Goal: Task Accomplishment & Management: Manage account settings

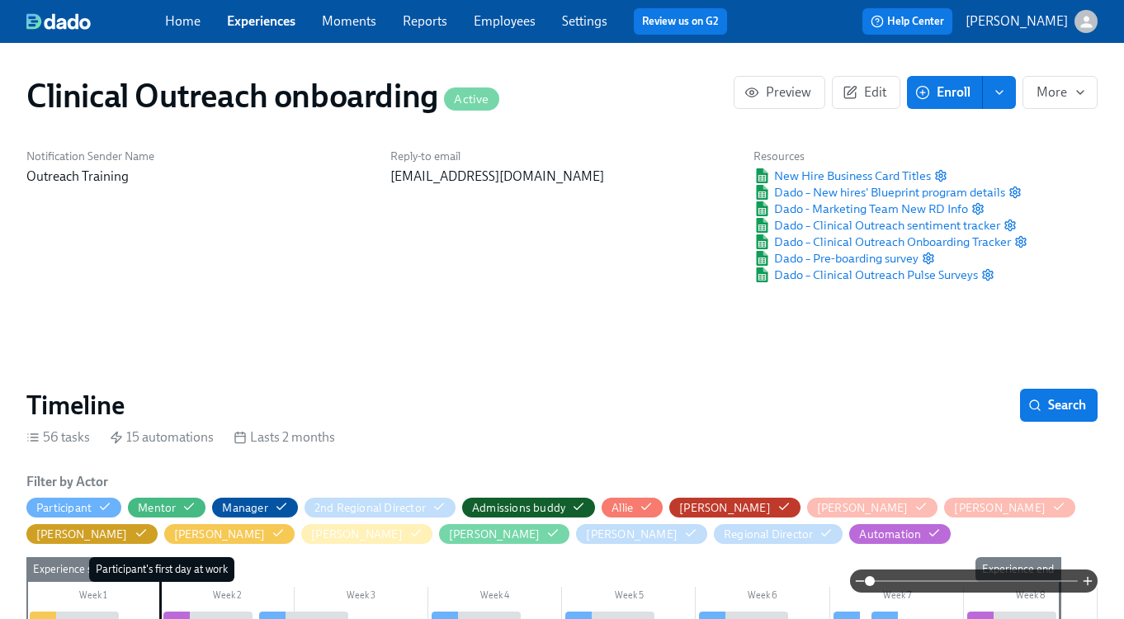
scroll to position [0, 8632]
click at [269, 15] on link "Experiences" at bounding box center [261, 21] width 68 height 16
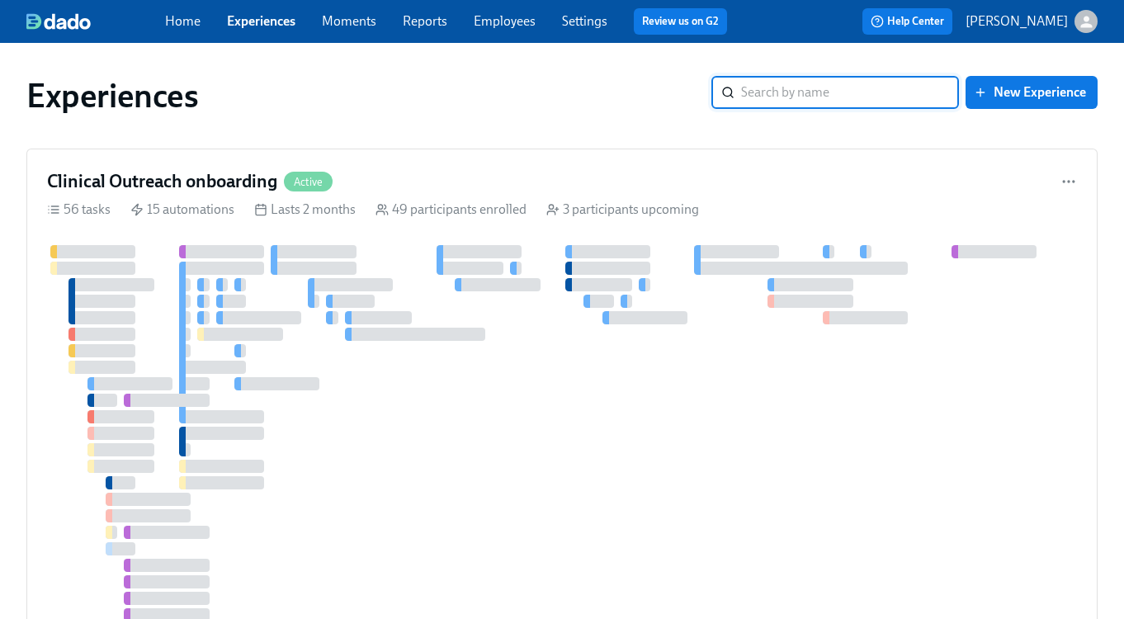
click at [764, 99] on input "search" at bounding box center [850, 92] width 218 height 33
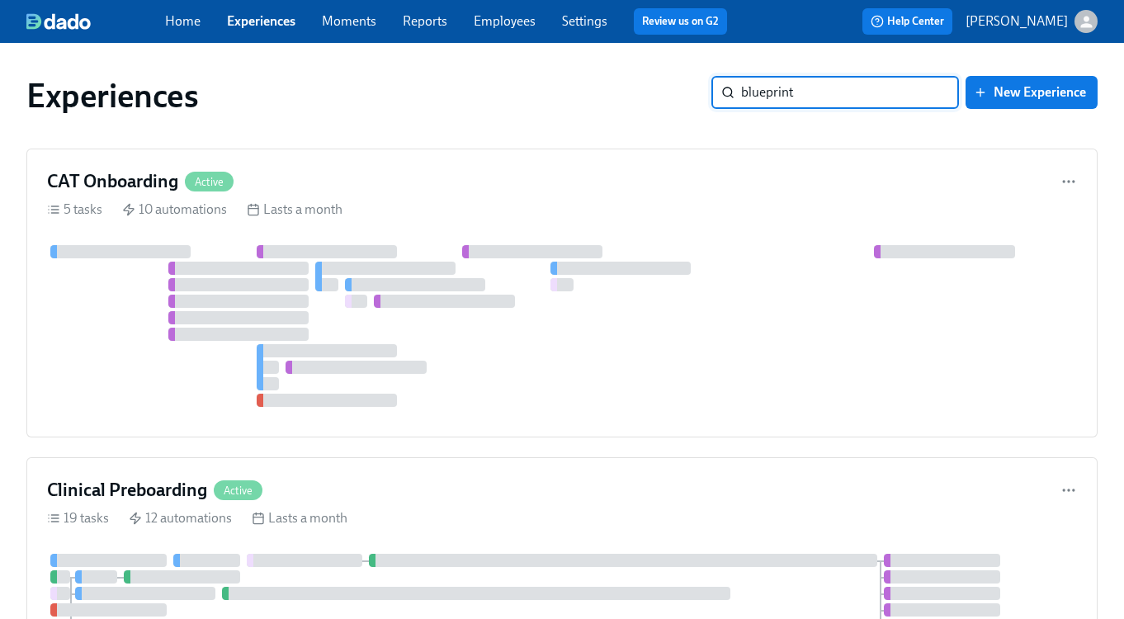
type input "blueprint"
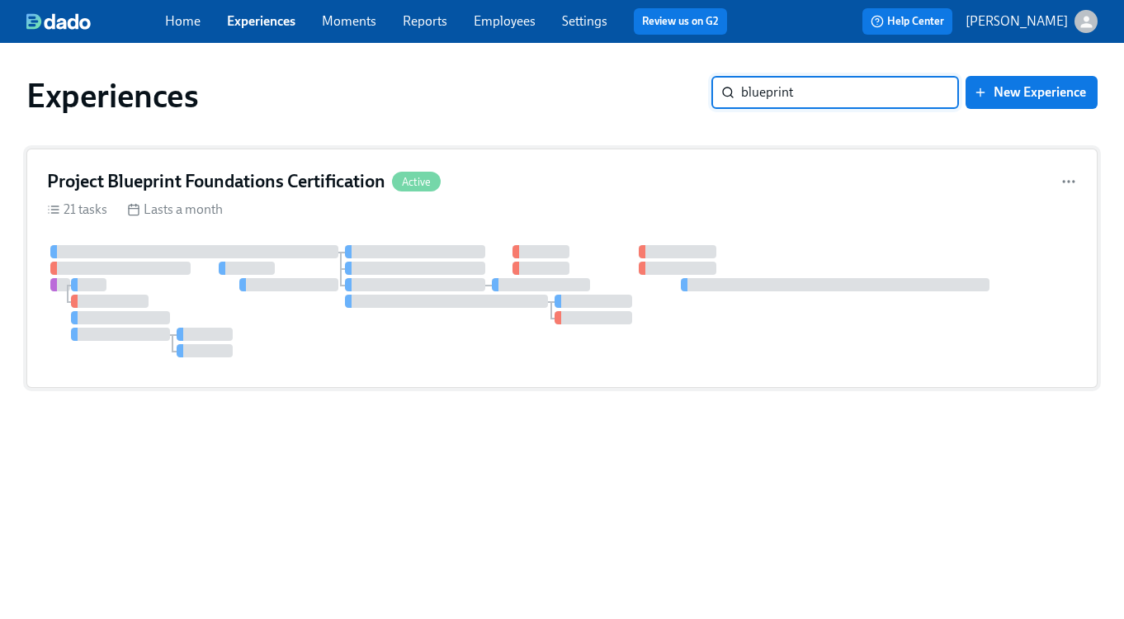
click at [223, 187] on h4 "Project Blueprint Foundations Certification" at bounding box center [216, 181] width 338 height 25
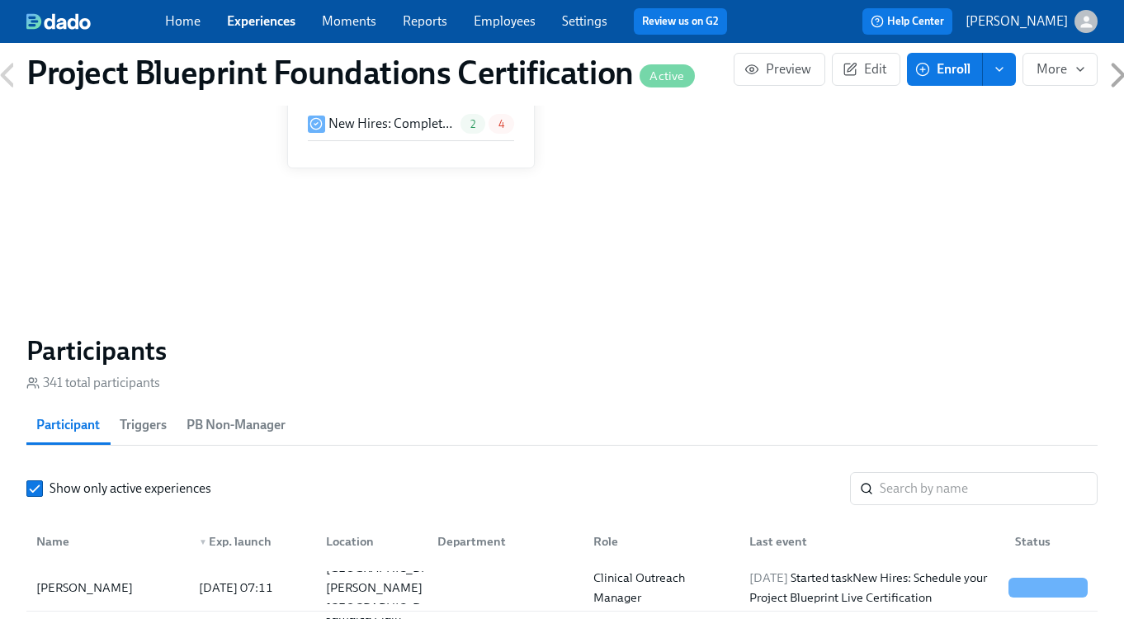
scroll to position [1152, 0]
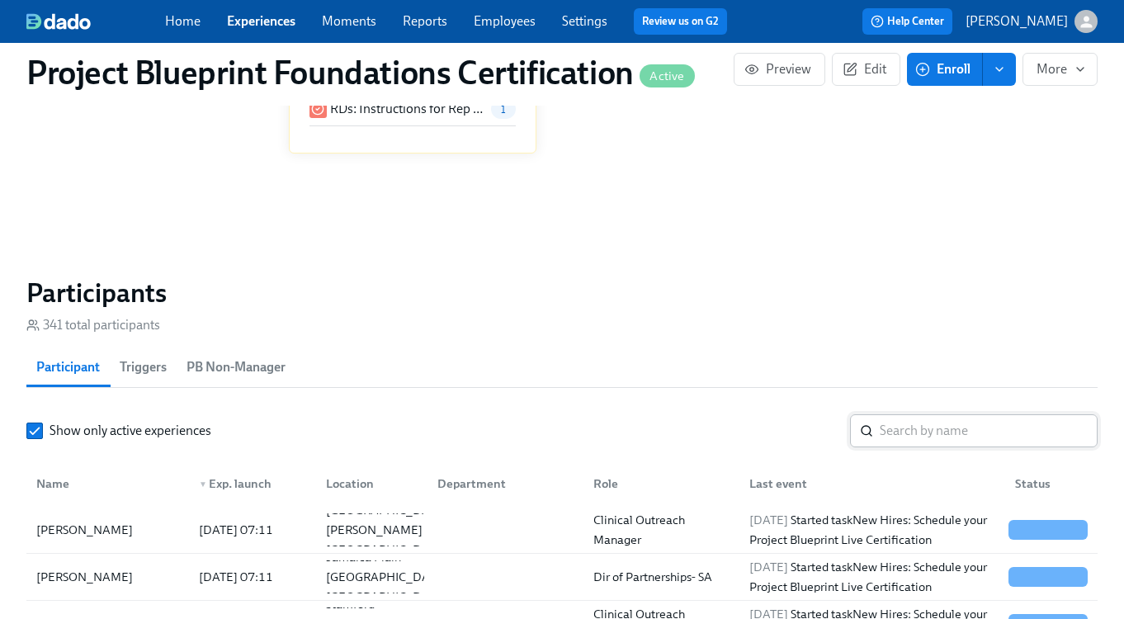
click at [923, 436] on input "search" at bounding box center [989, 430] width 218 height 33
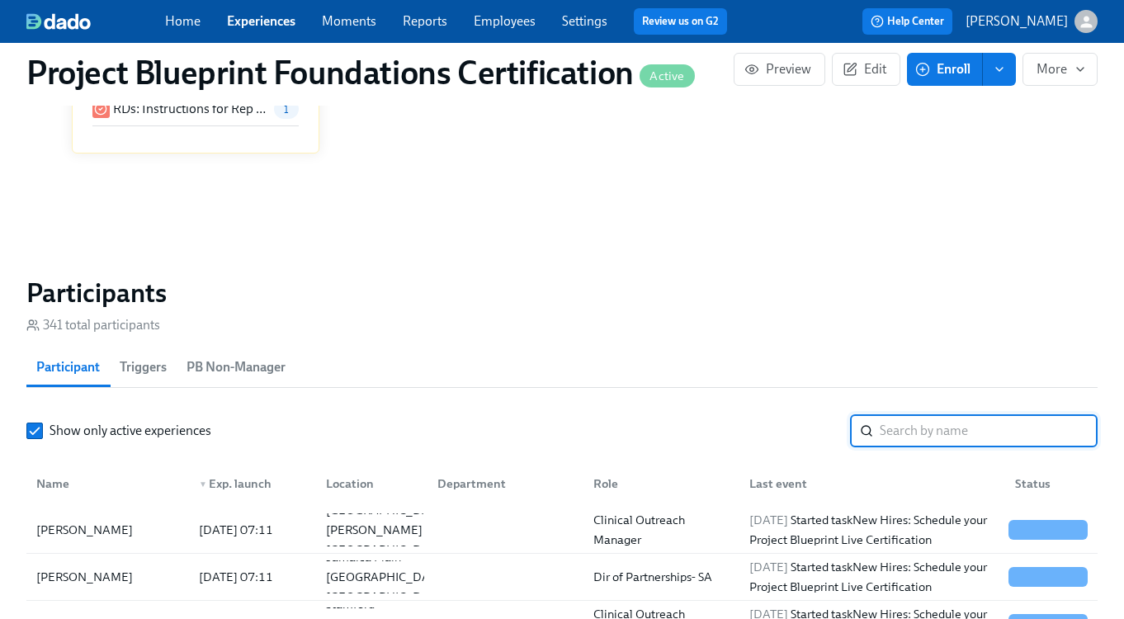
scroll to position [0, 5696]
type input "[PERSON_NAME]"
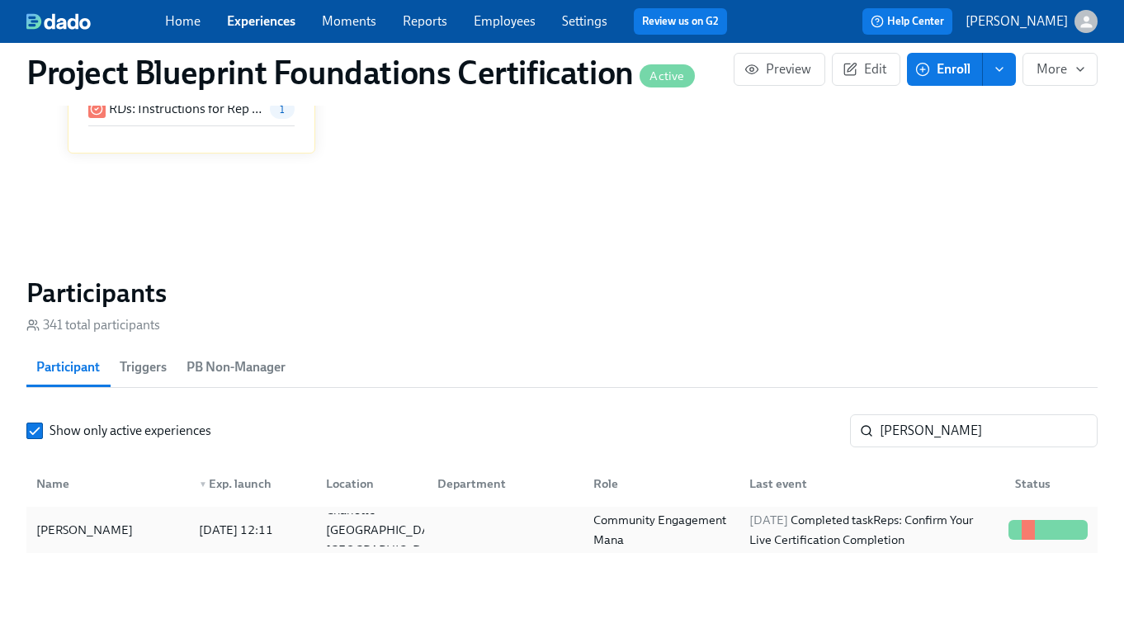
click at [167, 535] on div "[PERSON_NAME]" at bounding box center [108, 529] width 156 height 33
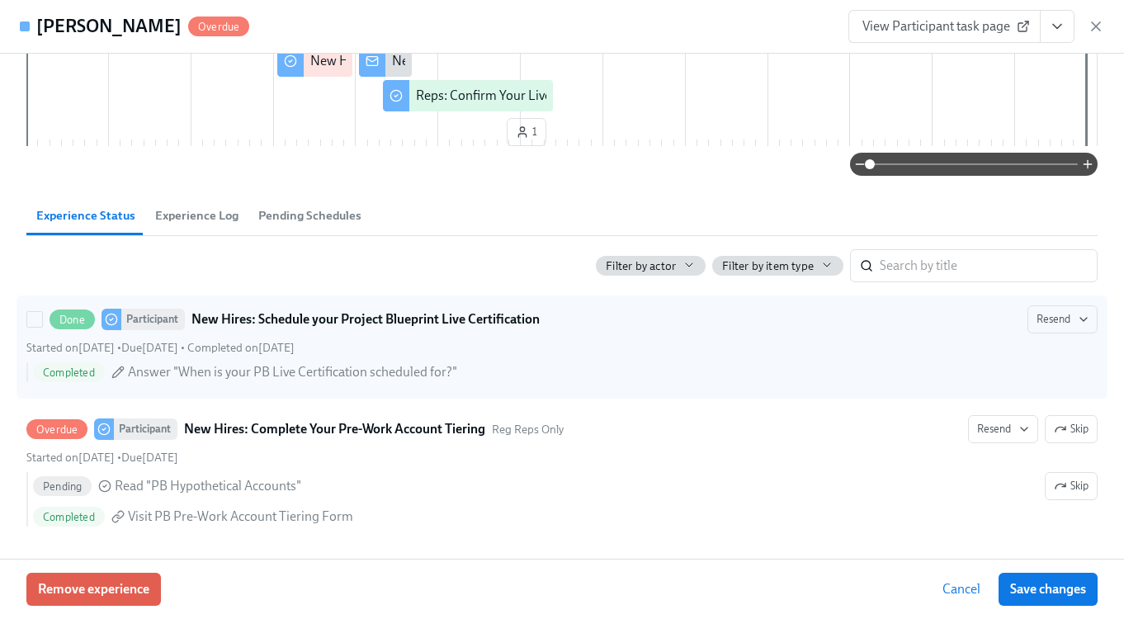
scroll to position [271, 0]
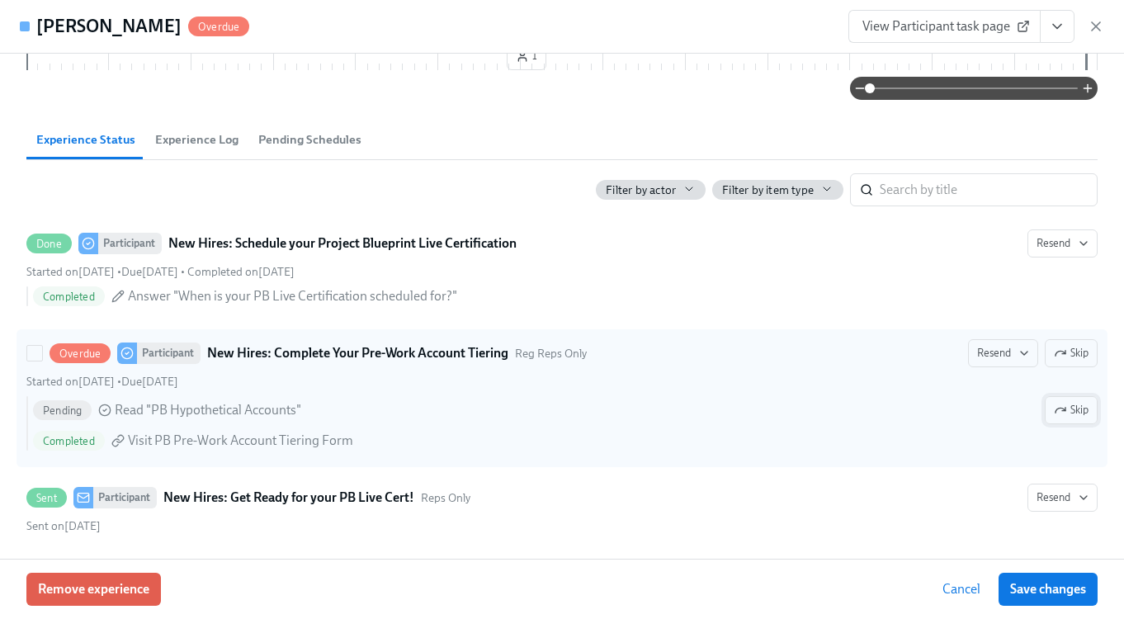
click at [1062, 417] on icon "button" at bounding box center [1060, 410] width 13 height 13
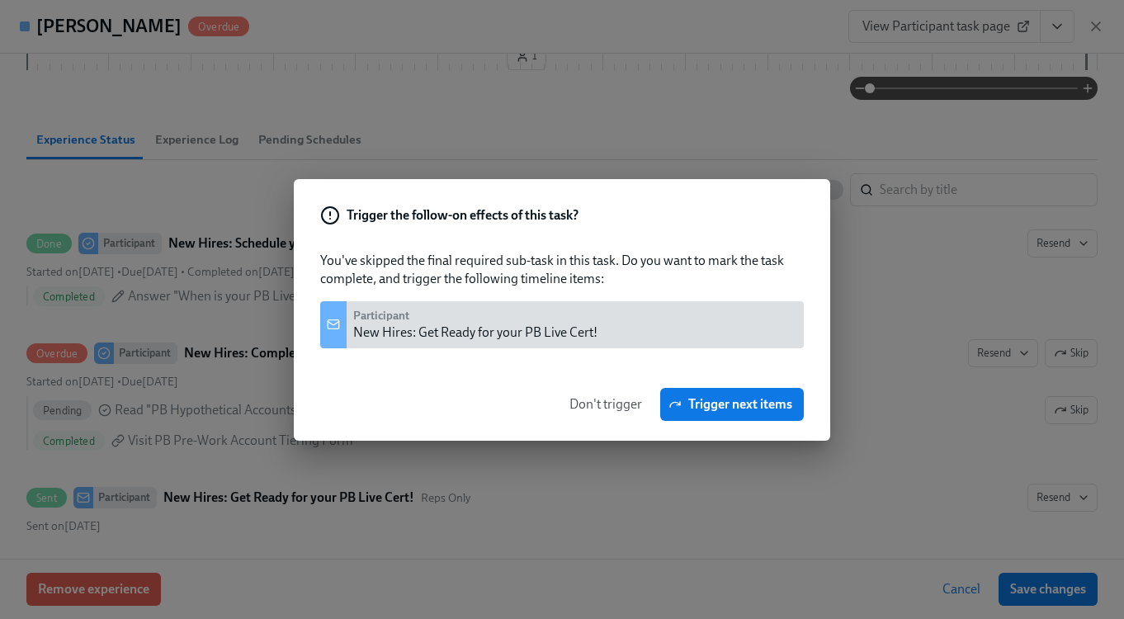
click at [615, 404] on span "Don't trigger" at bounding box center [605, 404] width 73 height 17
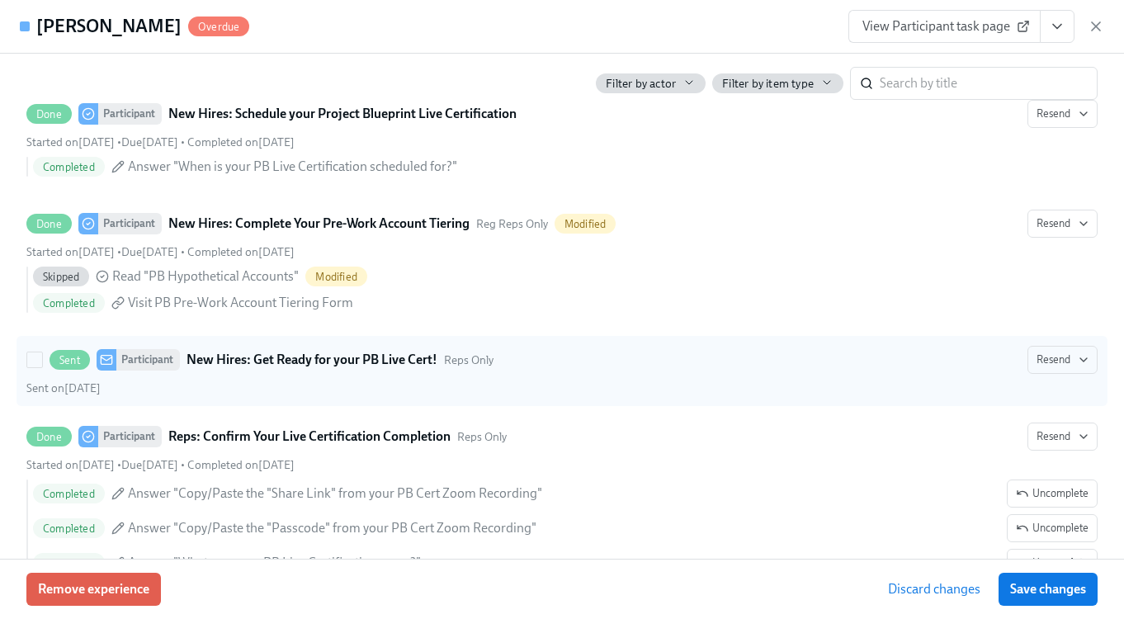
scroll to position [473, 0]
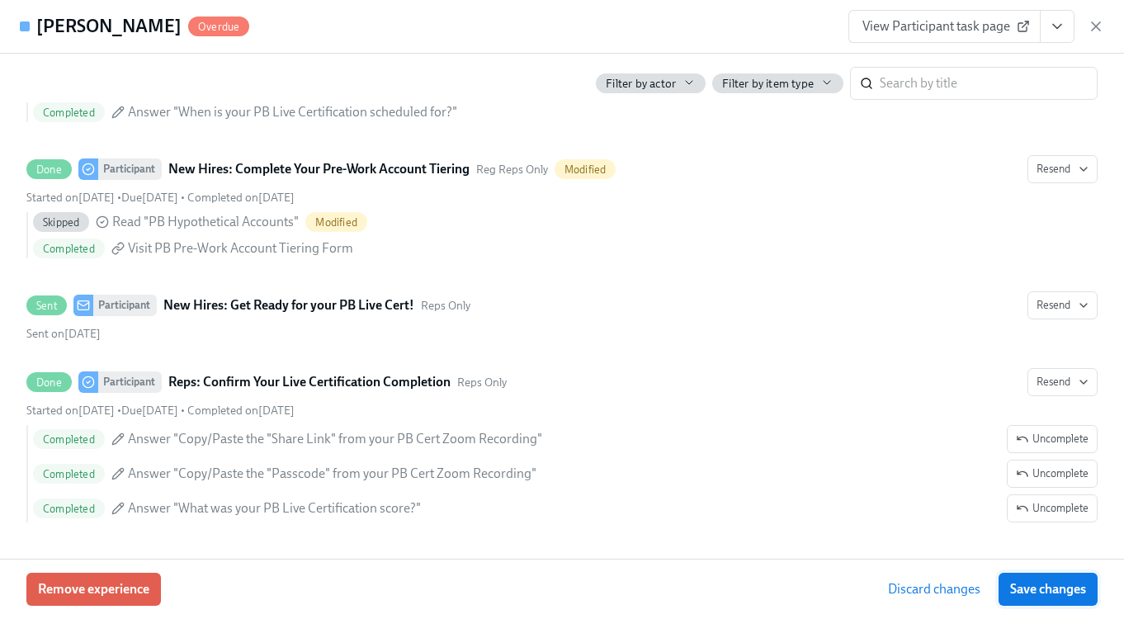
click at [1032, 592] on span "Save changes" at bounding box center [1048, 589] width 76 height 17
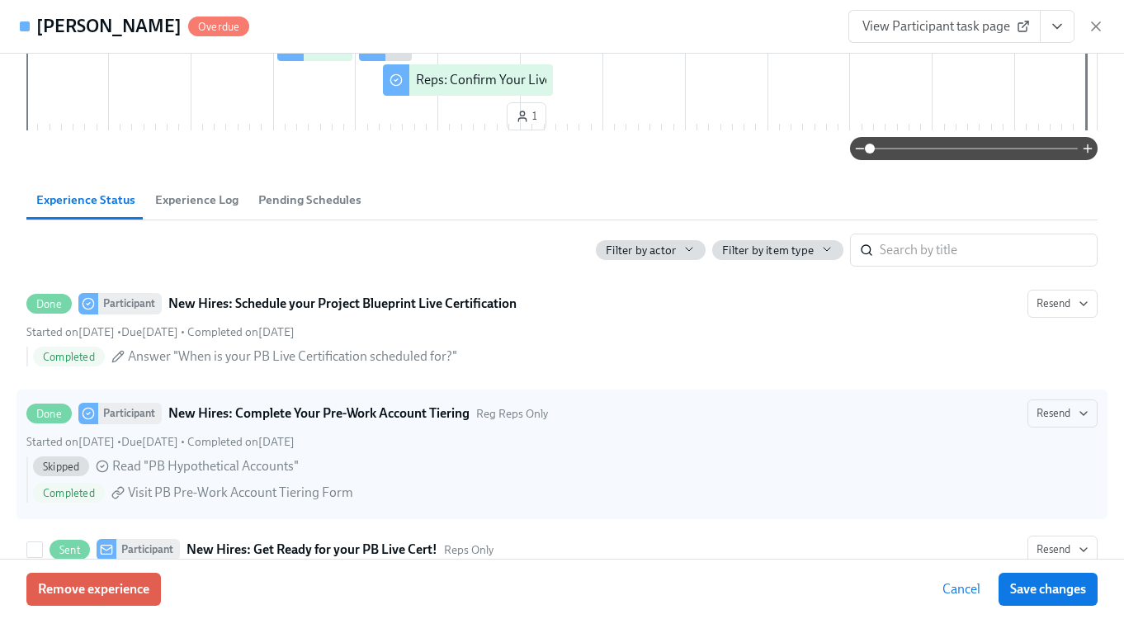
scroll to position [0, 0]
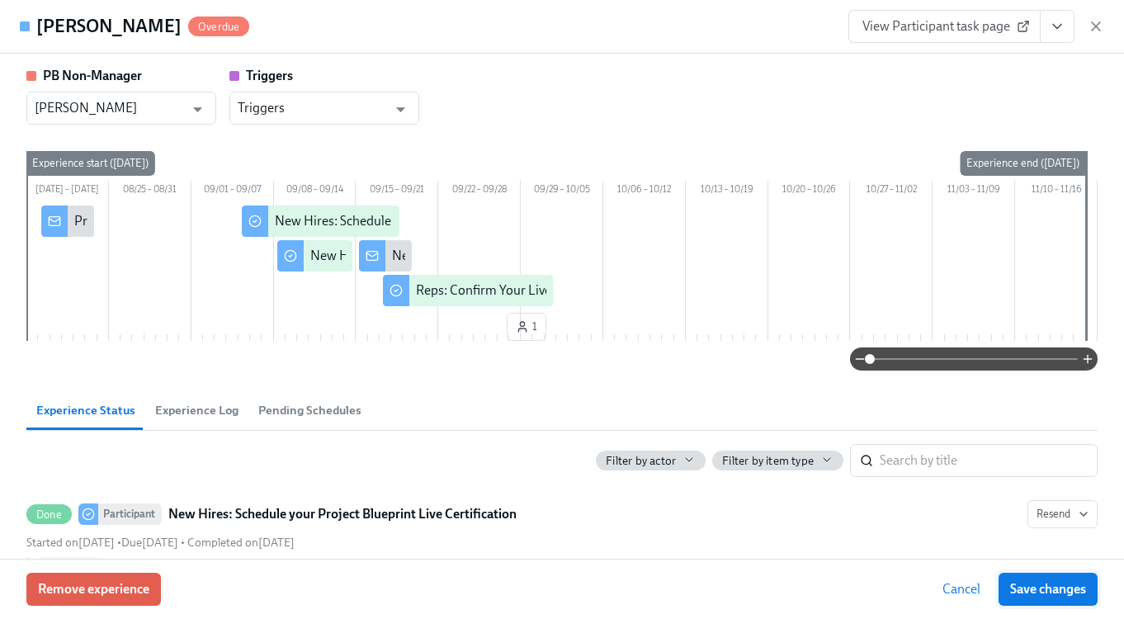
click at [1069, 586] on span "Save changes" at bounding box center [1048, 589] width 76 height 17
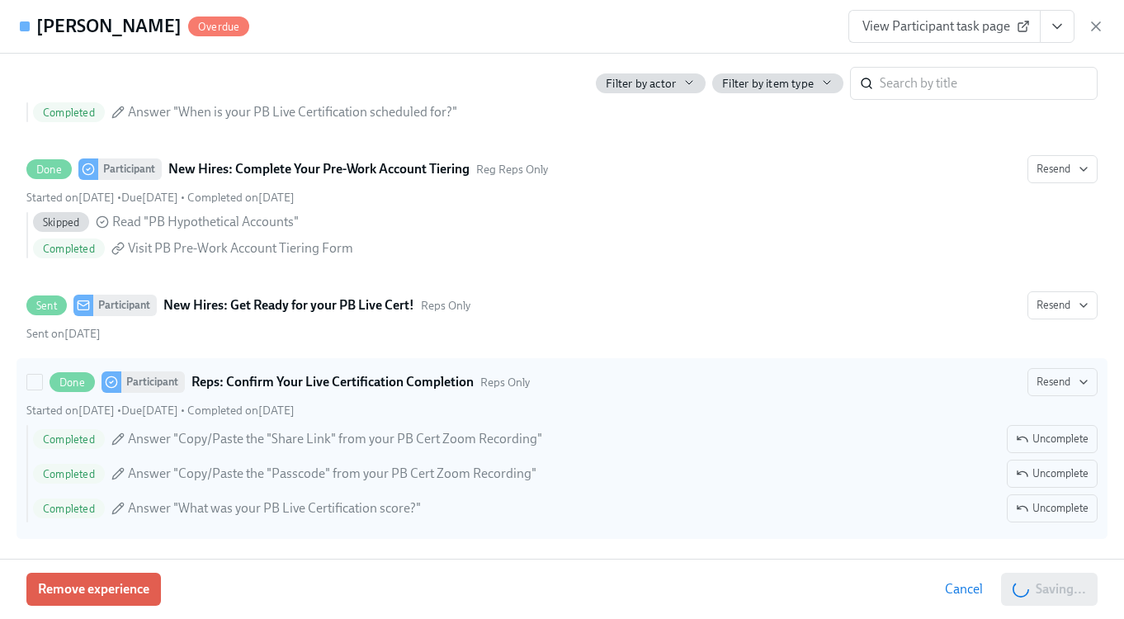
scroll to position [473, 0]
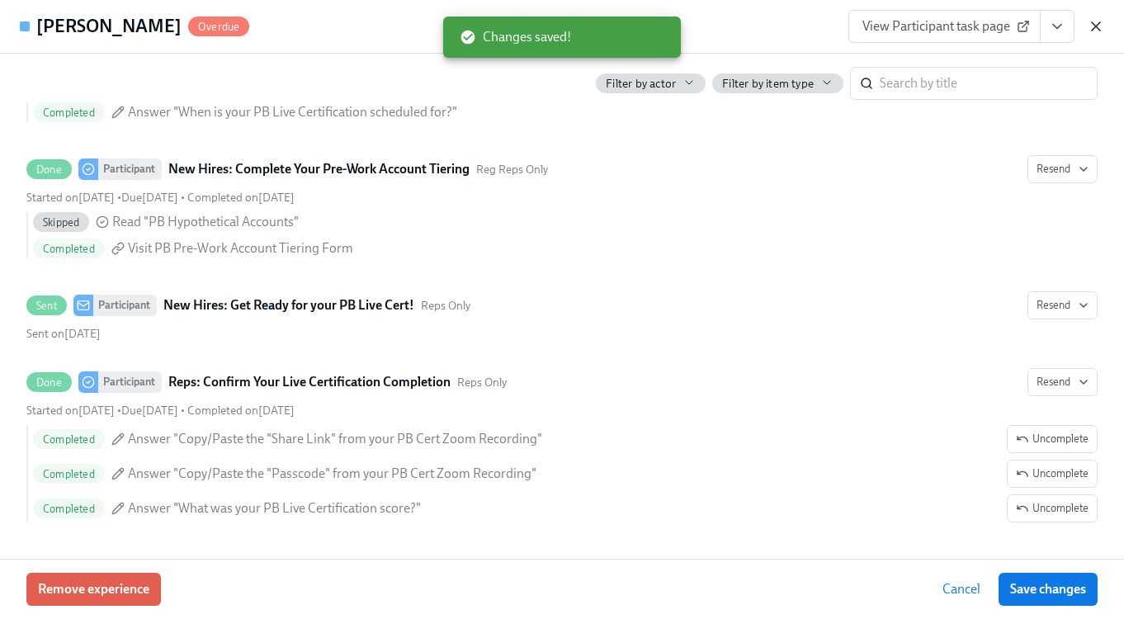
click at [1093, 30] on icon "button" at bounding box center [1096, 26] width 17 height 17
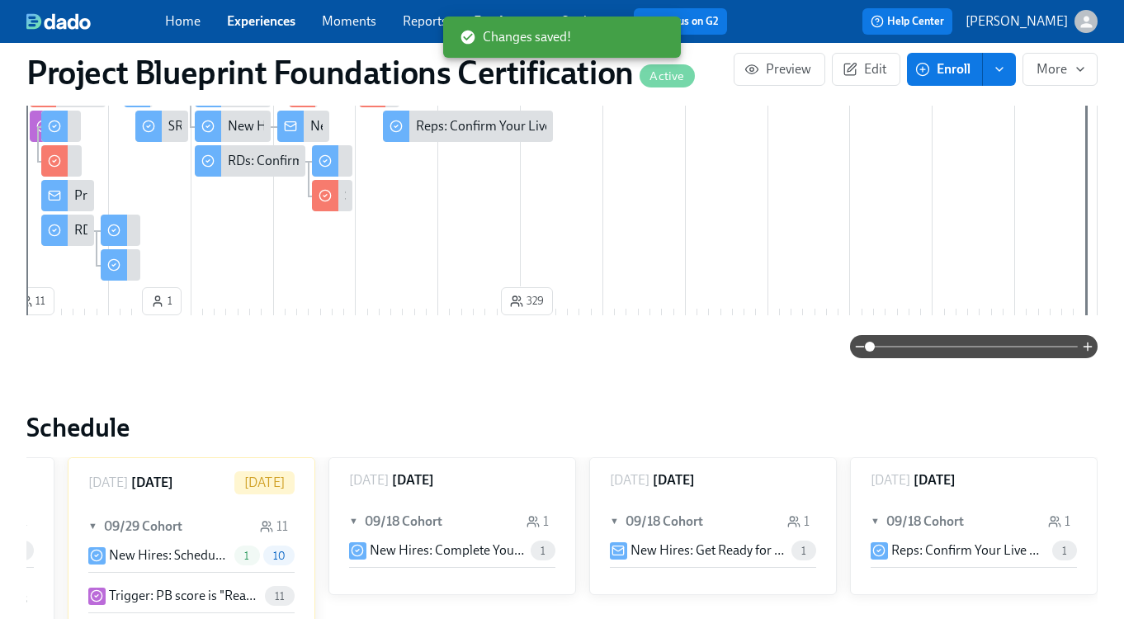
scroll to position [271, 0]
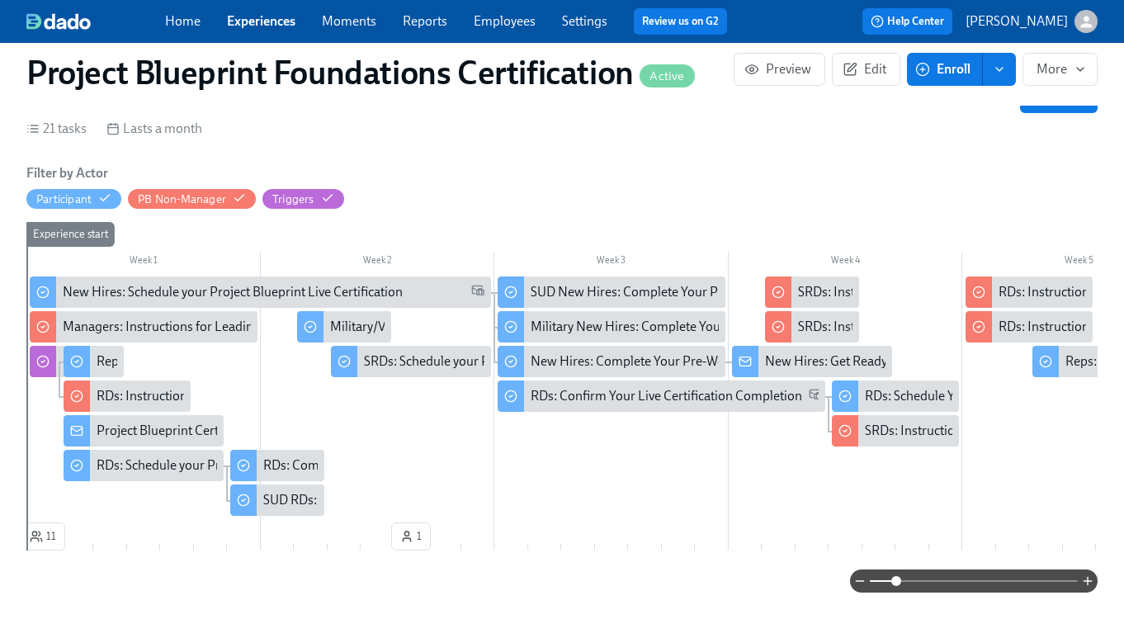
drag, startPoint x: 871, startPoint y: 582, endPoint x: 898, endPoint y: 582, distance: 26.4
click at [898, 582] on span at bounding box center [896, 581] width 10 height 10
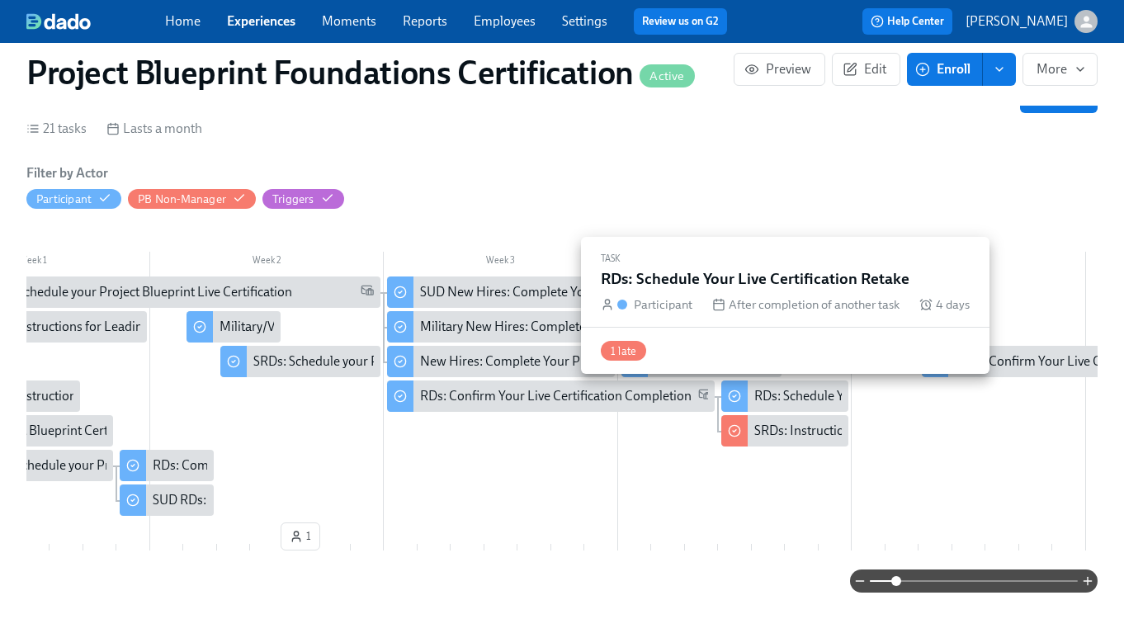
scroll to position [0, 0]
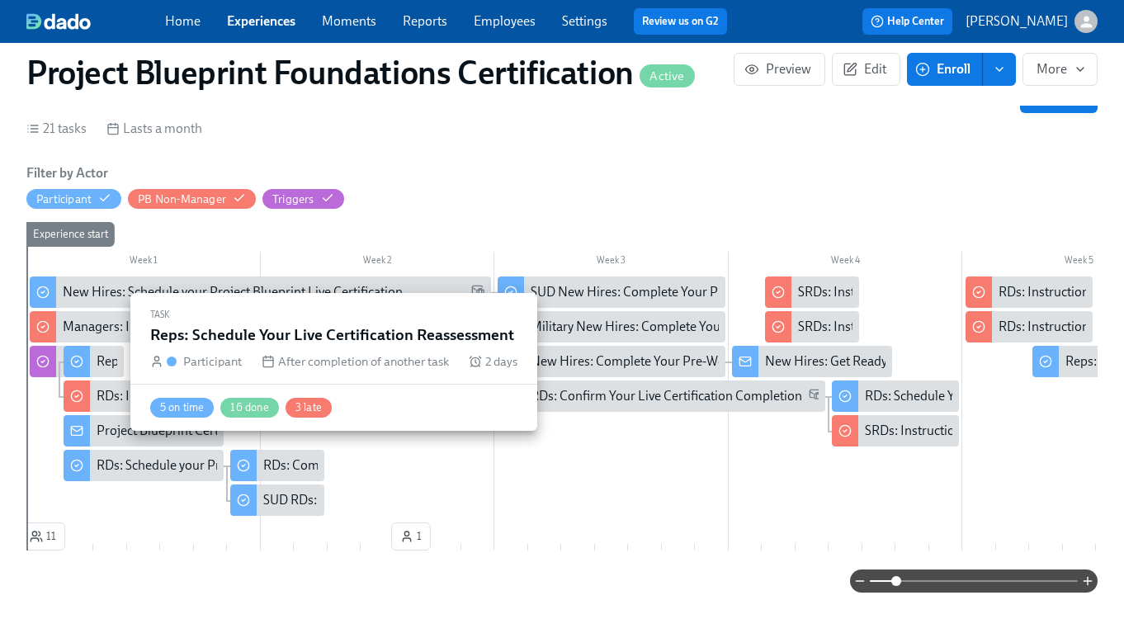
click at [100, 360] on div "Reps: Schedule Your Live Certification Reassessment" at bounding box center [244, 361] width 295 height 18
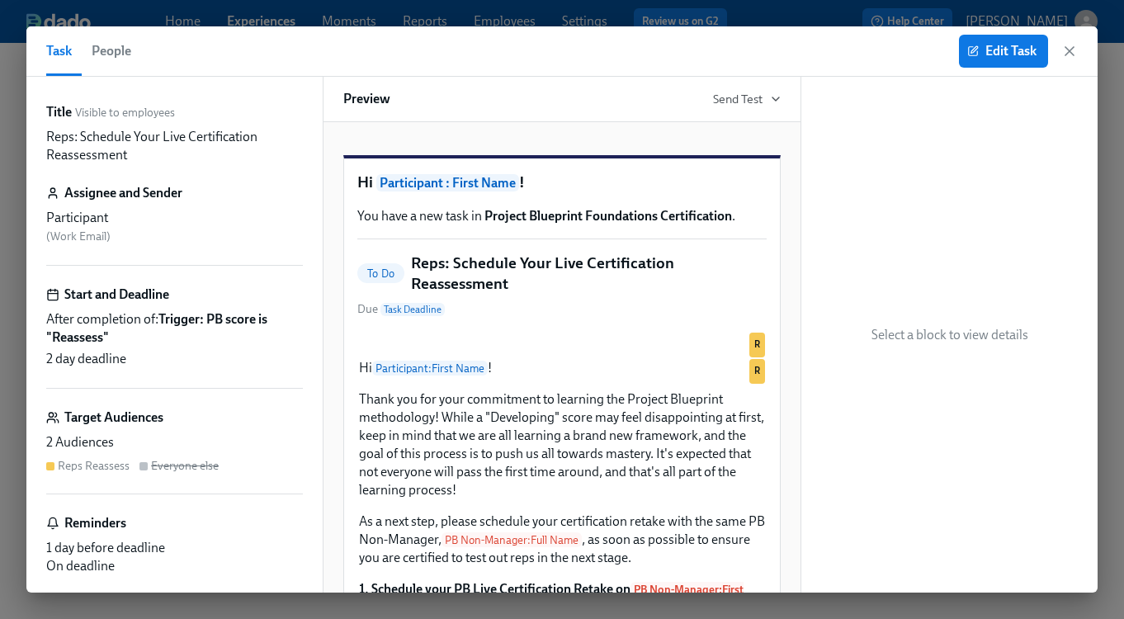
click at [111, 58] on span "People" at bounding box center [112, 51] width 40 height 23
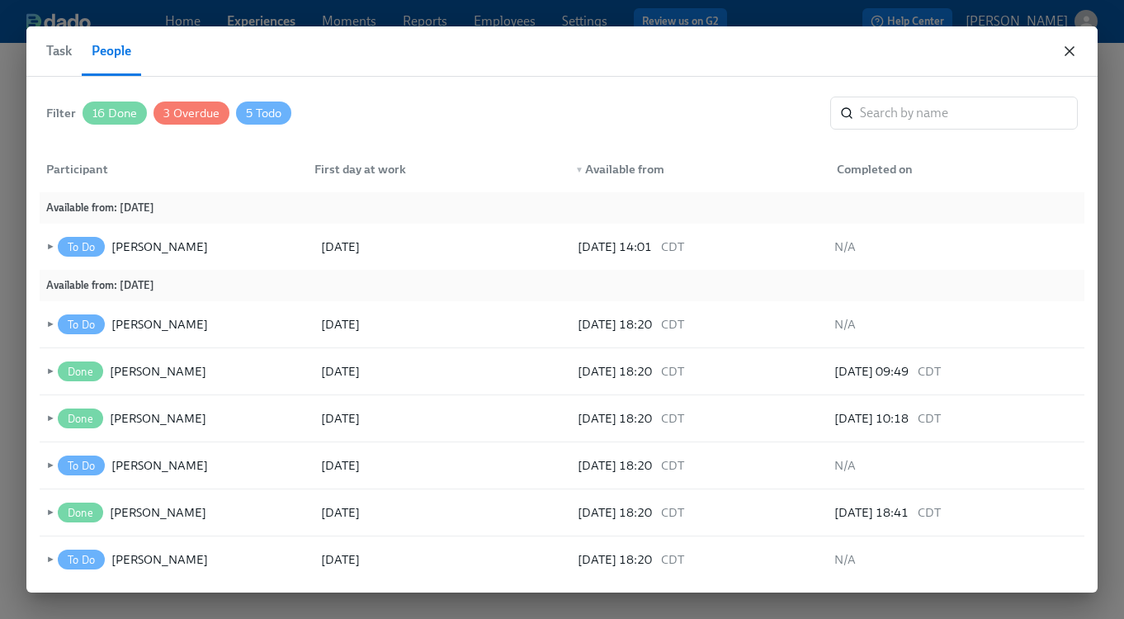
click at [1065, 53] on icon "button" at bounding box center [1069, 51] width 17 height 17
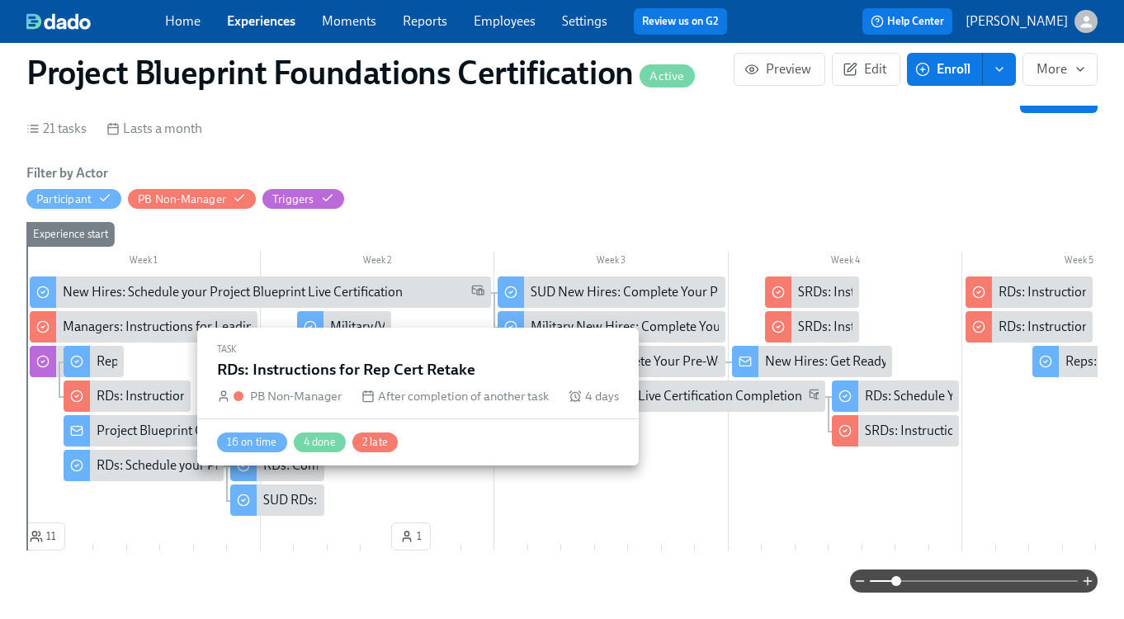
click at [106, 395] on div "RDs: Instructions for Rep Cert Retake" at bounding box center [201, 396] width 208 height 18
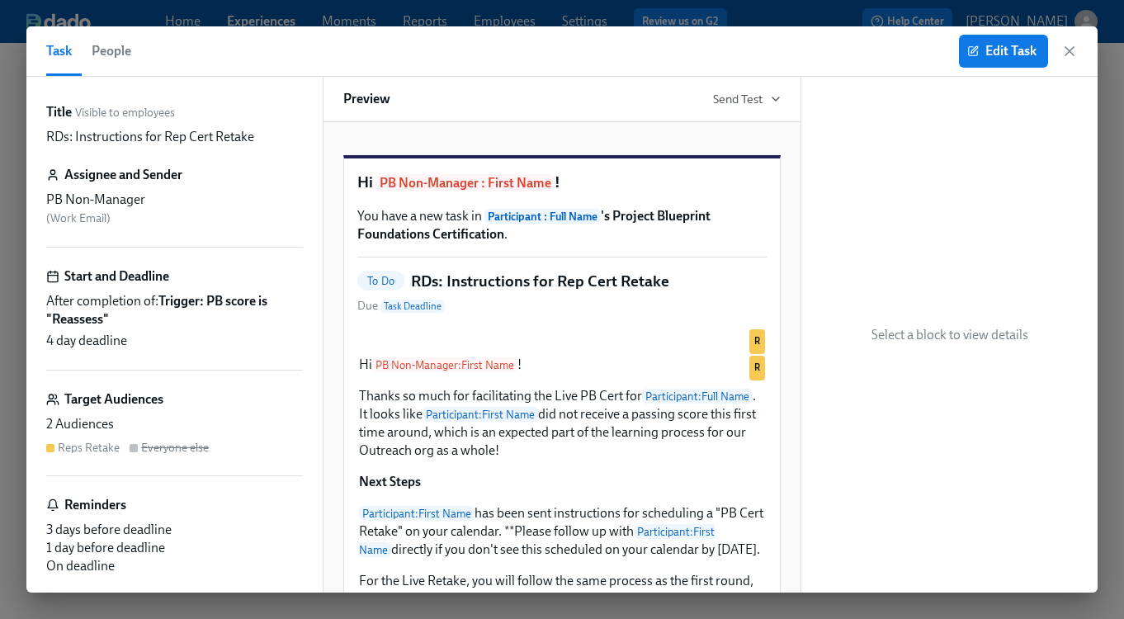
click at [99, 56] on span "People" at bounding box center [112, 51] width 40 height 23
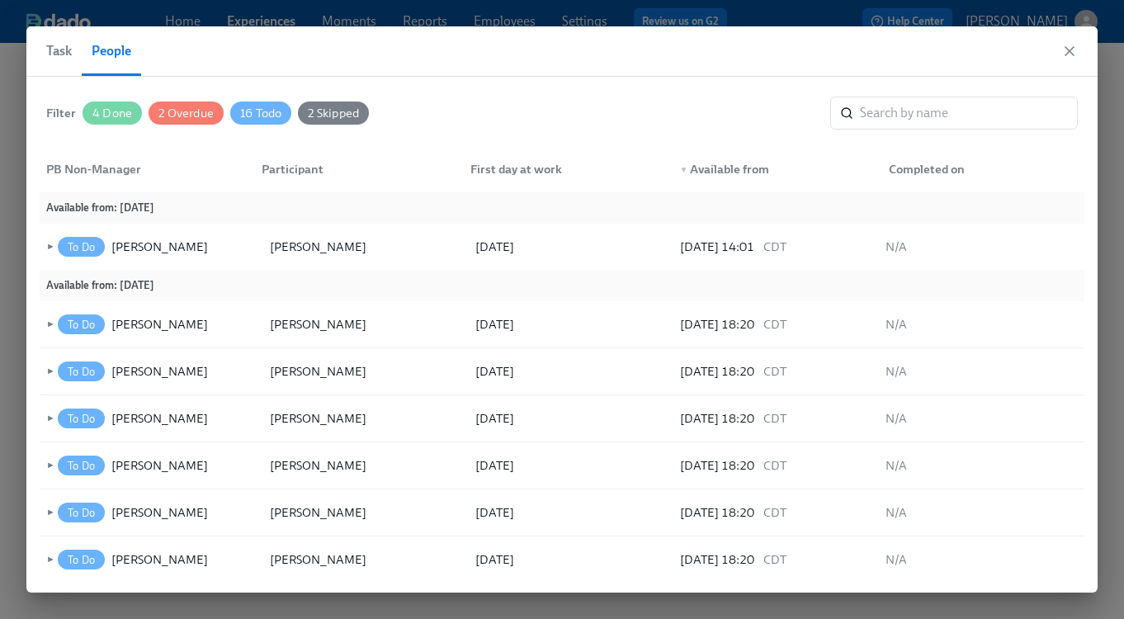
click at [59, 54] on span "Task" at bounding box center [59, 51] width 26 height 23
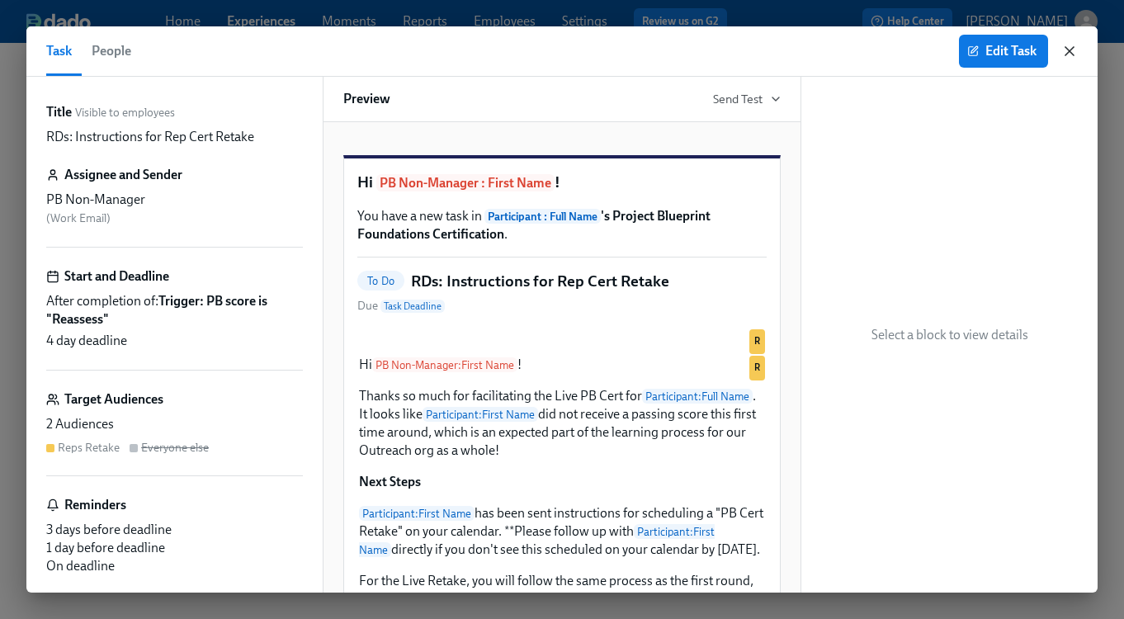
click at [1070, 54] on icon "button" at bounding box center [1069, 51] width 17 height 17
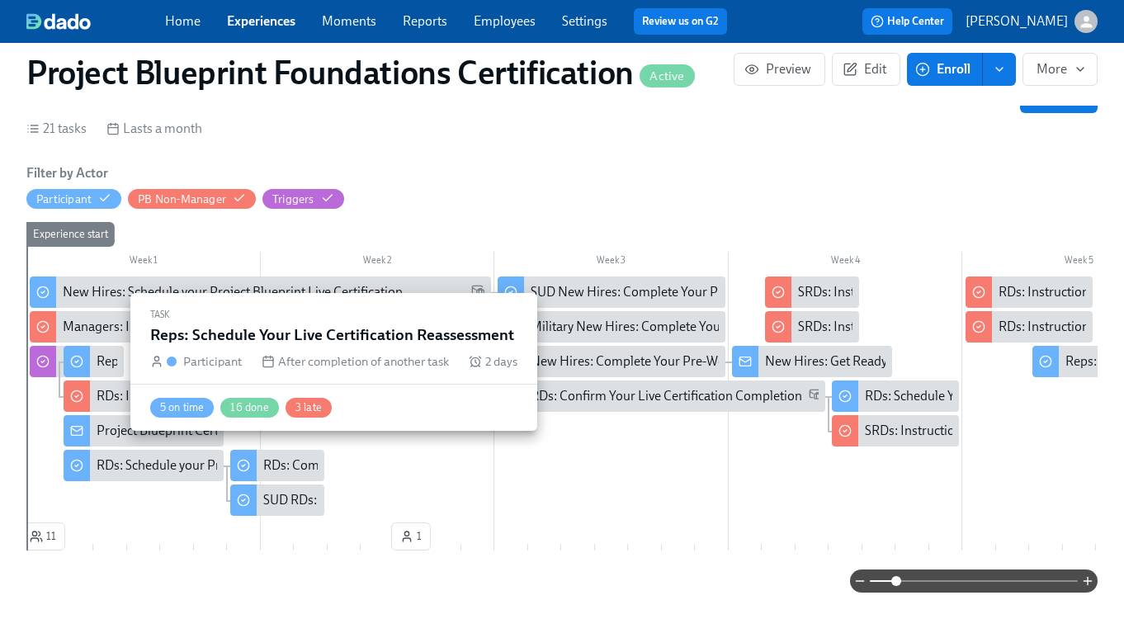
click at [108, 363] on div "Reps: Schedule Your Live Certification Reassessment" at bounding box center [244, 361] width 295 height 18
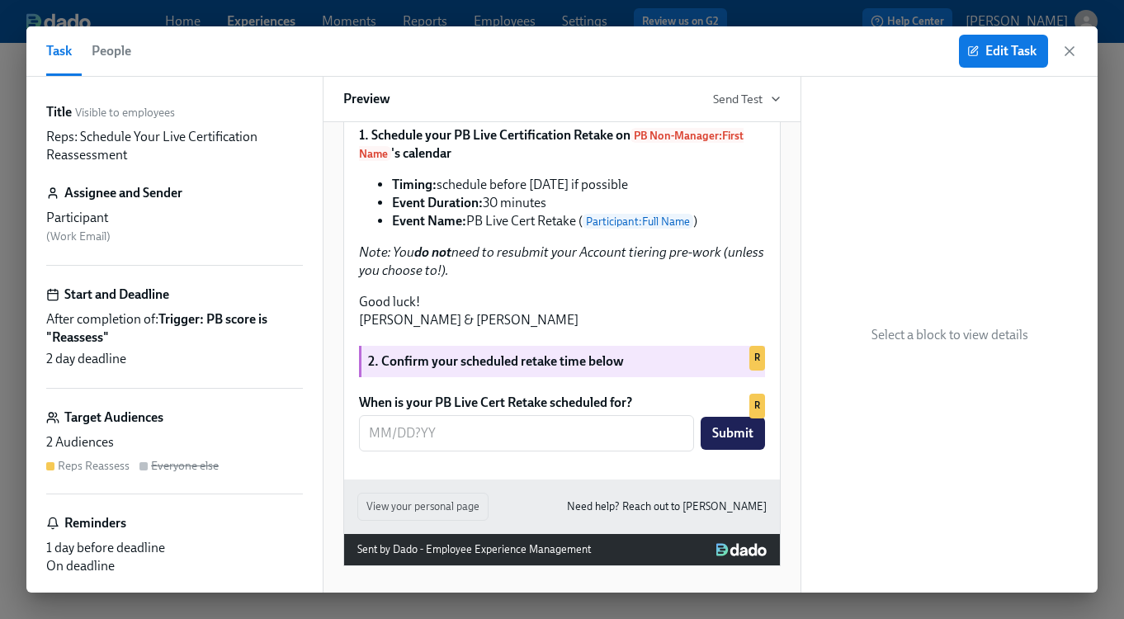
scroll to position [500, 0]
click at [1075, 50] on icon "button" at bounding box center [1069, 51] width 17 height 17
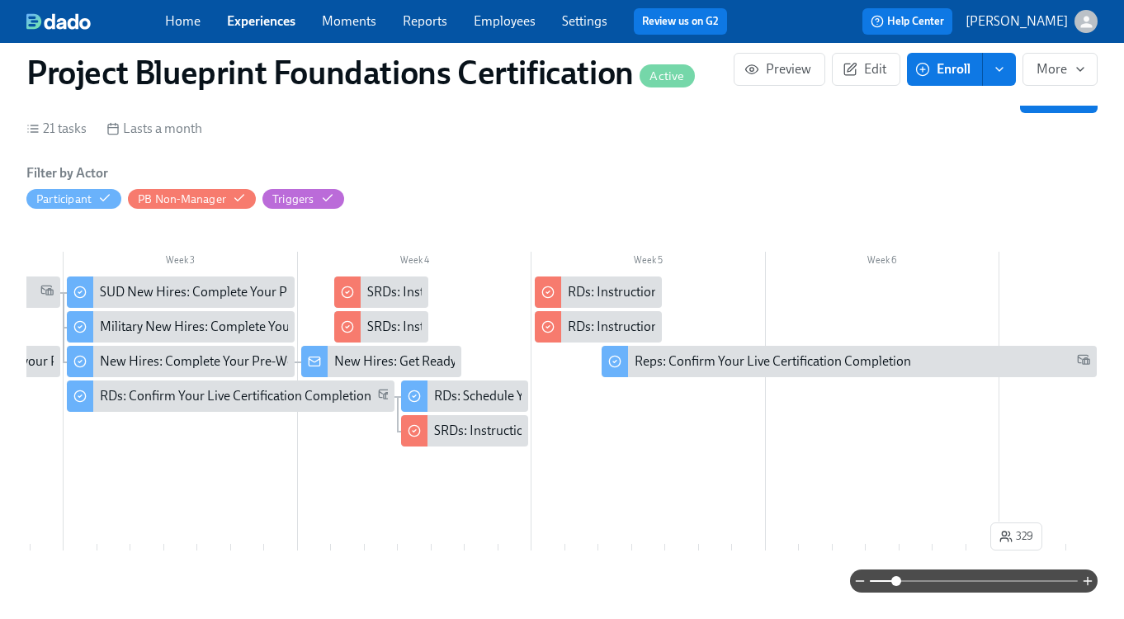
scroll to position [0, 824]
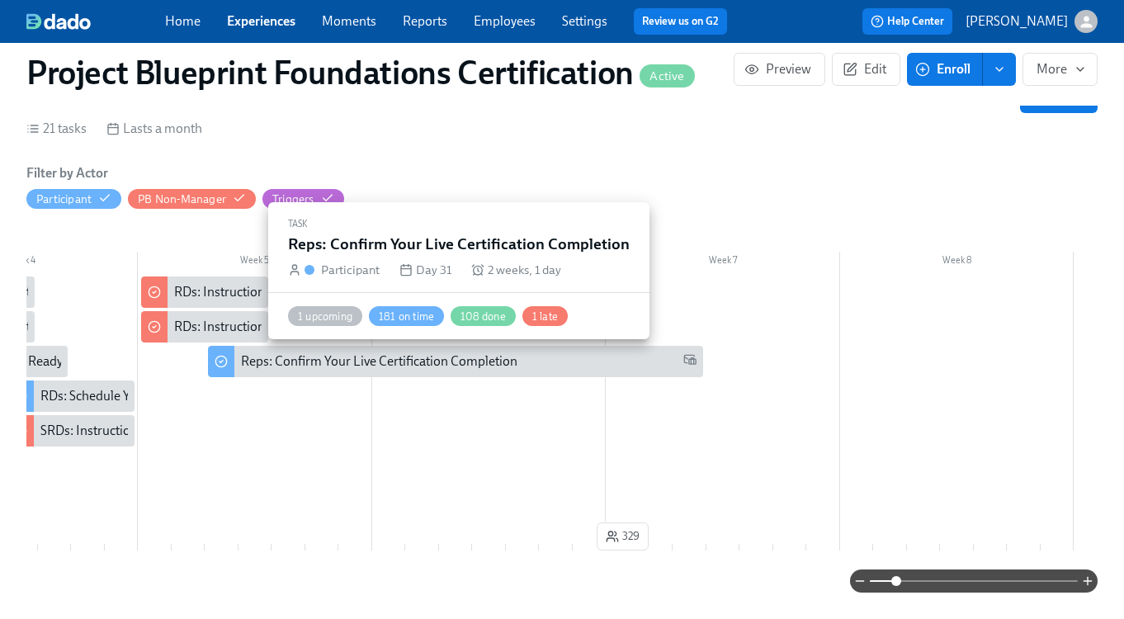
click at [490, 366] on div "Reps: Confirm Your Live Certification Completion" at bounding box center [379, 361] width 276 height 18
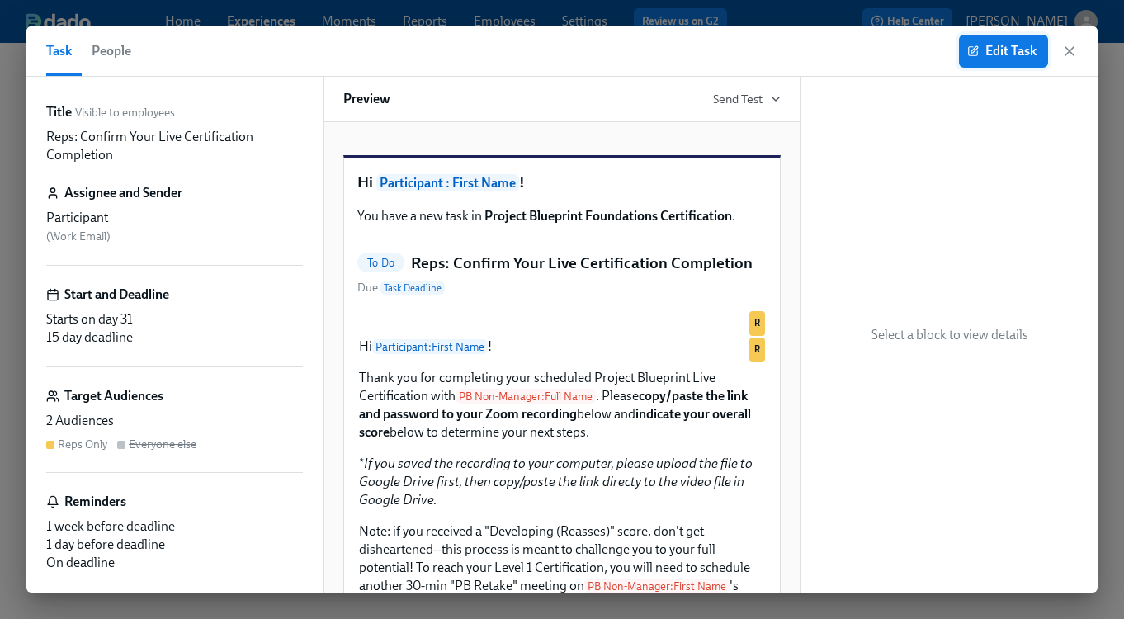
click at [970, 56] on icon "button" at bounding box center [973, 51] width 12 height 12
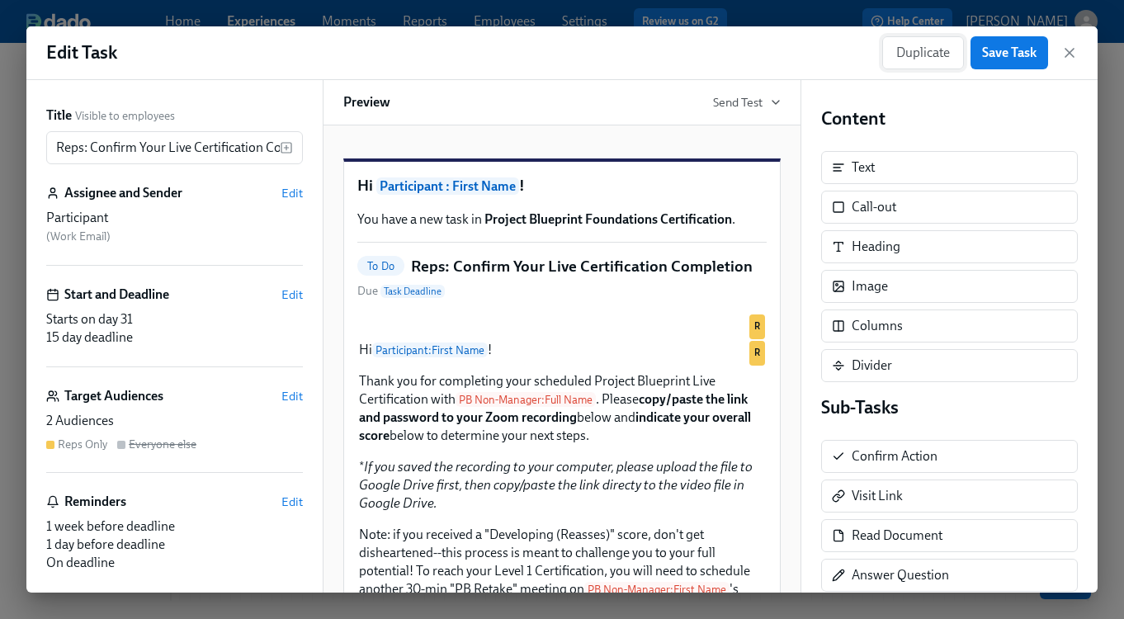
click at [919, 58] on span "Duplicate" at bounding box center [923, 53] width 54 height 17
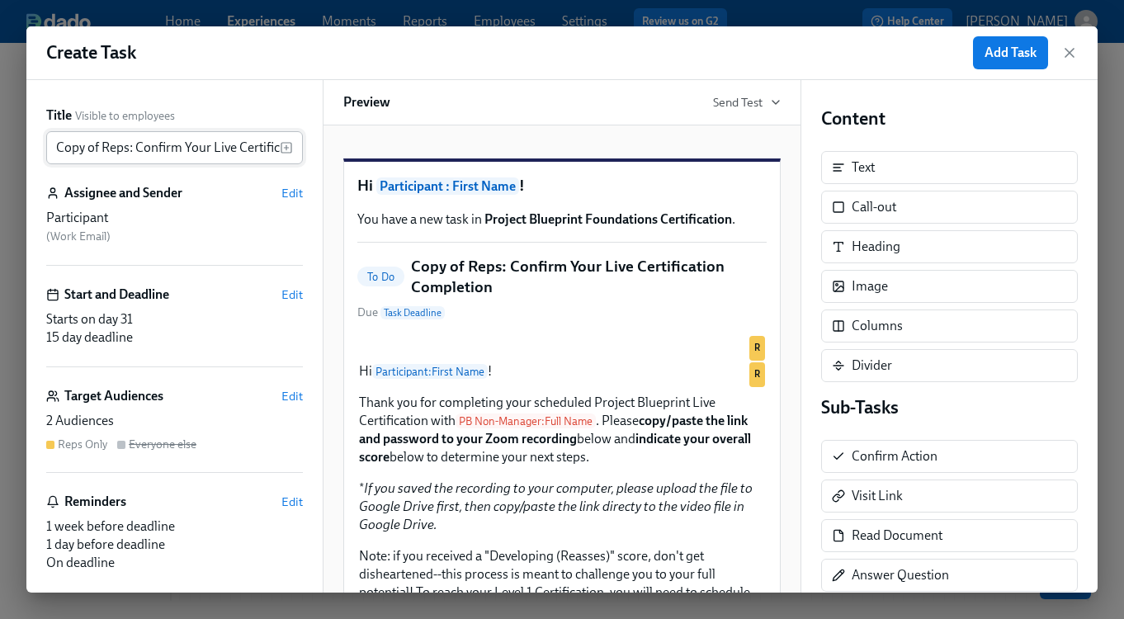
click at [100, 151] on input "Copy of Reps: Confirm Your Live Certification Completion" at bounding box center [163, 147] width 234 height 33
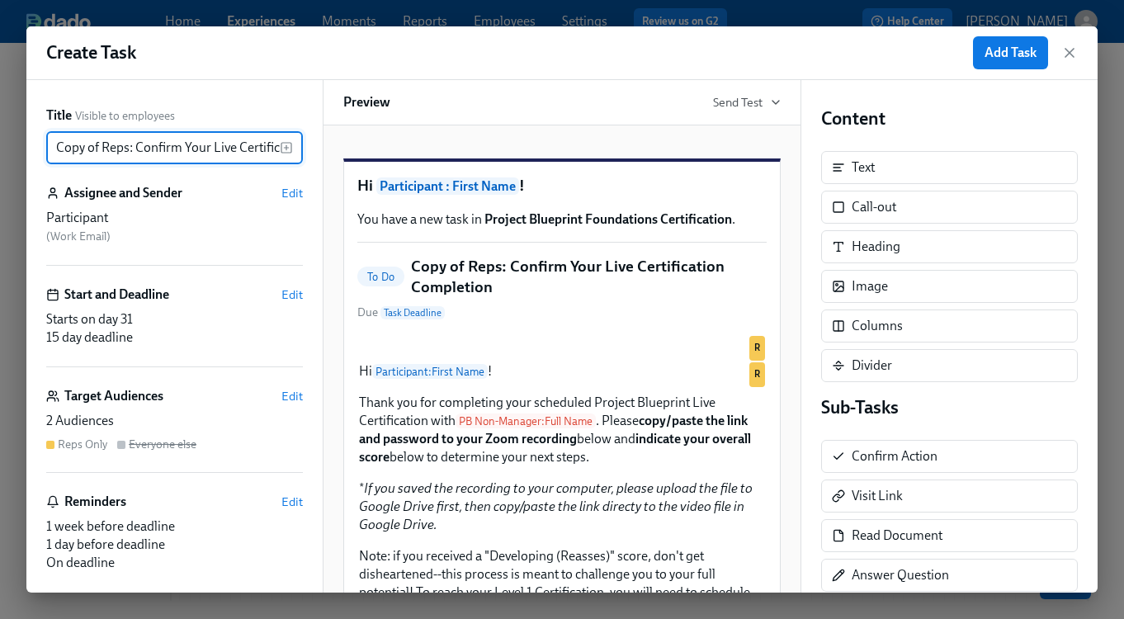
drag, startPoint x: 104, startPoint y: 149, endPoint x: -8, endPoint y: 139, distance: 112.7
click at [0, 139] on html "Home Experiences Moments Reports Employees Settings Review us on G2 Help Center…" at bounding box center [562, 371] width 1124 height 743
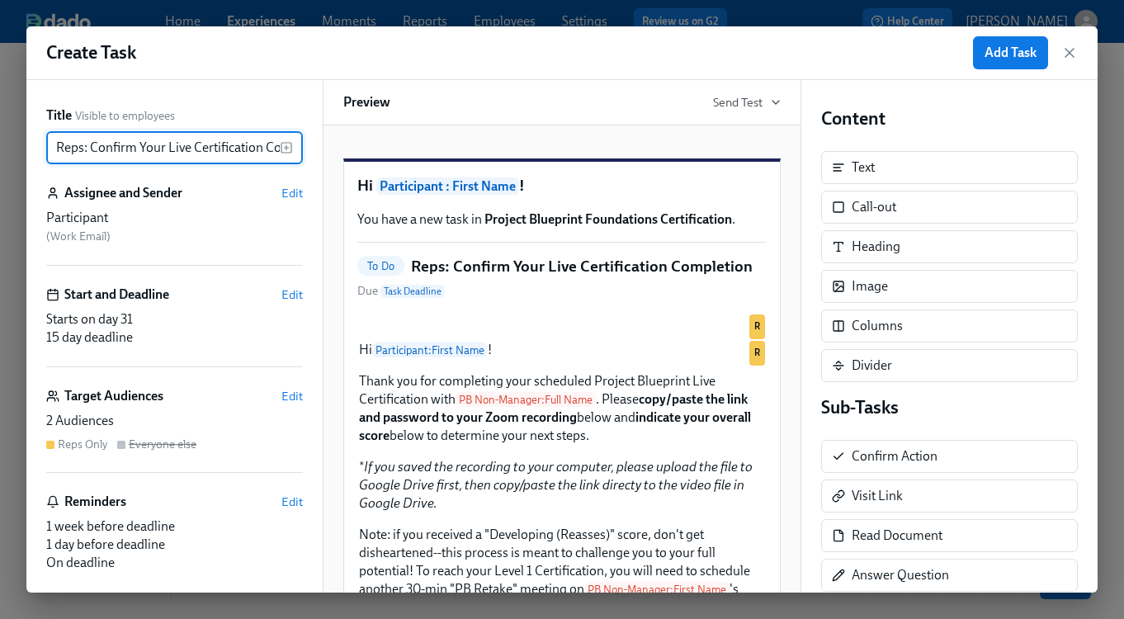
click at [263, 152] on input "Reps: Confirm Your Live Certification Completion" at bounding box center [163, 147] width 234 height 33
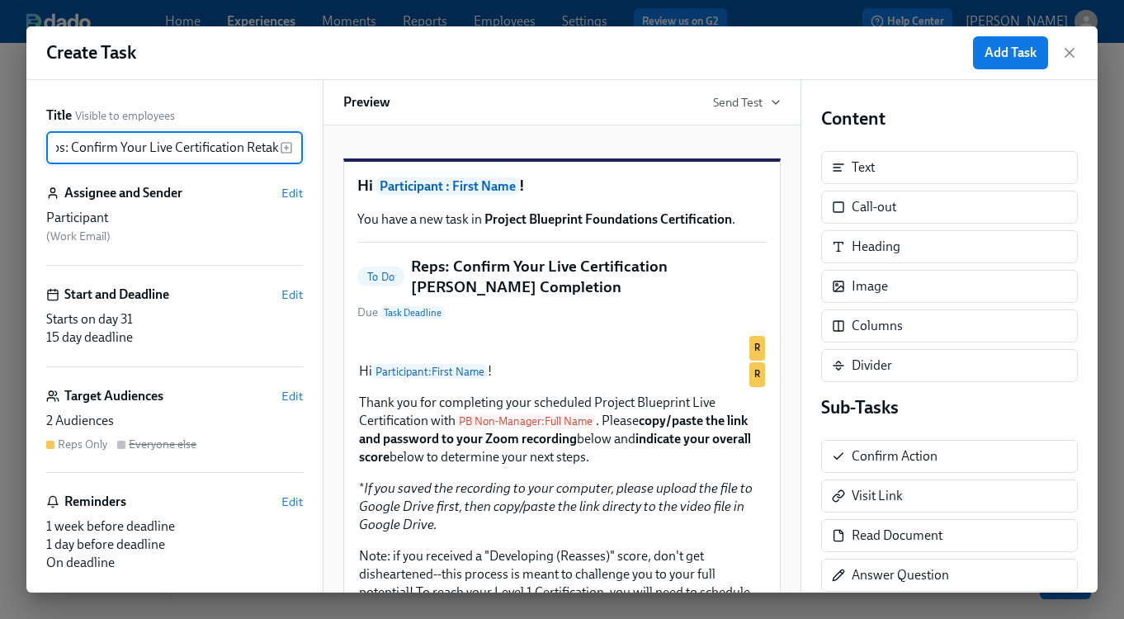
scroll to position [0, 26]
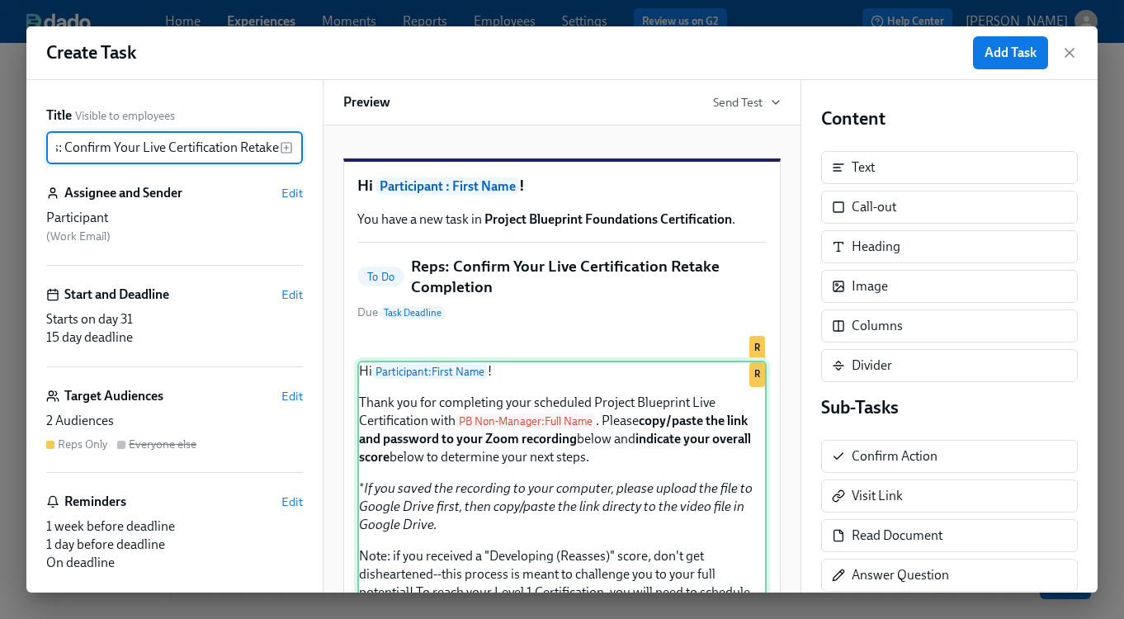
click at [386, 527] on div "Hi Participant : First Name ! Thank you for completing your scheduled Project B…" at bounding box center [561, 534] width 409 height 347
type input "Reps: Confirm Your Live Certification Retake Completion"
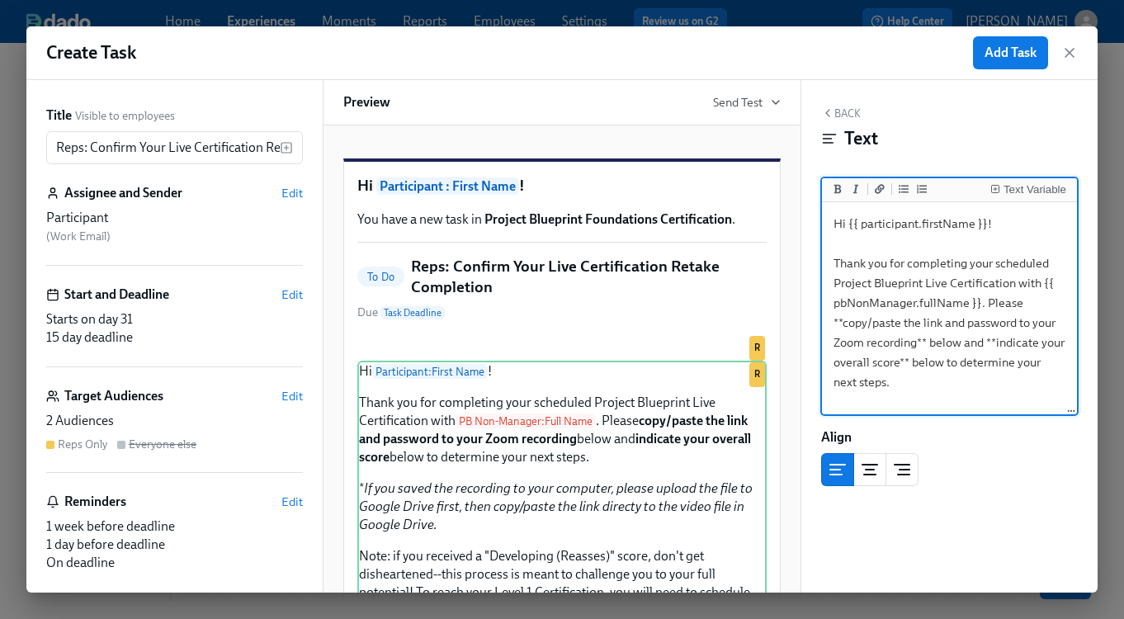
click at [947, 290] on textarea "Hi {{ participant.firstName }}! Thank you for completing your scheduled Project…" at bounding box center [949, 480] width 248 height 551
click at [1018, 284] on textarea "Hi {{ participant.firstName }}! Thank you for completing your scheduled Project…" at bounding box center [949, 480] width 248 height 551
drag, startPoint x: 1052, startPoint y: 264, endPoint x: 997, endPoint y: 263, distance: 55.3
click at [997, 263] on textarea "Hi {{ participant.firstName }}! Thank you for completing your scheduled Project…" at bounding box center [949, 480] width 248 height 551
type textarea "Hi {{ participant.firstName }}! Thank you for completing your Project Blueprint…"
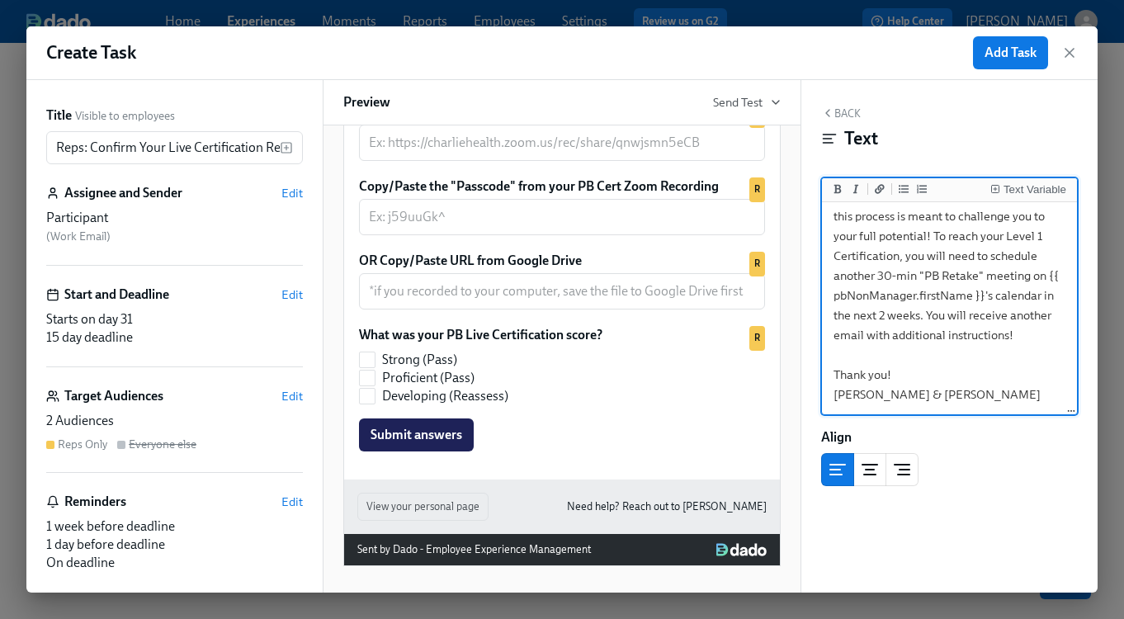
scroll to position [693, 0]
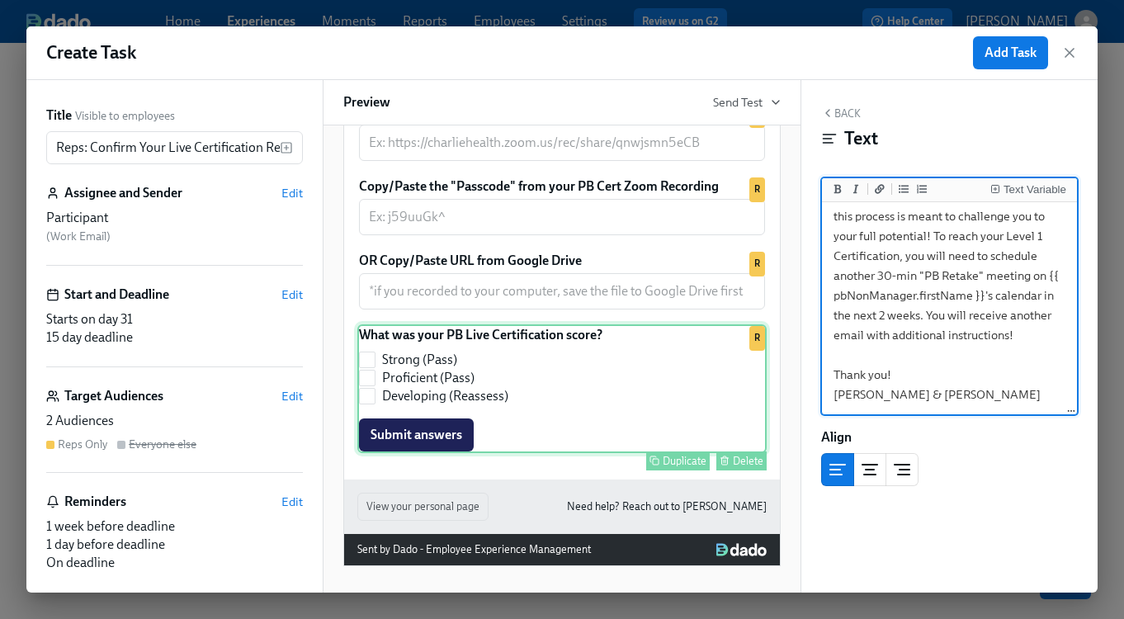
click at [574, 423] on div "What was your PB Live Certification score? Strong (Pass) Proficient (Pass) Deve…" at bounding box center [561, 388] width 409 height 129
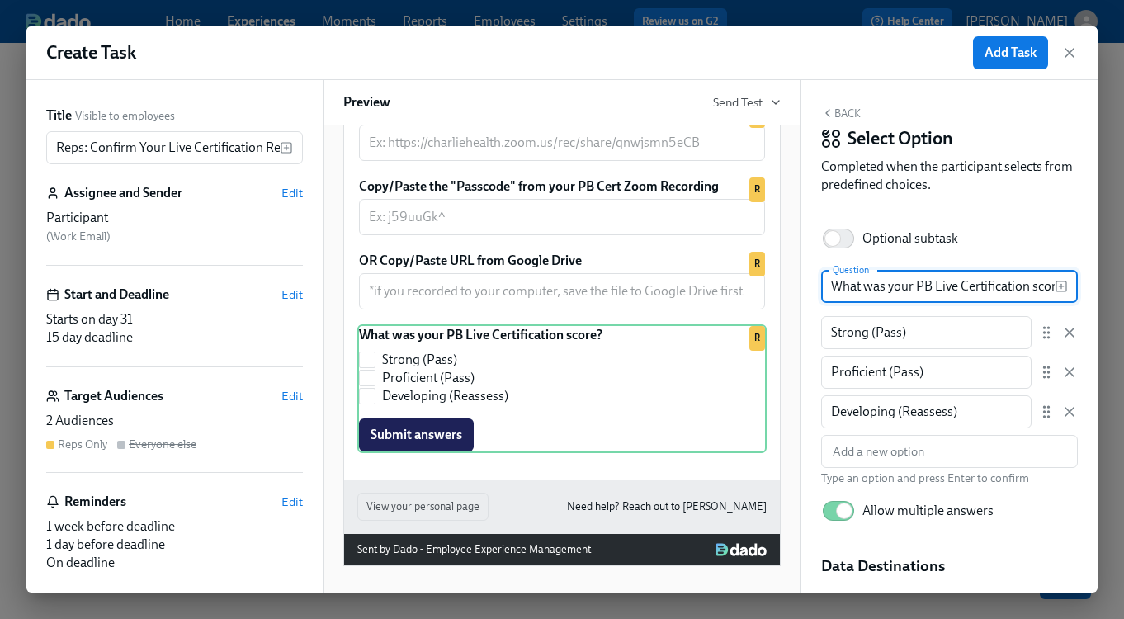
click at [1027, 287] on input "What was your PB Live Certification score?" at bounding box center [938, 286] width 234 height 33
type input "What was your PB Live Certification Retake score?"
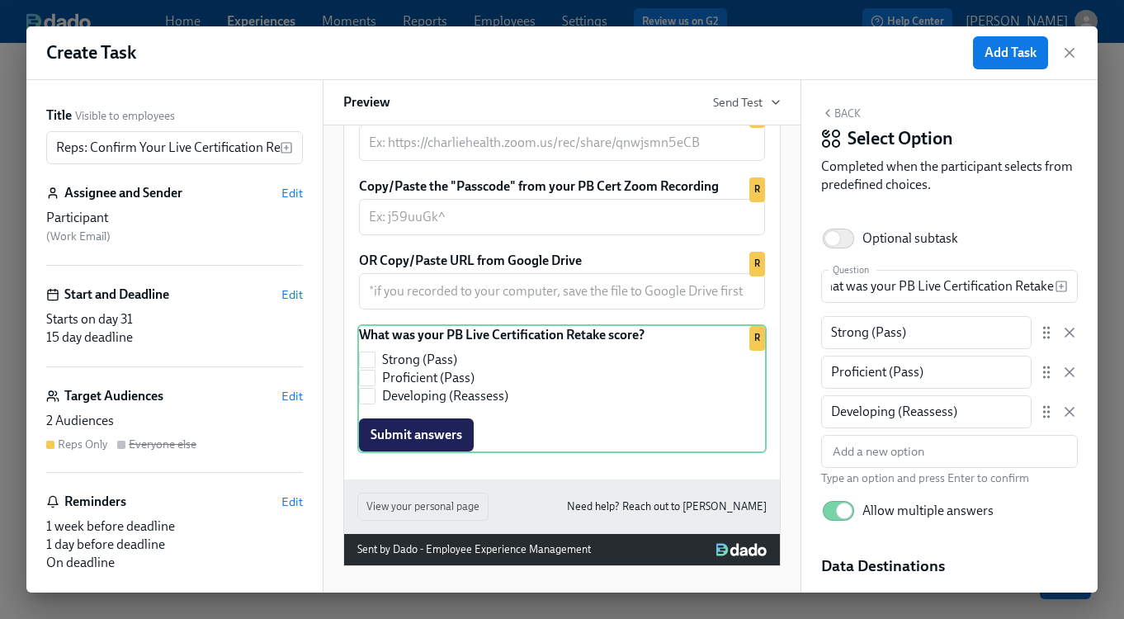
scroll to position [0, 0]
click at [290, 293] on span "Edit" at bounding box center [291, 294] width 21 height 17
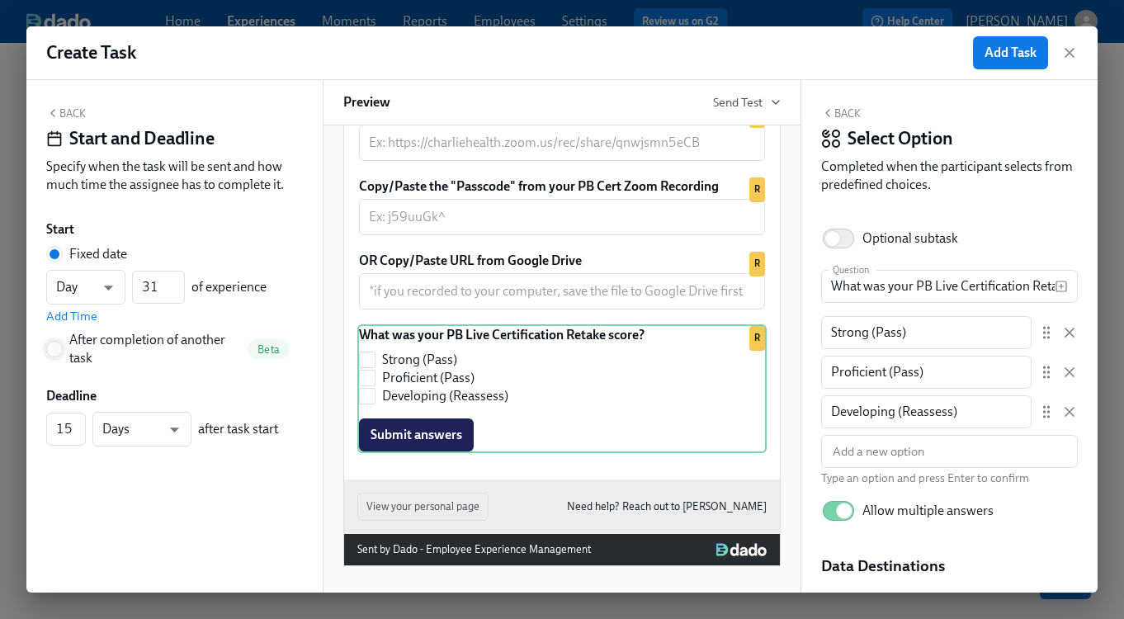
click at [61, 343] on input "After completion of another task Beta" at bounding box center [54, 349] width 15 height 15
radio input "true"
radio input "false"
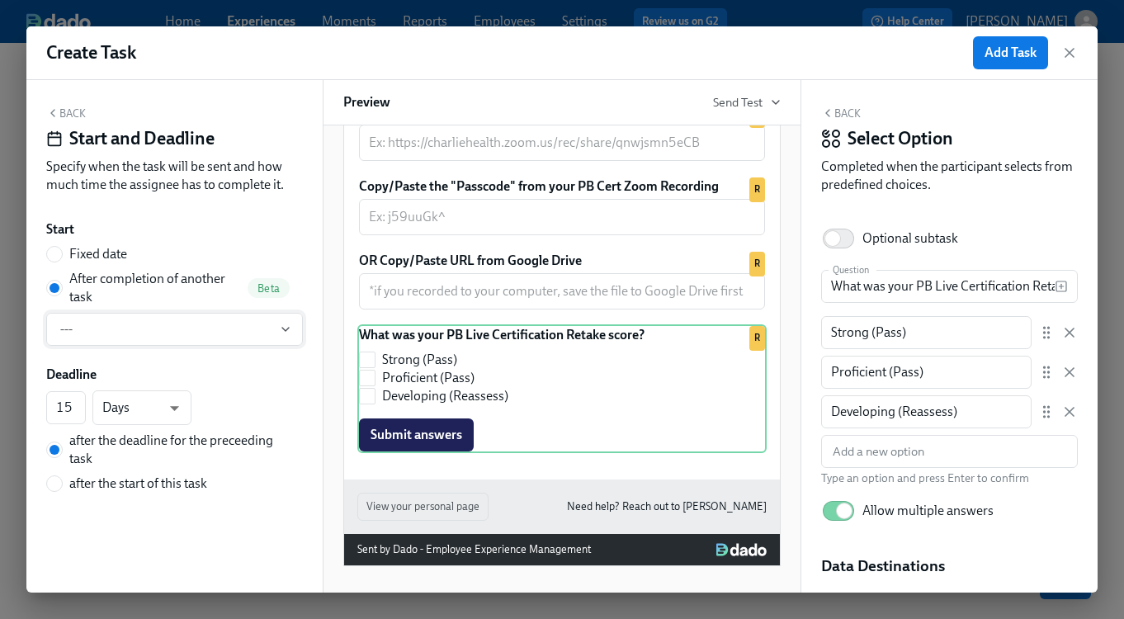
click at [149, 333] on span "---" at bounding box center [174, 329] width 229 height 17
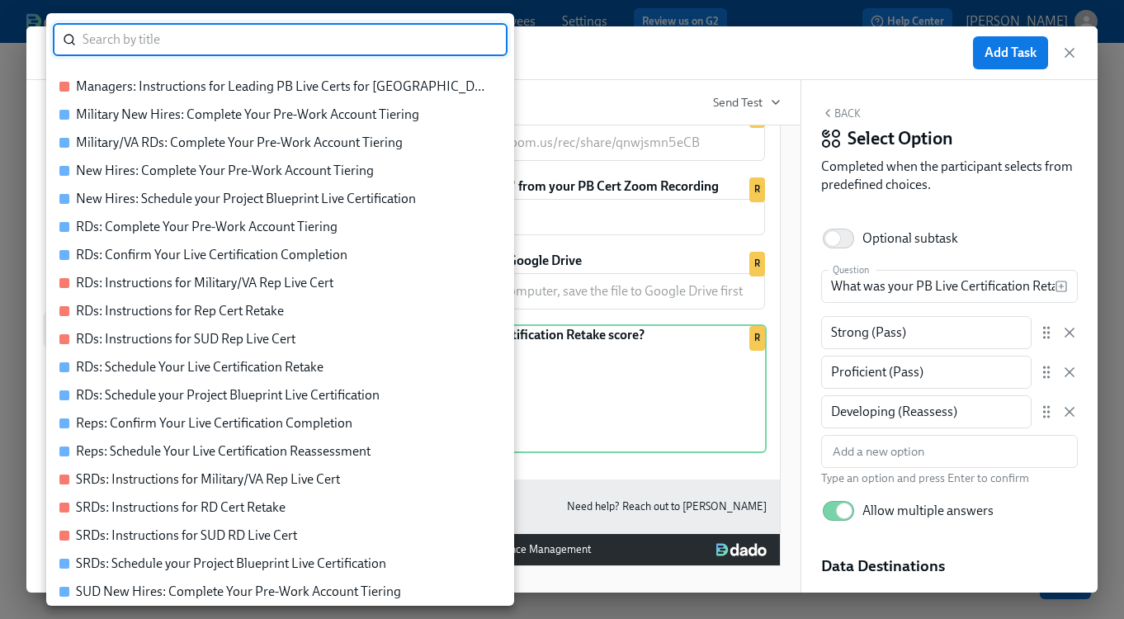
scroll to position [56, 0]
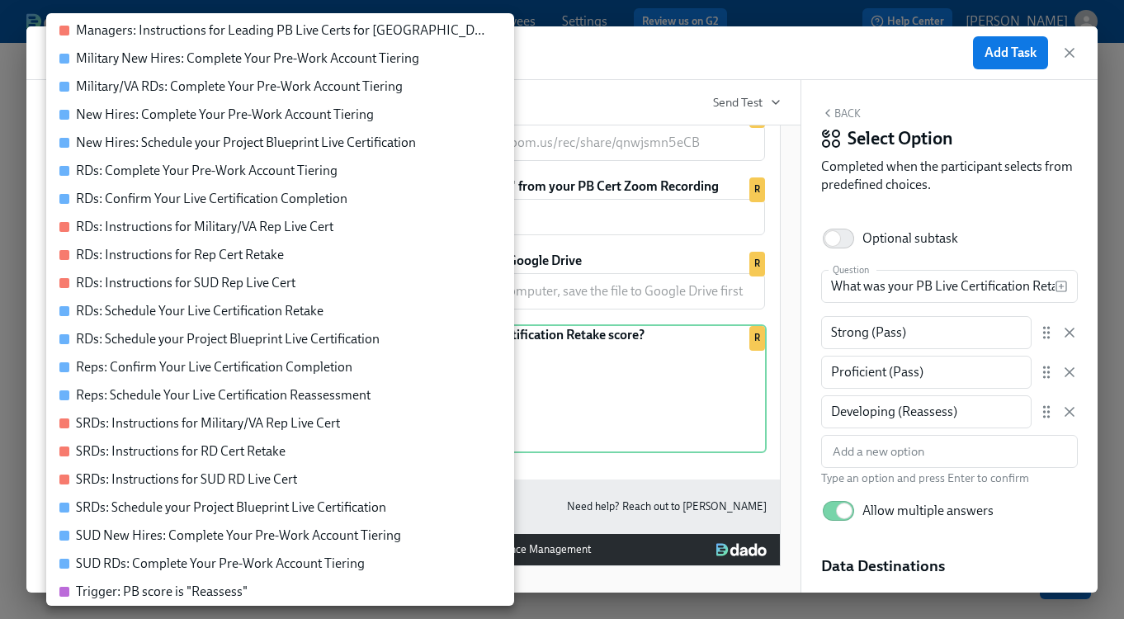
click at [149, 595] on div "Trigger: PB score is "Reassess"" at bounding box center [162, 592] width 172 height 18
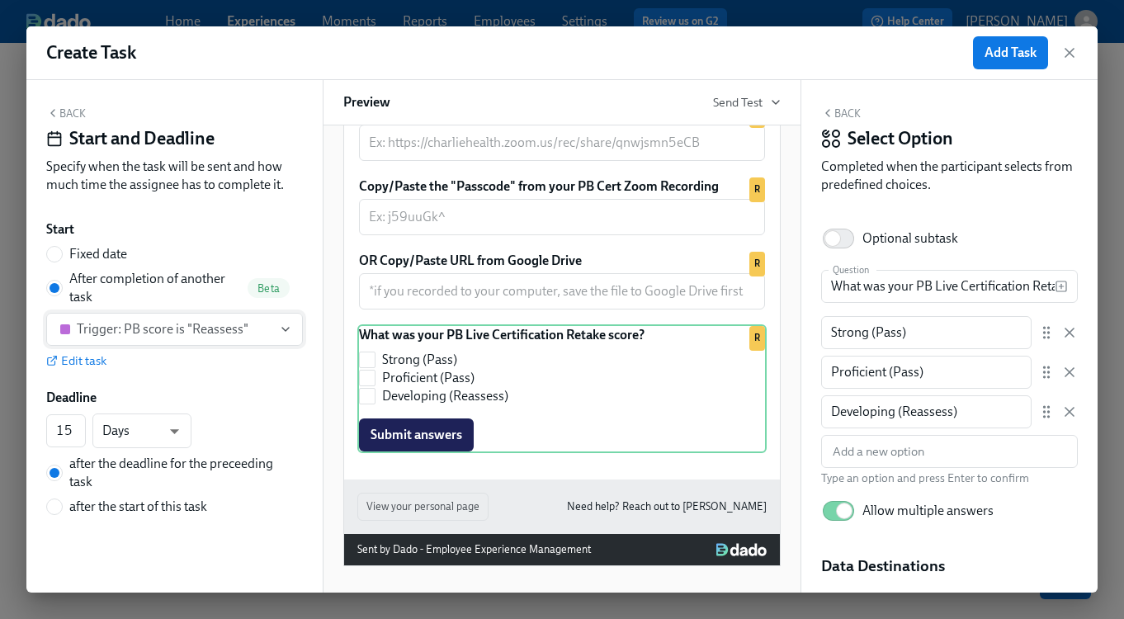
click at [163, 327] on div "Trigger: PB score is "Reassess"" at bounding box center [163, 329] width 172 height 17
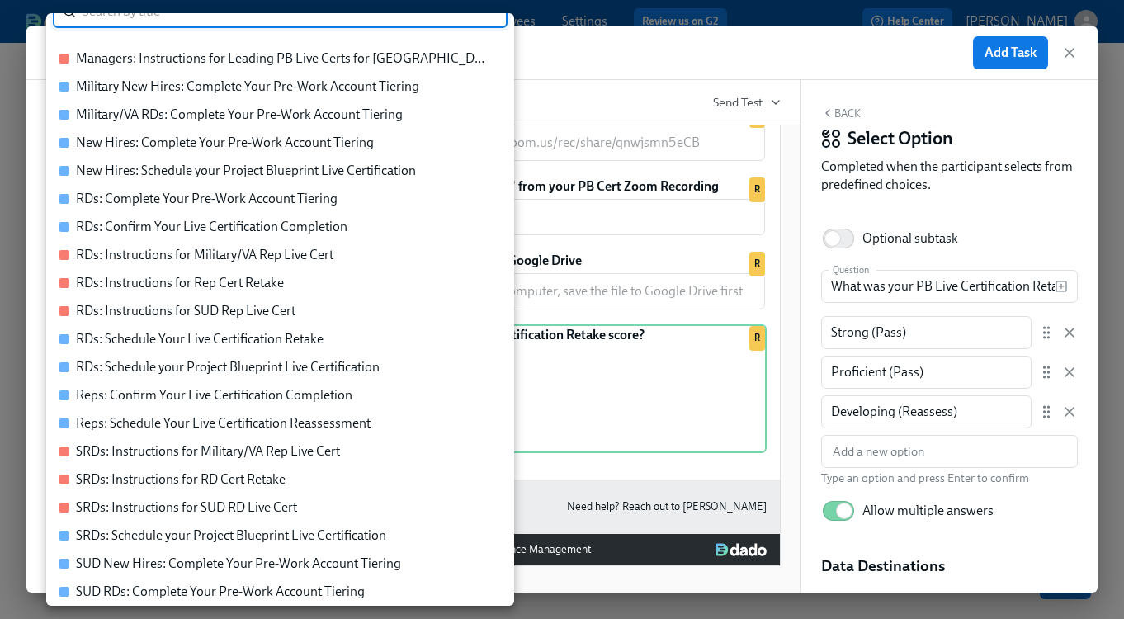
scroll to position [0, 0]
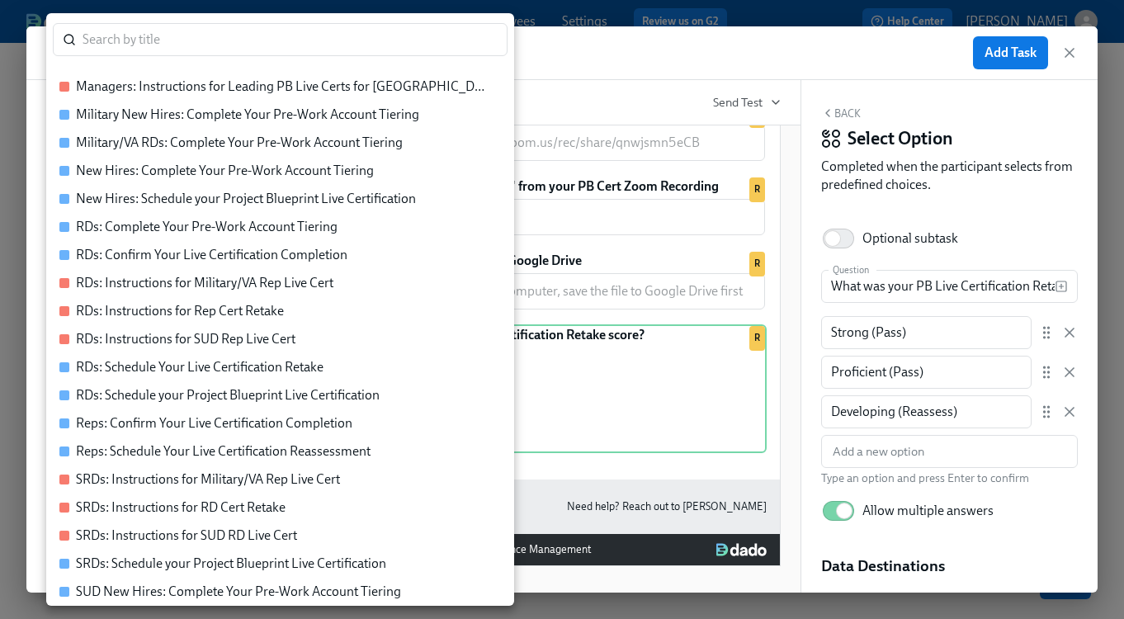
click at [191, 453] on div "Reps: Schedule Your Live Certification Reassessment" at bounding box center [223, 451] width 295 height 18
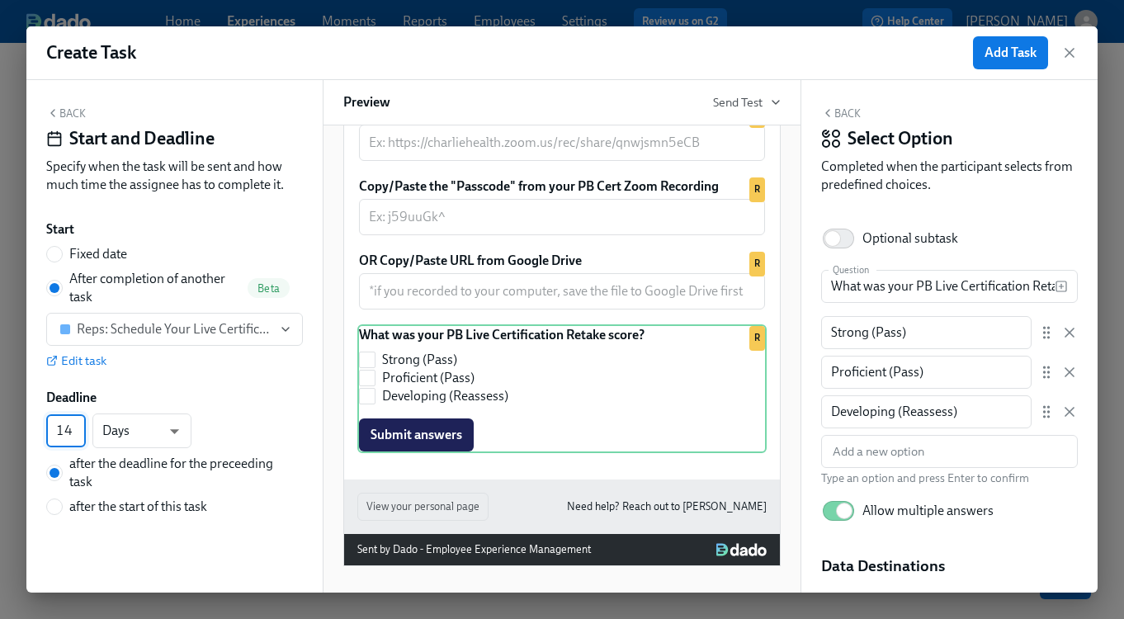
click at [77, 435] on input "14" at bounding box center [66, 430] width 40 height 33
click at [77, 435] on input "13" at bounding box center [66, 430] width 40 height 33
click at [77, 435] on input "12" at bounding box center [66, 430] width 40 height 33
click at [77, 435] on input "11" at bounding box center [66, 430] width 40 height 33
click at [77, 435] on input "10" at bounding box center [66, 430] width 40 height 33
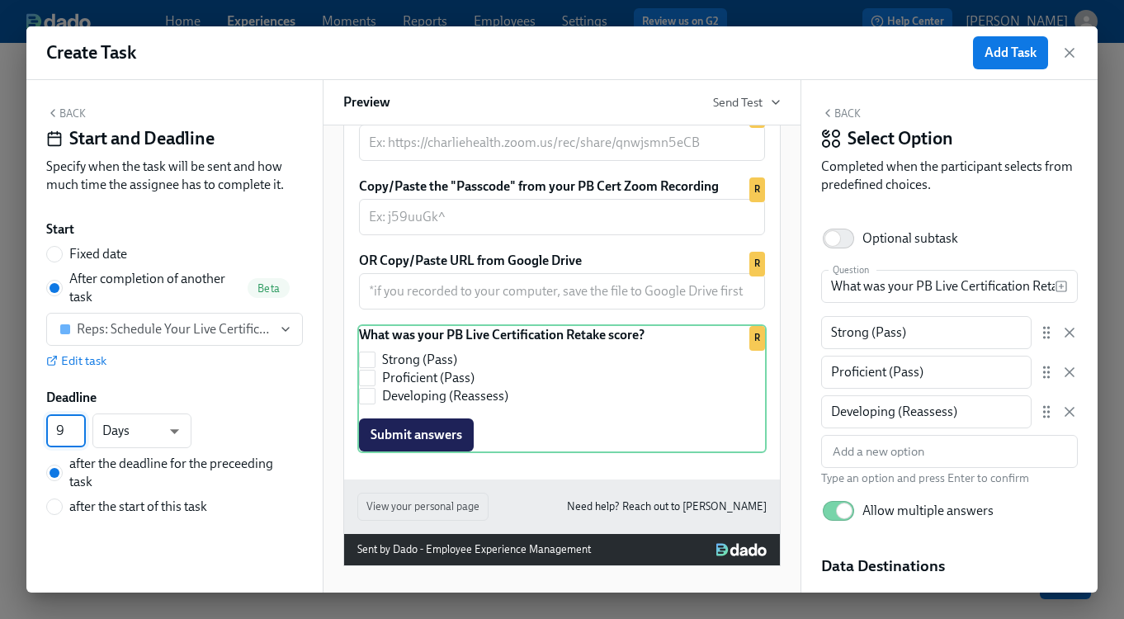
click at [77, 435] on input "9" at bounding box center [66, 430] width 40 height 33
click at [77, 435] on input "8" at bounding box center [66, 430] width 40 height 33
click at [77, 435] on input "7" at bounding box center [66, 430] width 40 height 33
click at [77, 435] on input "6" at bounding box center [66, 430] width 40 height 33
click at [77, 435] on input "5" at bounding box center [66, 430] width 40 height 33
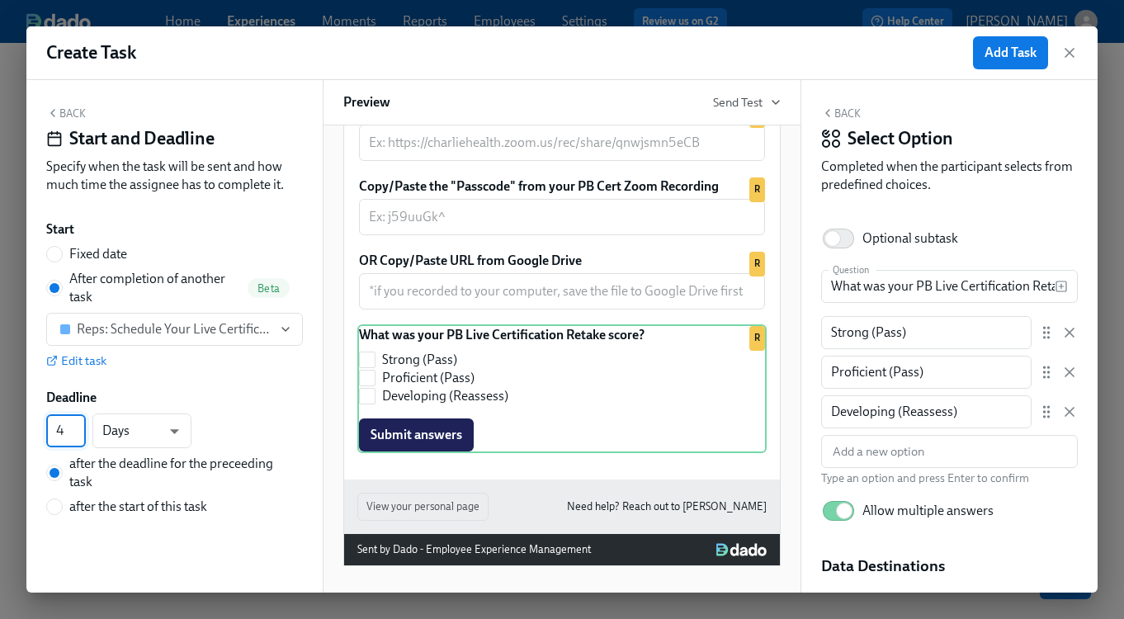
click at [77, 435] on input "4" at bounding box center [66, 430] width 40 height 33
click at [77, 435] on input "3" at bounding box center [66, 430] width 40 height 33
type input "2"
click at [77, 435] on input "2" at bounding box center [66, 430] width 40 height 33
click at [51, 508] on input "after the start of this task" at bounding box center [54, 506] width 15 height 15
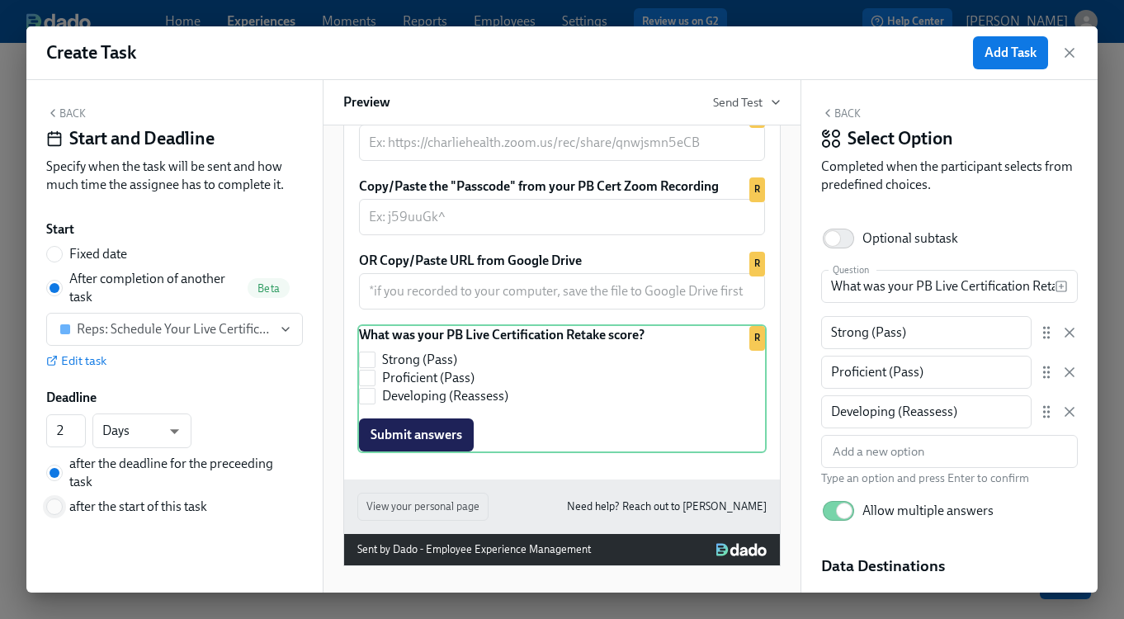
radio input "true"
radio input "false"
click at [78, 427] on input "3" at bounding box center [66, 430] width 40 height 33
click at [78, 427] on input "4" at bounding box center [66, 430] width 40 height 33
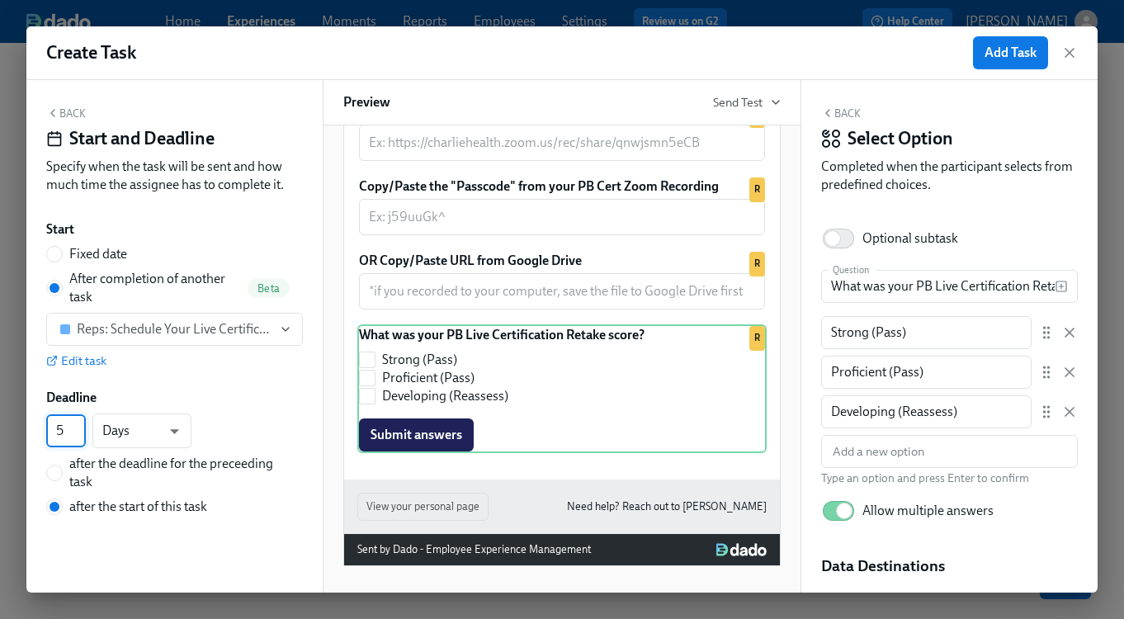
type input "5"
click at [78, 427] on input "5" at bounding box center [66, 430] width 40 height 33
click at [73, 111] on button "Back" at bounding box center [66, 112] width 40 height 13
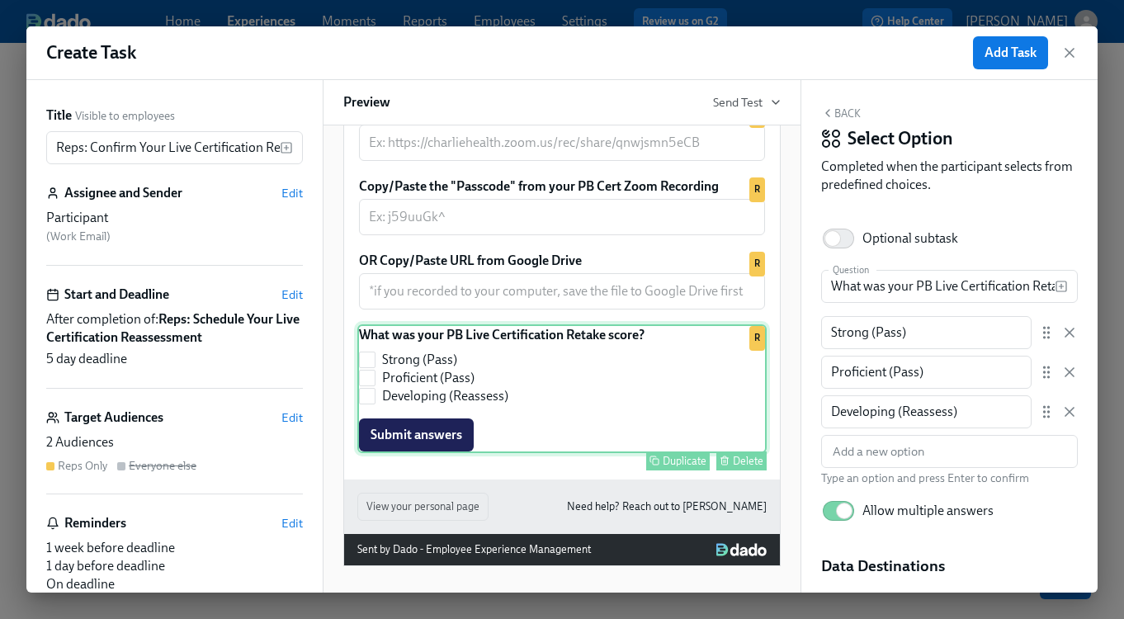
click at [601, 443] on div "What was your PB Live Certification Retake score? Strong (Pass) Proficient (Pas…" at bounding box center [561, 388] width 409 height 129
click at [290, 416] on span "Edit" at bounding box center [291, 417] width 21 height 17
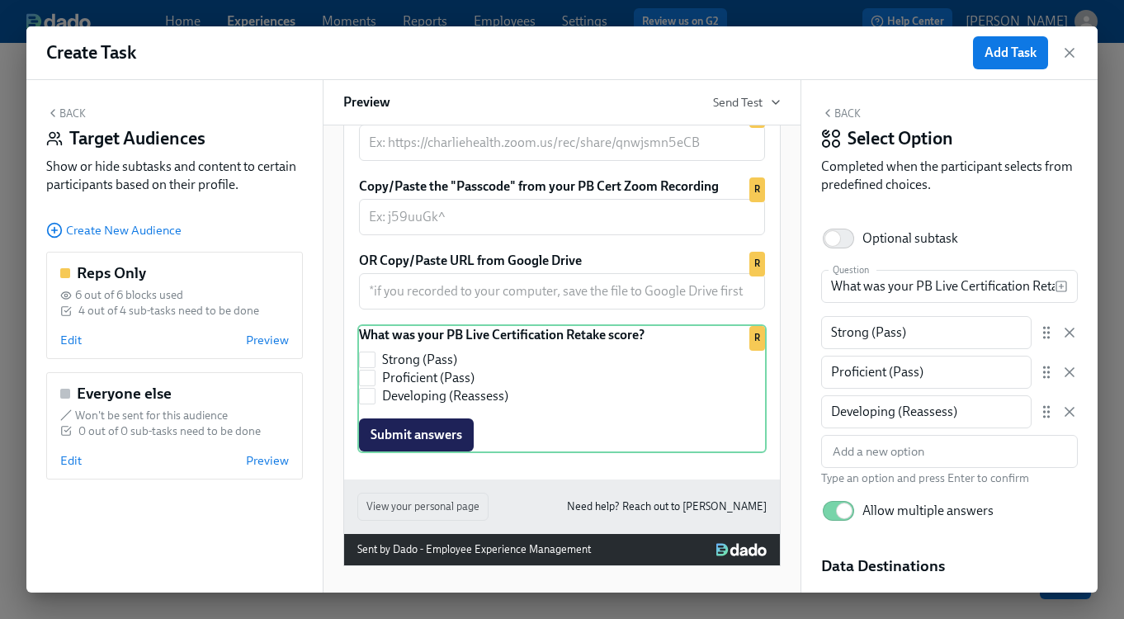
scroll to position [751, 0]
click at [69, 342] on span "Edit" at bounding box center [70, 340] width 21 height 17
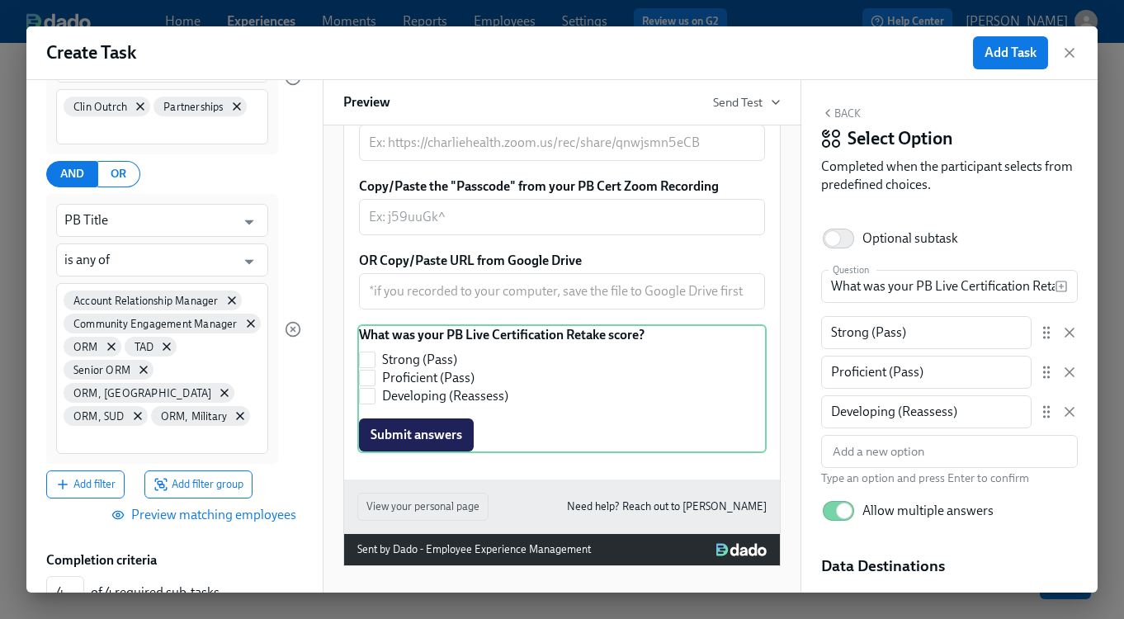
scroll to position [270, 0]
click at [82, 475] on span "Add filter" at bounding box center [85, 483] width 60 height 17
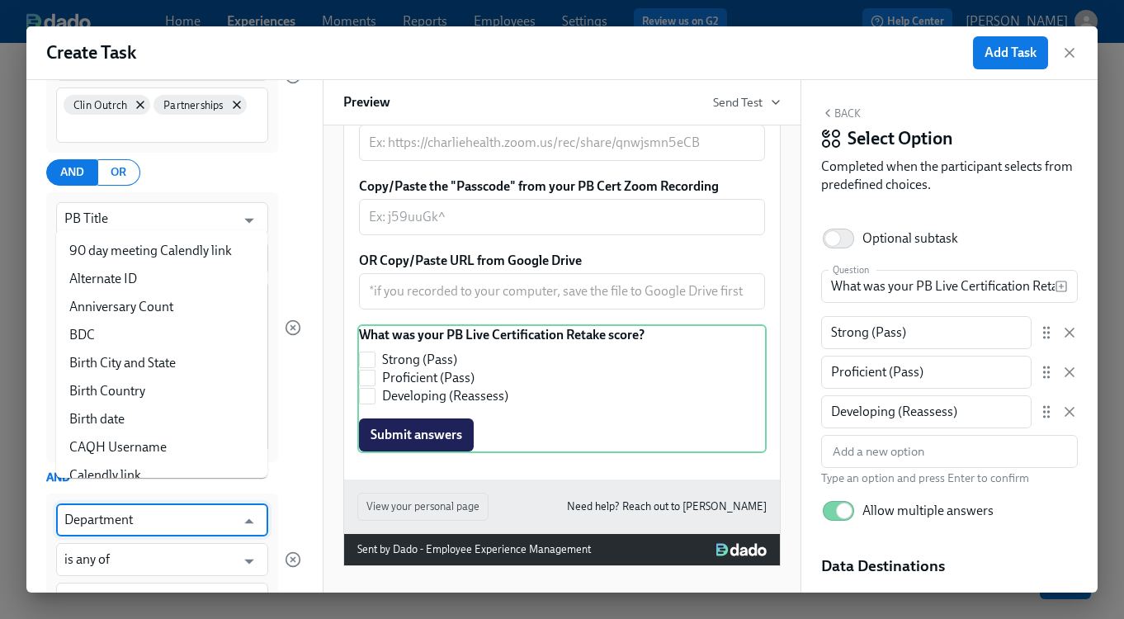
click at [120, 506] on input "Department" at bounding box center [150, 519] width 172 height 33
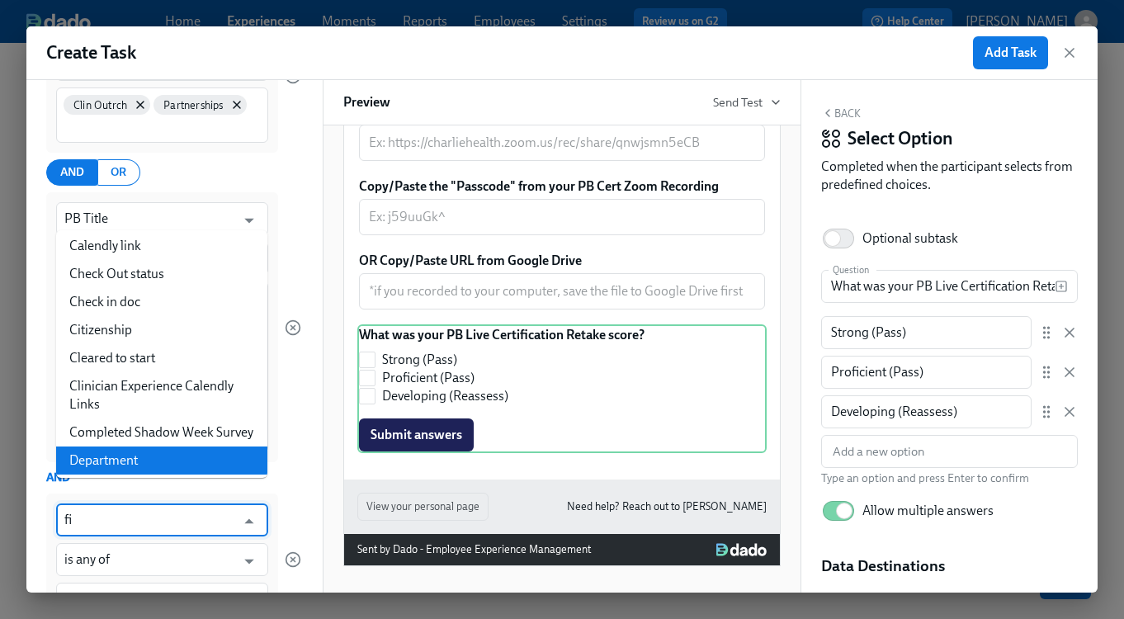
scroll to position [0, 0]
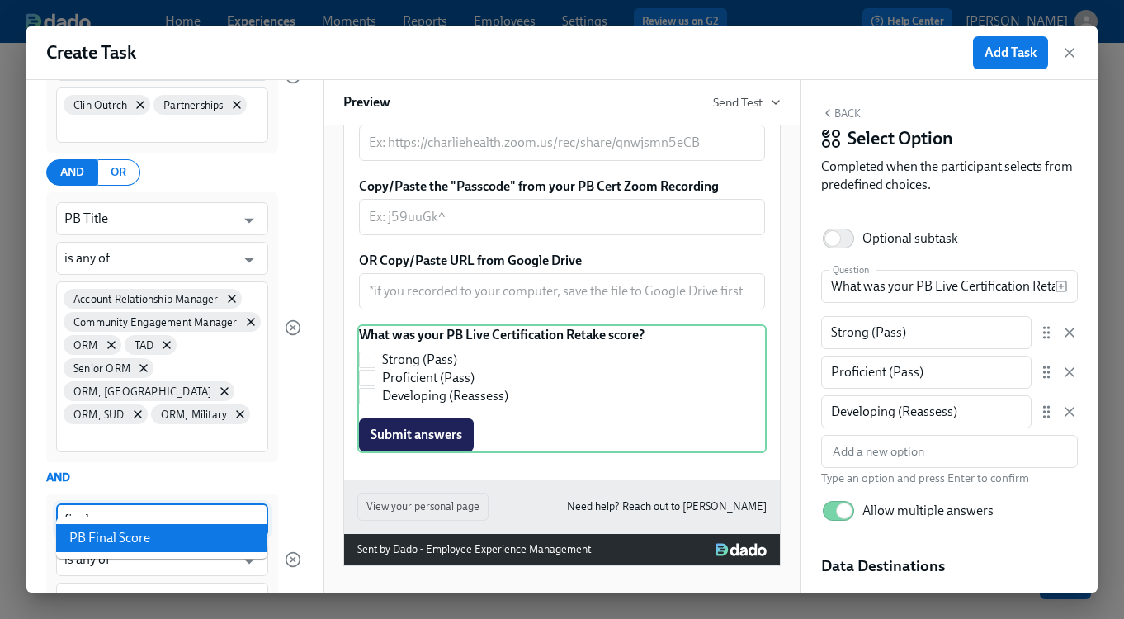
click at [120, 542] on li "PB Final Score" at bounding box center [161, 538] width 211 height 28
type input "PB Final Score"
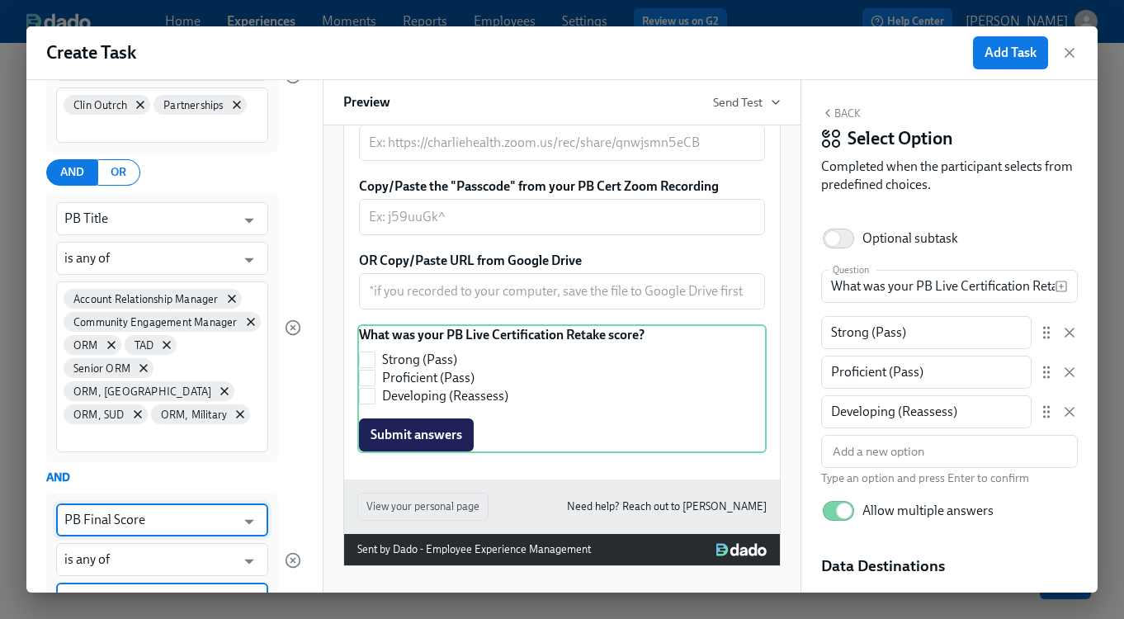
click at [113, 591] on input at bounding box center [162, 599] width 196 height 17
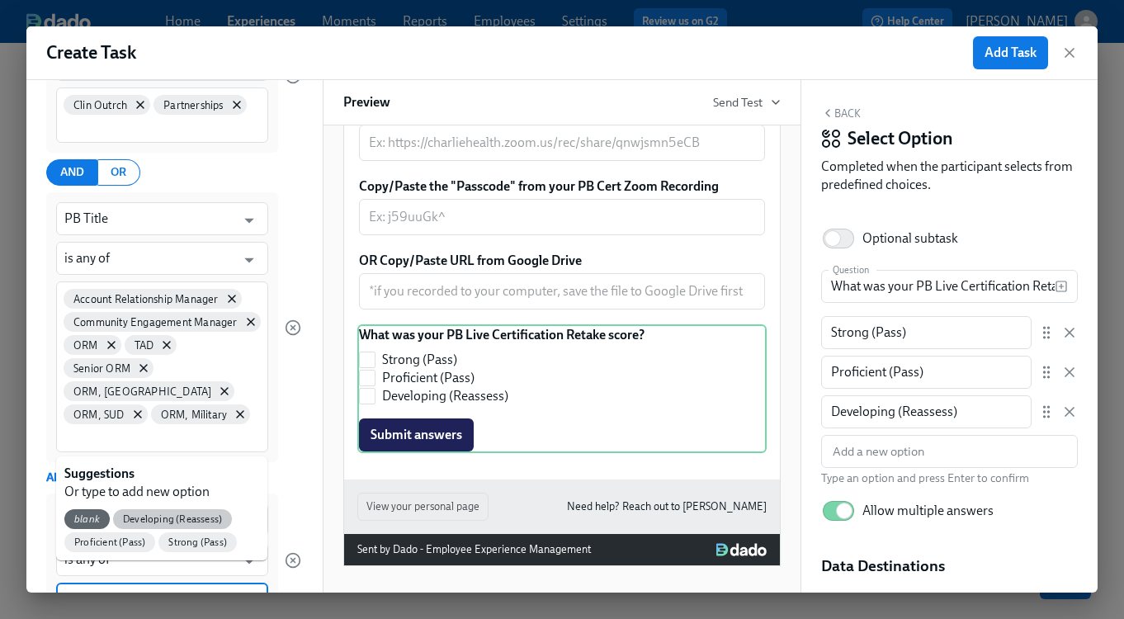
click at [150, 518] on span "Developing (Reassess)" at bounding box center [172, 519] width 119 height 12
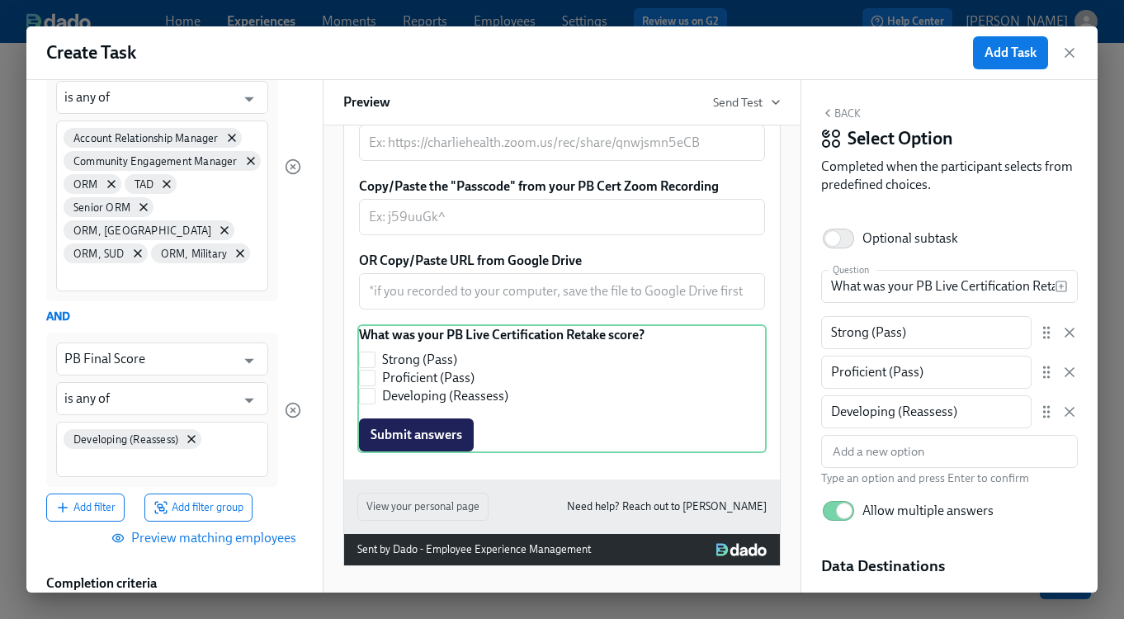
scroll to position [444, 0]
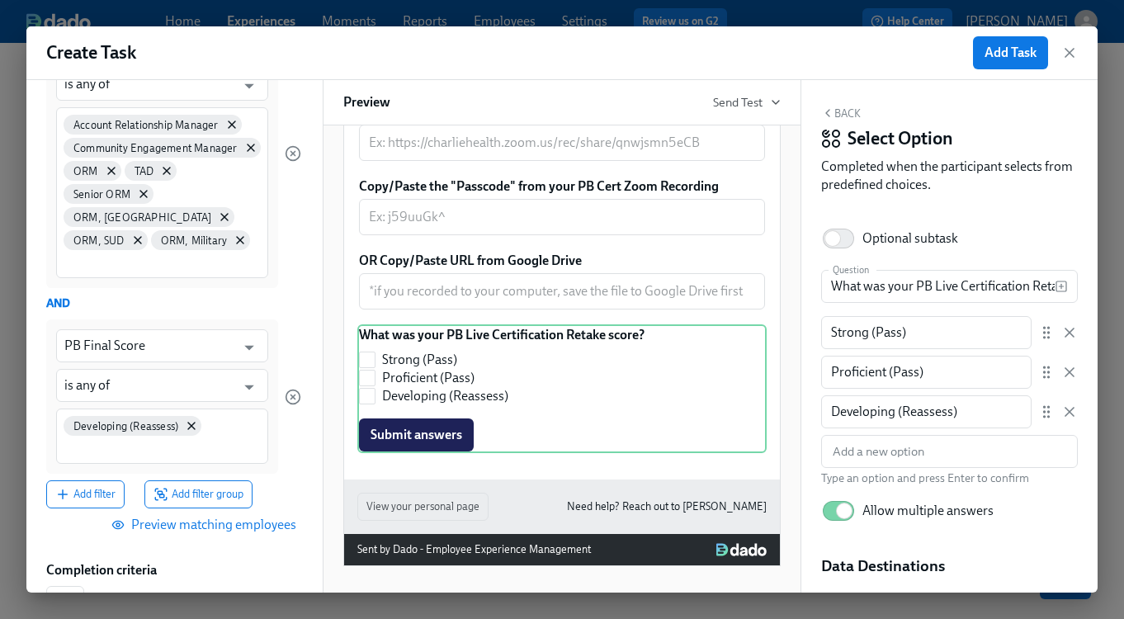
click at [192, 517] on span "Preview matching employees" at bounding box center [206, 525] width 182 height 17
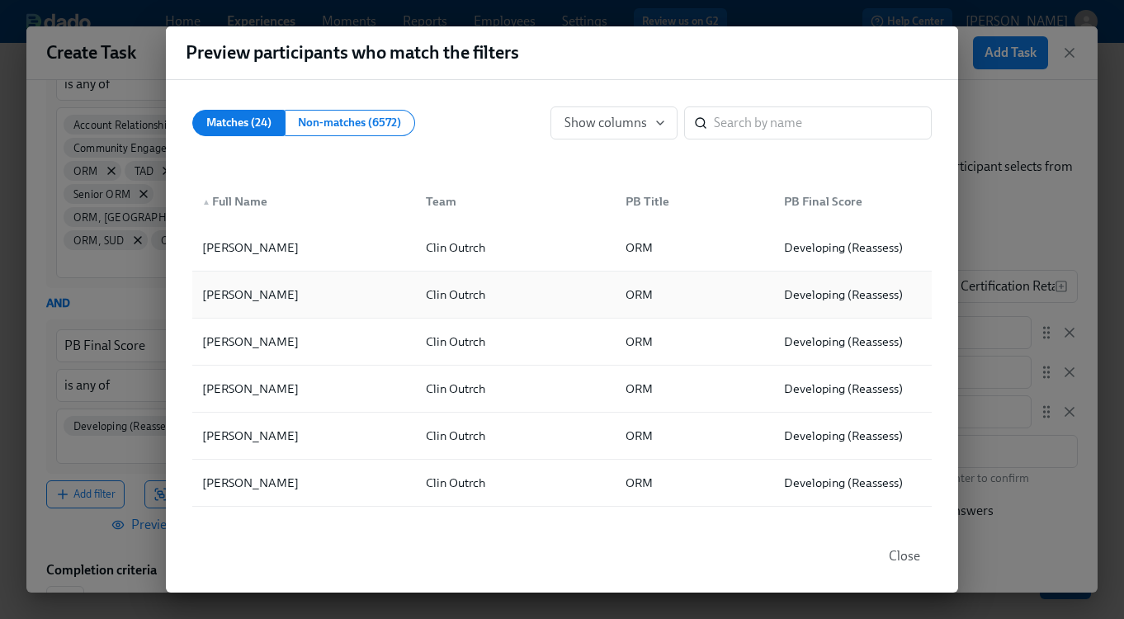
scroll to position [0, 0]
click at [989, 103] on div "Preview participants who match the filters Matches (24) Non-matches (6572) Show…" at bounding box center [562, 309] width 1124 height 619
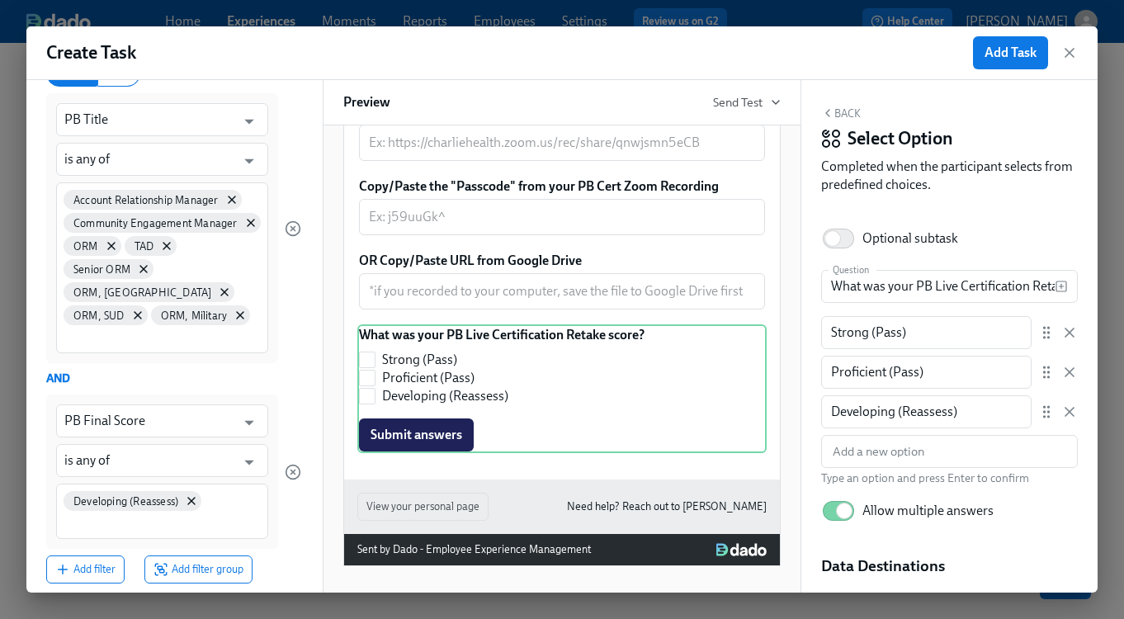
scroll to position [626, 0]
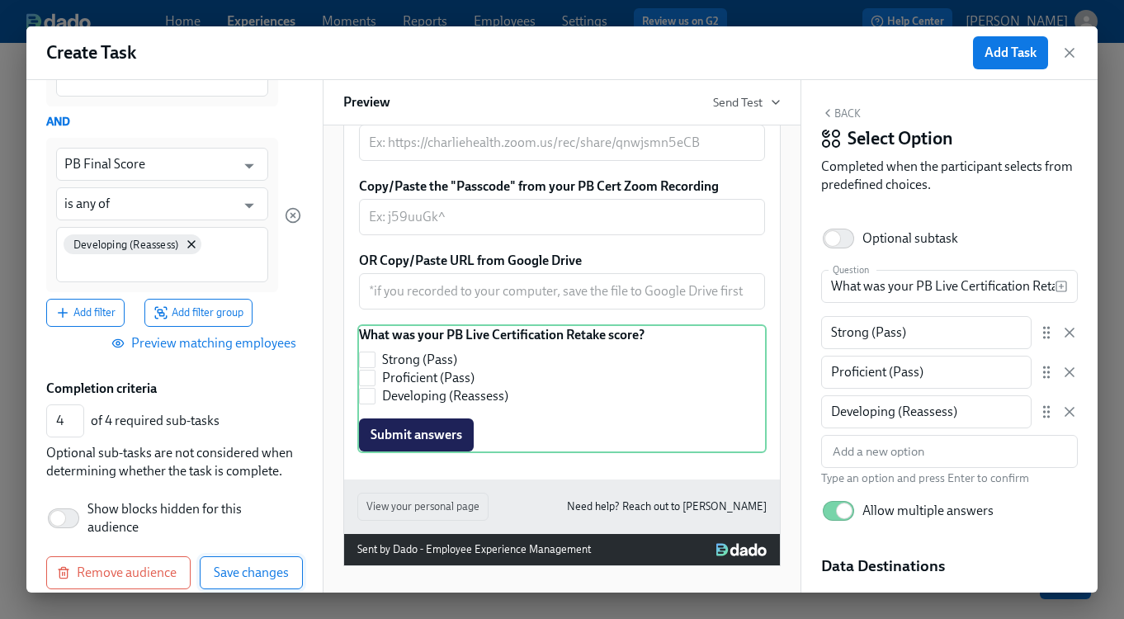
click at [248, 564] on span "Save changes" at bounding box center [251, 572] width 75 height 17
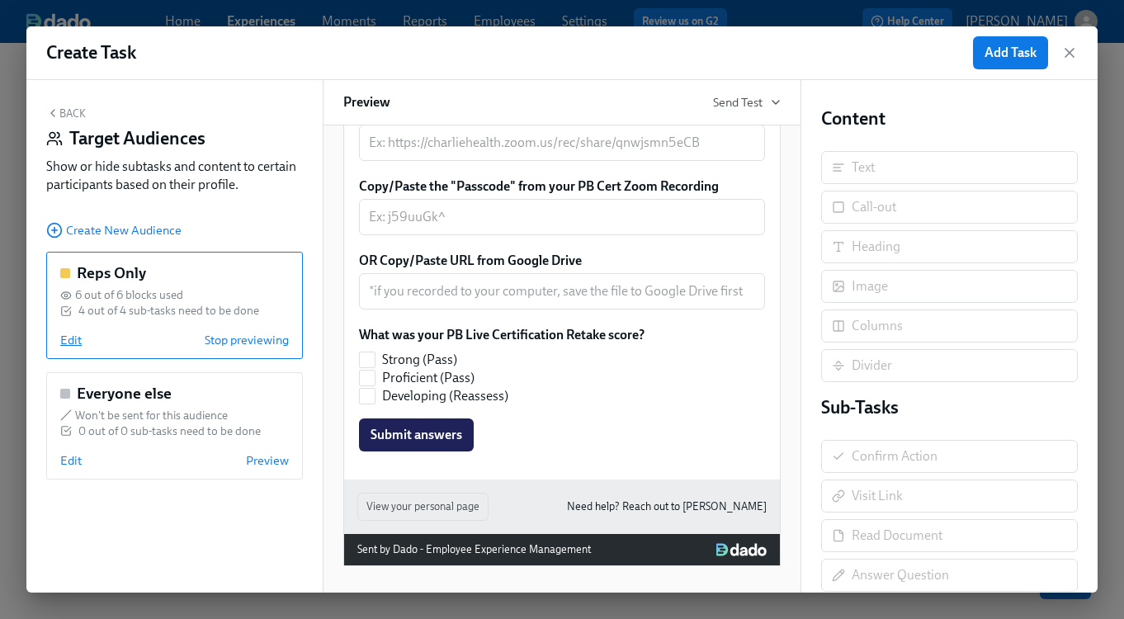
click at [70, 338] on span "Edit" at bounding box center [70, 340] width 21 height 17
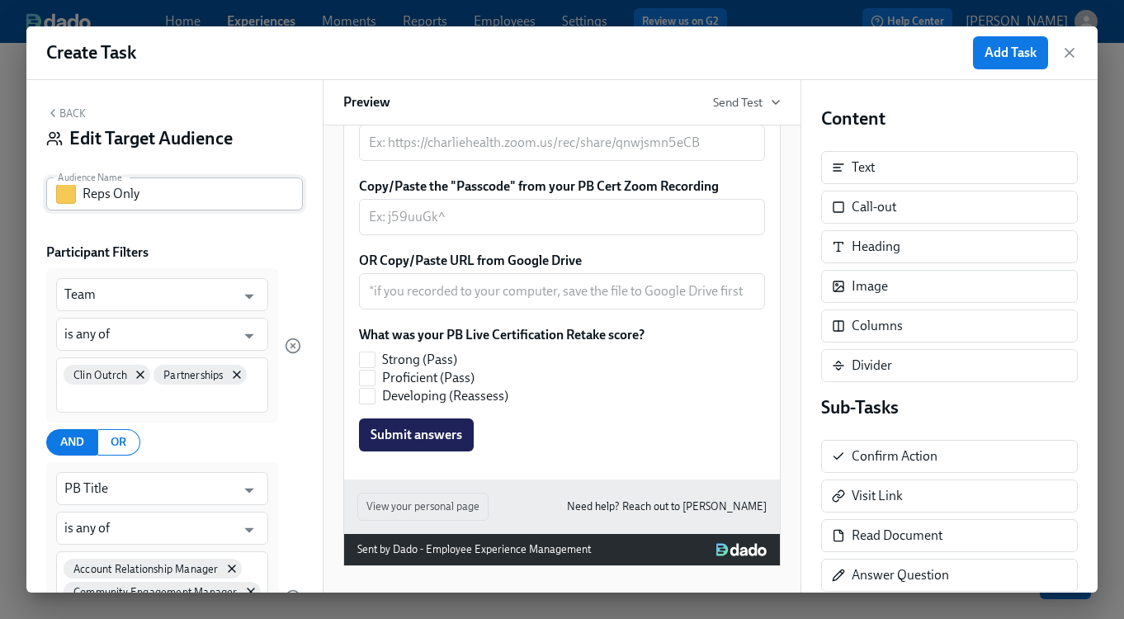
click at [106, 196] on input "Reps Only" at bounding box center [193, 193] width 220 height 33
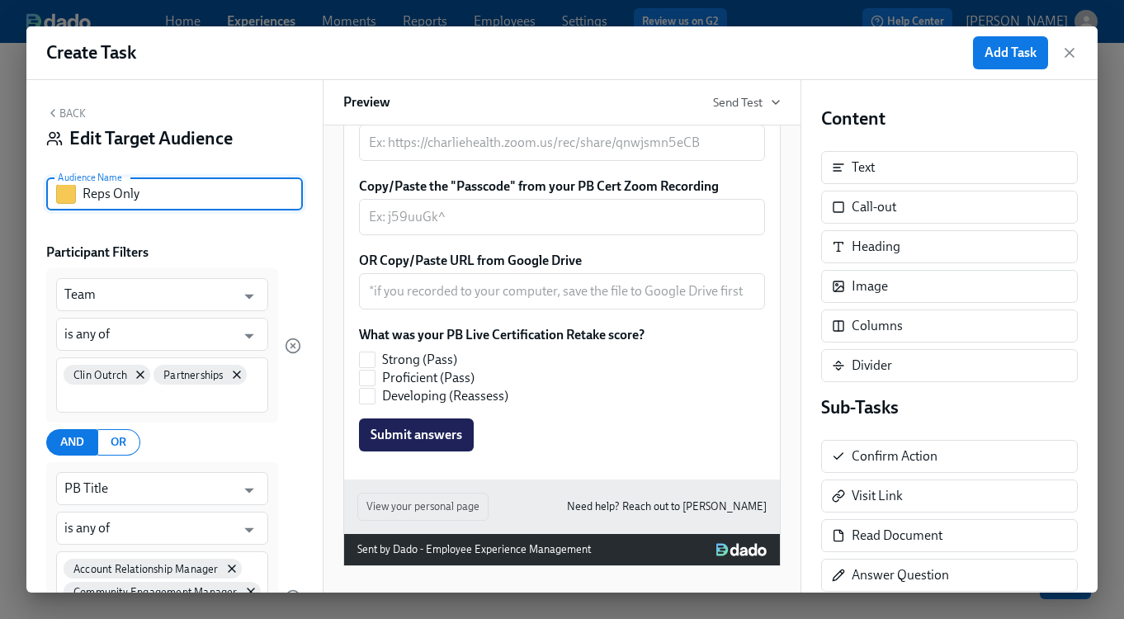
drag, startPoint x: 111, startPoint y: 196, endPoint x: 97, endPoint y: 197, distance: 13.3
click at [97, 197] on input "Reps Only" at bounding box center [193, 193] width 220 height 33
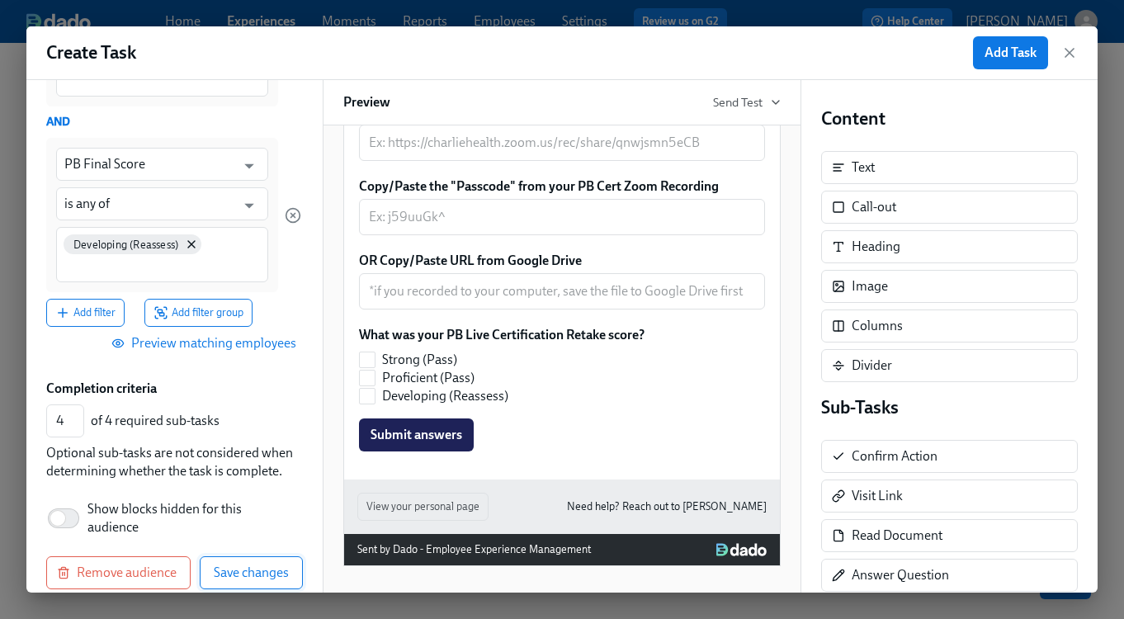
type input "Retake Reps Only"
click at [221, 564] on span "Save changes" at bounding box center [251, 572] width 75 height 17
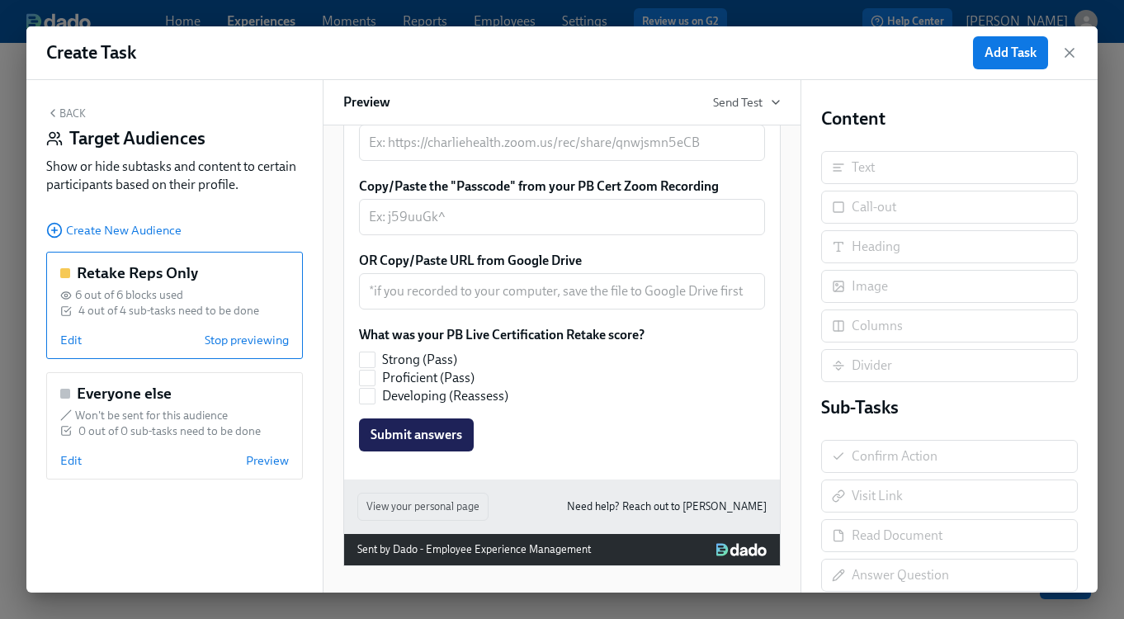
click at [65, 111] on button "Back" at bounding box center [66, 112] width 40 height 13
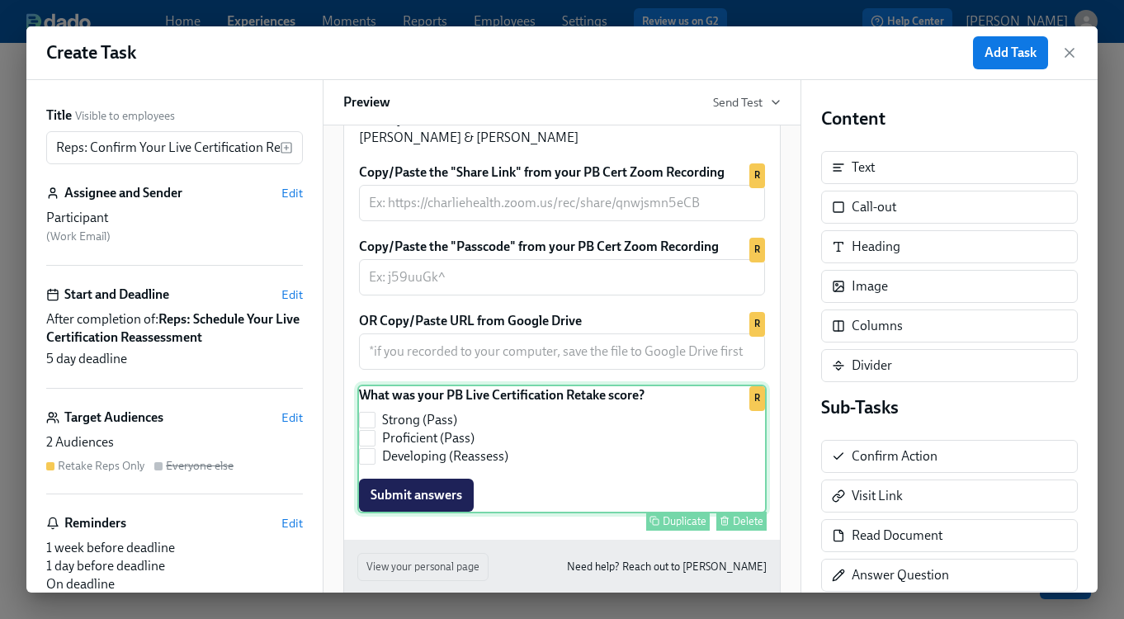
scroll to position [549, 0]
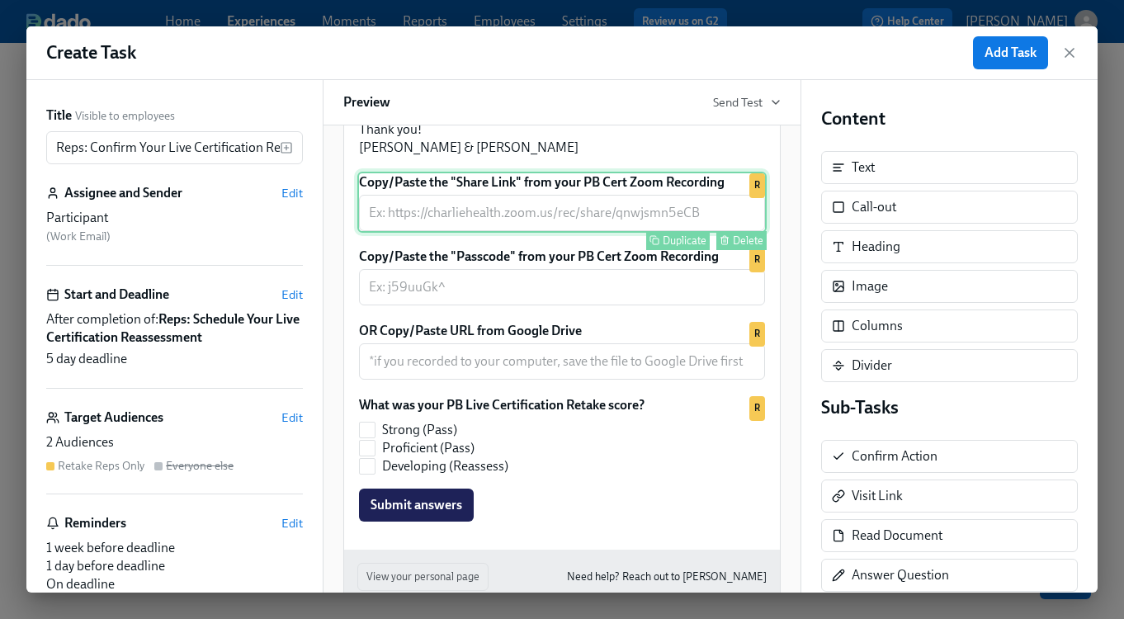
click at [650, 233] on div "Copy/Paste the "Share Link" from your PB Cert Zoom Recording ​ Duplicate Delete…" at bounding box center [561, 202] width 409 height 61
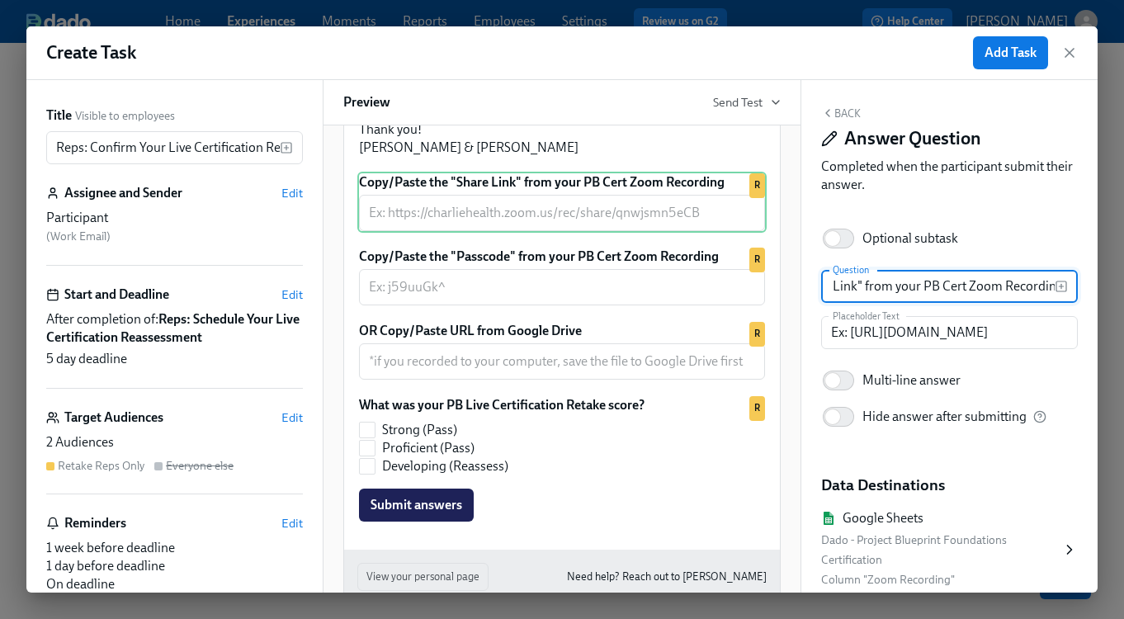
scroll to position [0, 132]
drag, startPoint x: 984, startPoint y: 289, endPoint x: 1062, endPoint y: 287, distance: 78.4
click at [1062, 287] on div "Copy/Paste the "Share Link" from your PB Cert Zoom Recording Question" at bounding box center [949, 286] width 257 height 33
click at [964, 288] on input "Copy/Paste the "Share Link" from your PB Cert Zoom Recording" at bounding box center [938, 286] width 234 height 33
type input "Copy/Paste the "Share Link" from your PB Cert Retake Zoom Recording"
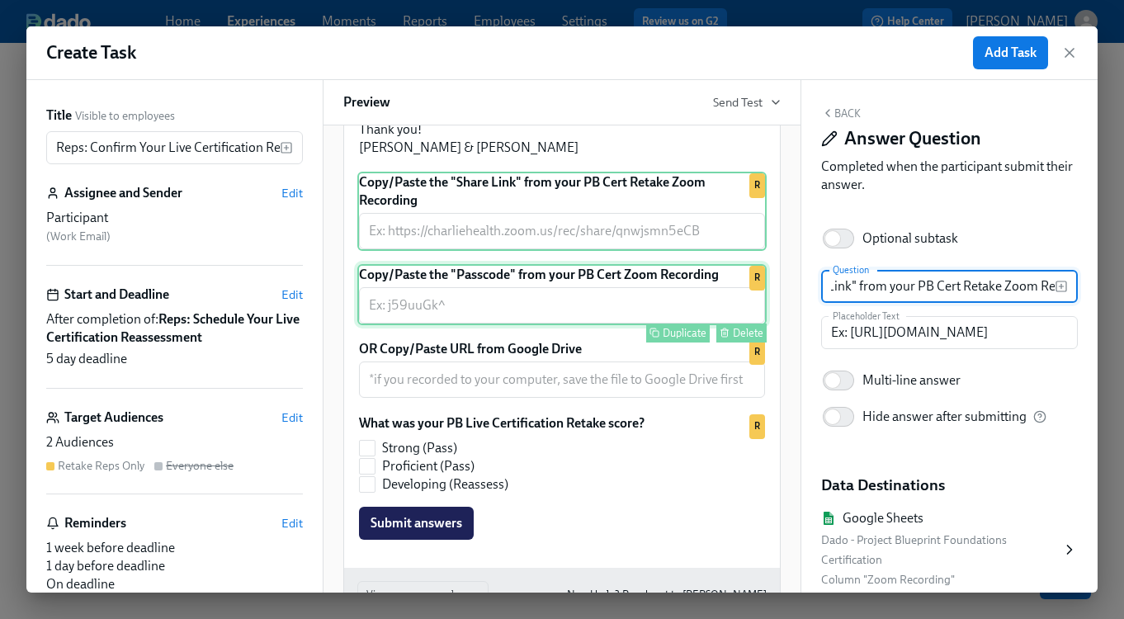
click at [558, 325] on div "Copy/Paste the "Passcode" from your PB Cert Zoom Recording ​ Duplicate Delete R" at bounding box center [561, 294] width 409 height 61
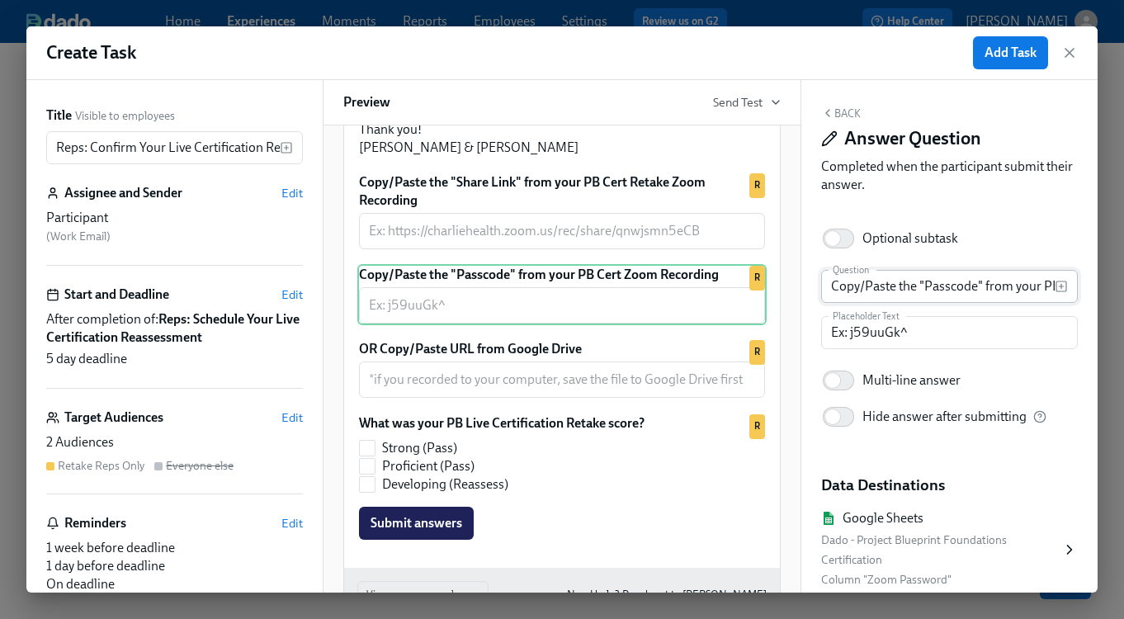
click at [989, 288] on input "Copy/Paste the "Passcode" from your PB Cert Zoom Recording" at bounding box center [938, 286] width 234 height 33
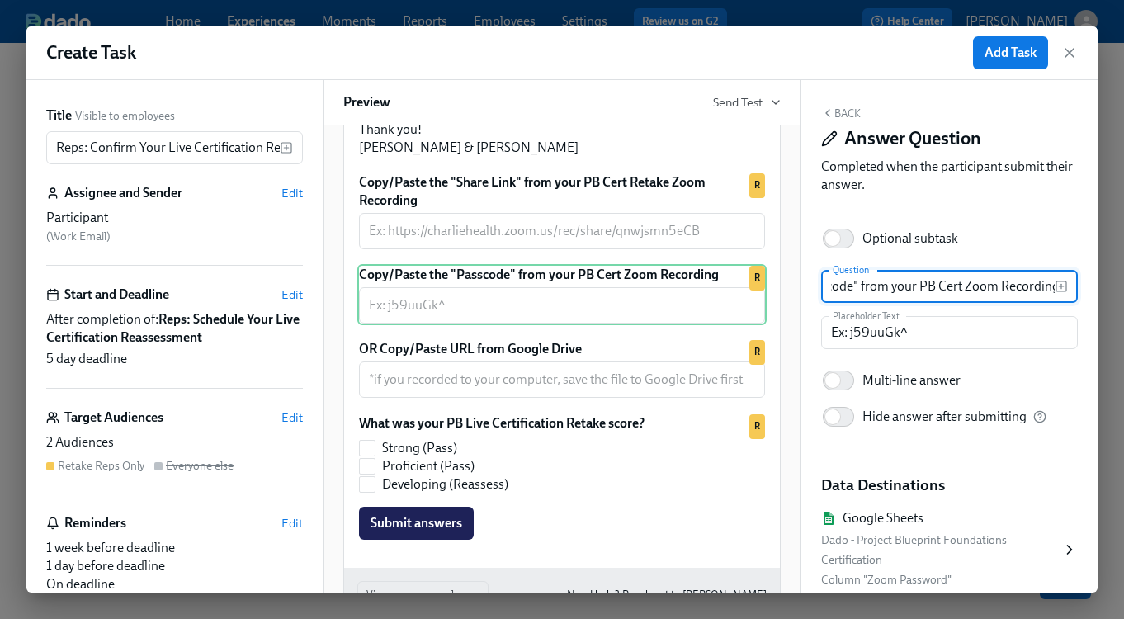
scroll to position [0, 125]
drag, startPoint x: 999, startPoint y: 288, endPoint x: 1074, endPoint y: 287, distance: 75.1
click at [1074, 287] on div "Copy/Paste the "Passcode" from your PB Cert Zoom Recording Question" at bounding box center [949, 286] width 257 height 33
click at [932, 283] on input "Copy/Paste the "Passcode" from your PB Cert Zoom Recording" at bounding box center [938, 286] width 234 height 33
click at [962, 288] on input "Copy/Paste the "Passcode" from your PB Cert Zoom Recording" at bounding box center [938, 286] width 234 height 33
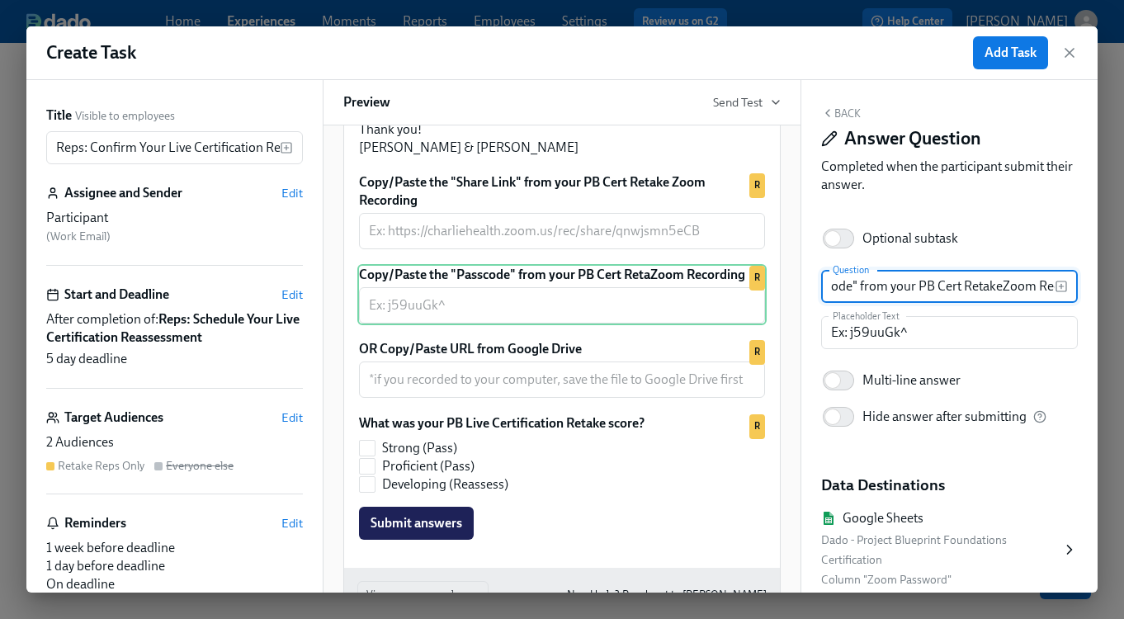
type input "Copy/Paste the "Passcode" from your PB Cert Retake Zoom Recording"
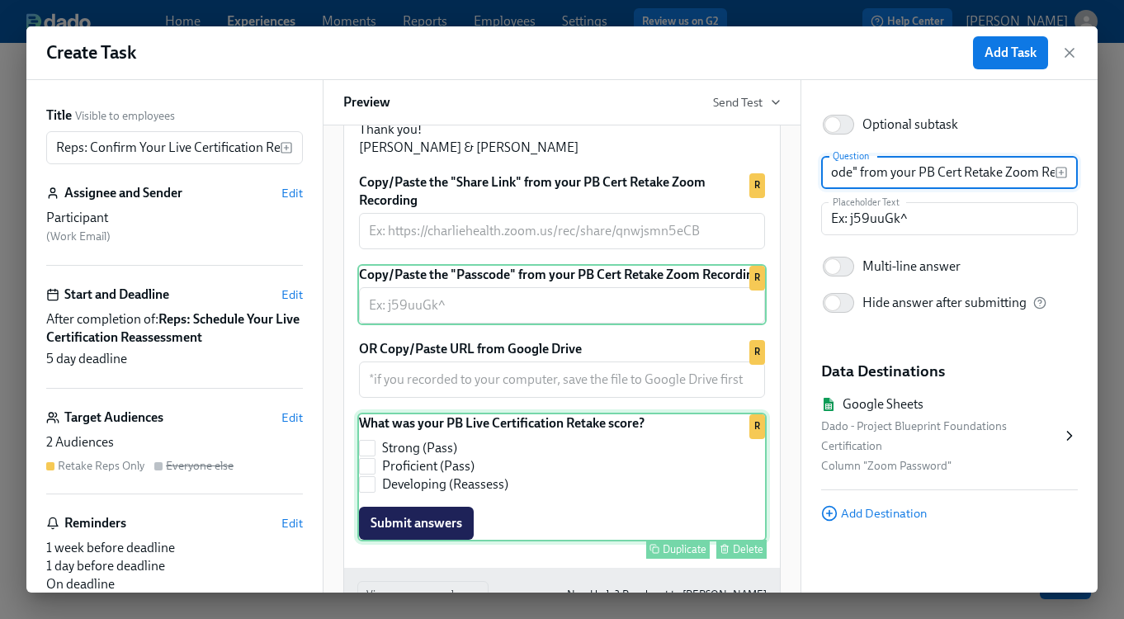
click at [606, 541] on div "What was your PB Live Certification Retake score? Strong (Pass) Proficient (Pas…" at bounding box center [561, 477] width 409 height 129
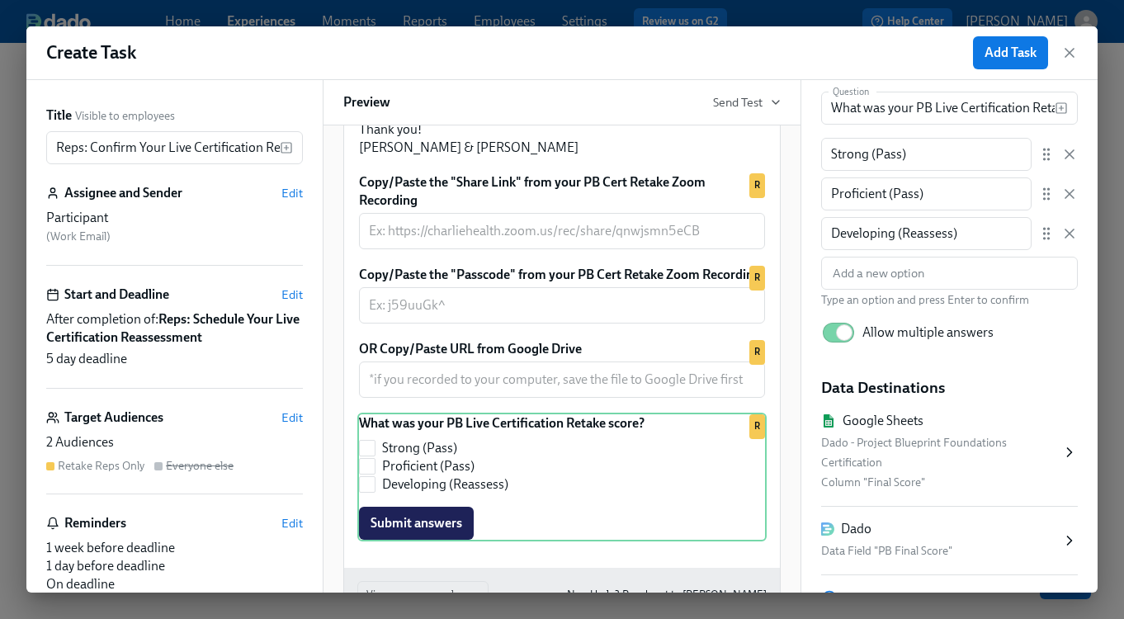
scroll to position [238, 0]
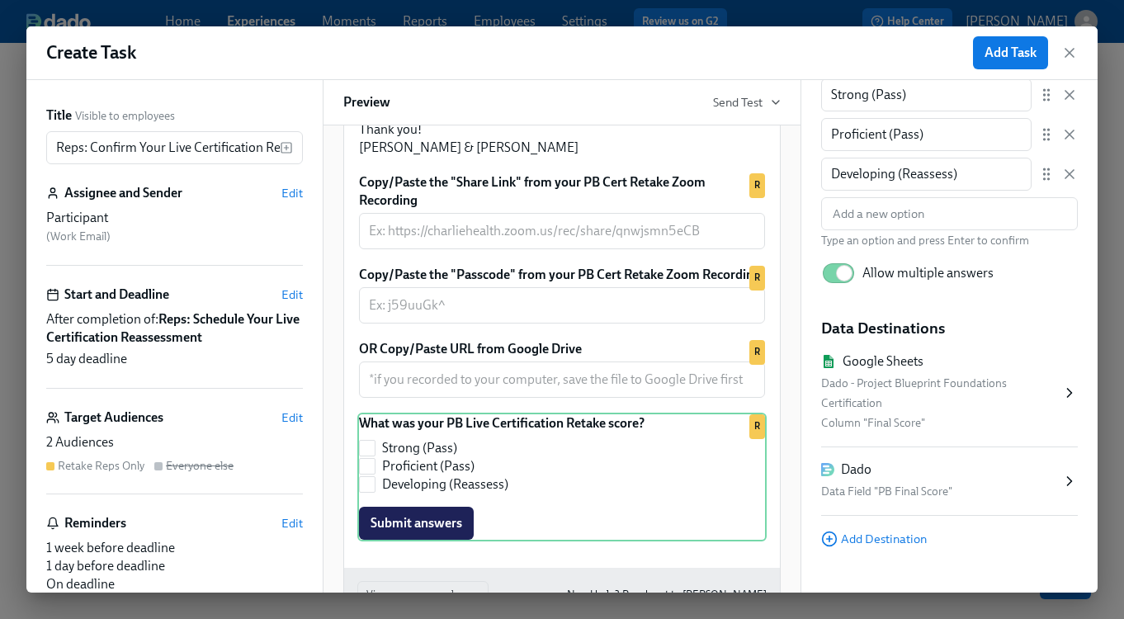
click at [961, 475] on div "Dado" at bounding box center [941, 470] width 240 height 18
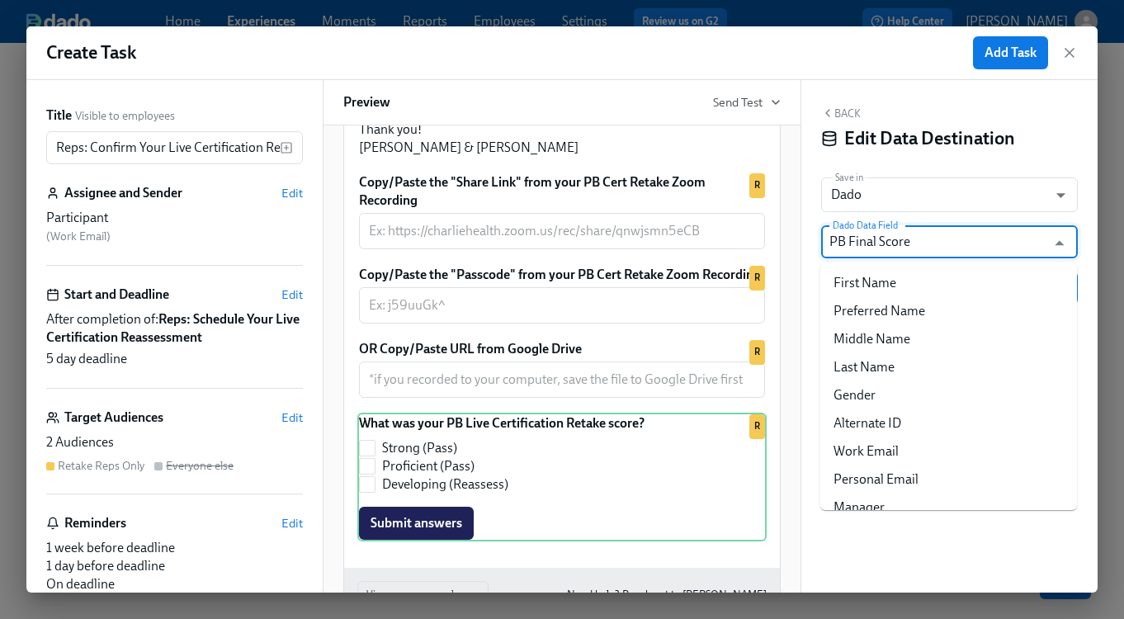
click at [988, 239] on input "PB Final Score" at bounding box center [937, 241] width 216 height 33
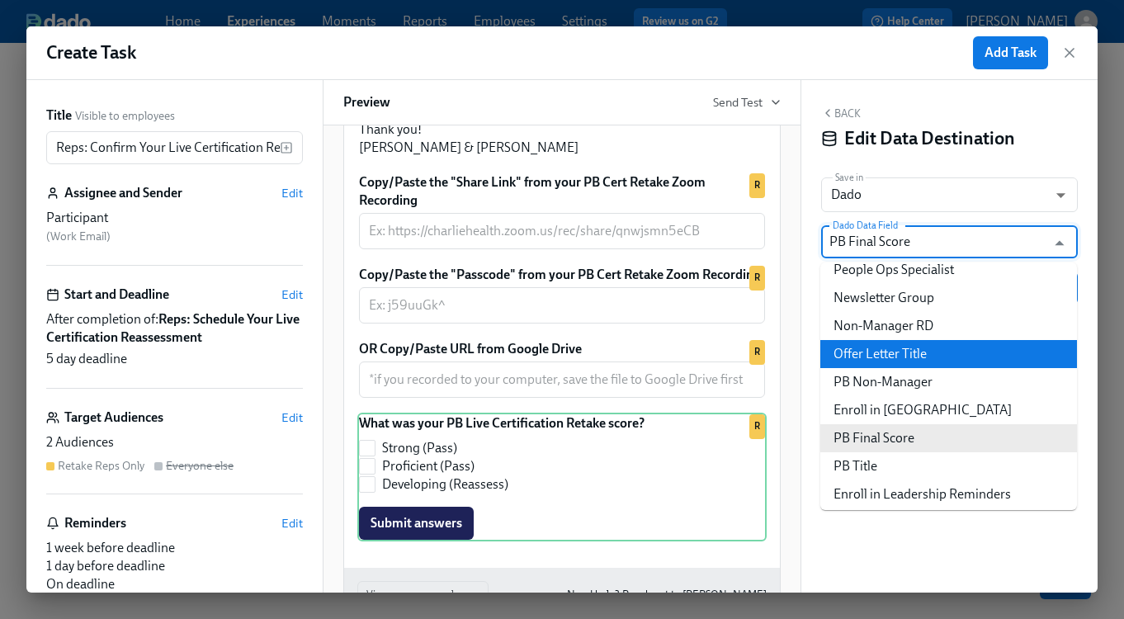
scroll to position [2949, 0]
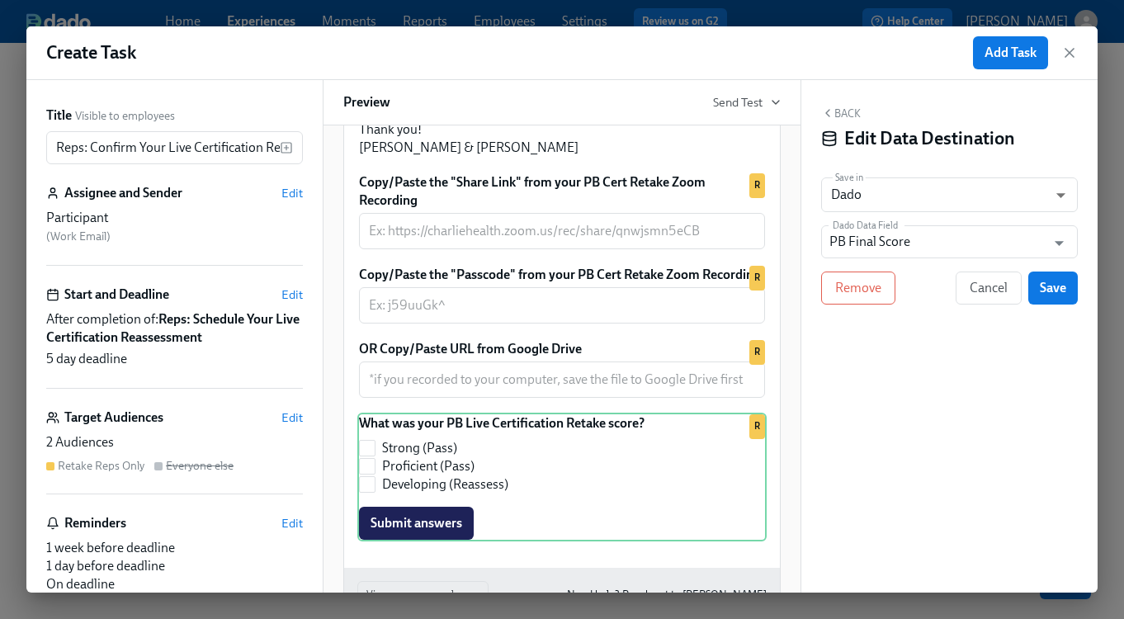
click at [911, 537] on div "Back Edit Data Destination Save in Dado USER_PROFILE ​ Dado Data Field PB Final…" at bounding box center [949, 336] width 296 height 512
click at [860, 291] on span "Remove" at bounding box center [858, 288] width 46 height 17
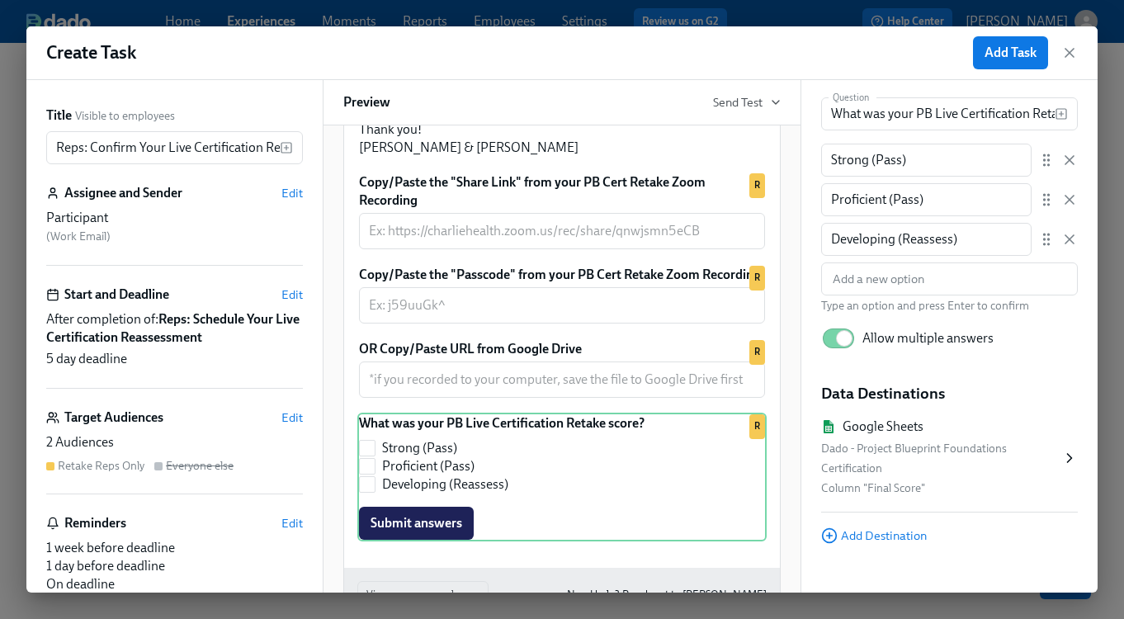
scroll to position [174, 0]
click at [905, 475] on div "Dado - Project Blueprint Foundations Certification" at bounding box center [941, 457] width 240 height 40
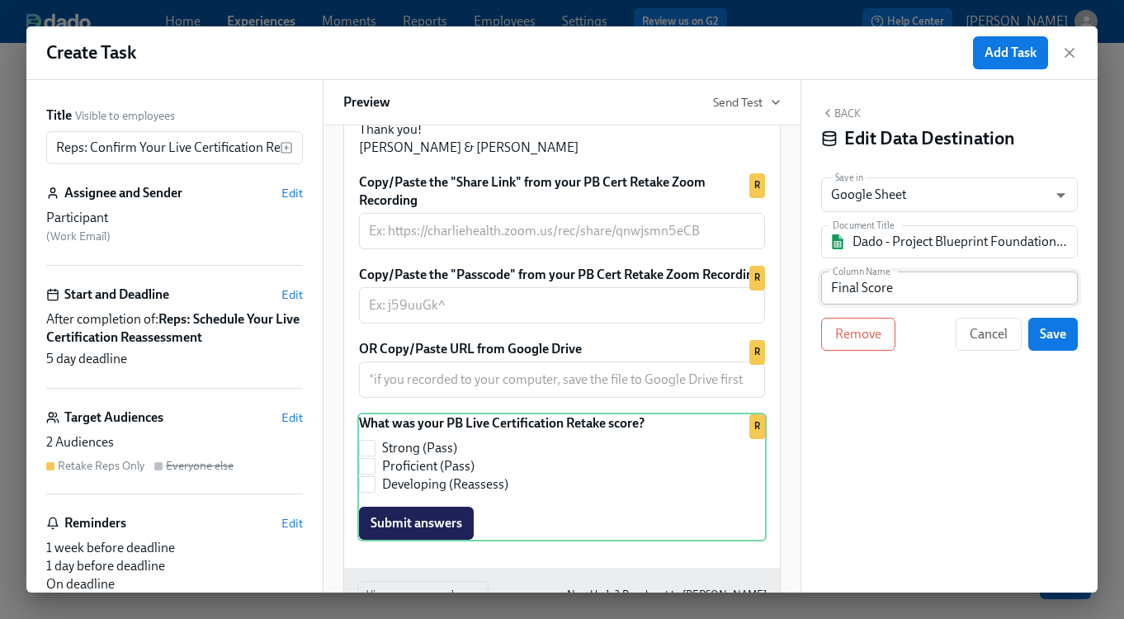
click at [901, 291] on input "Final Score" at bounding box center [949, 288] width 257 height 33
drag, startPoint x: 862, startPoint y: 292, endPoint x: 802, endPoint y: 290, distance: 59.5
click at [802, 290] on div "Back Edit Data Destination Save in Google Sheet GOOGLE_SHEET ​ Document Title D…" at bounding box center [949, 336] width 296 height 512
click at [975, 298] on input "Retake Score" at bounding box center [949, 288] width 257 height 33
type input "Retake Score"
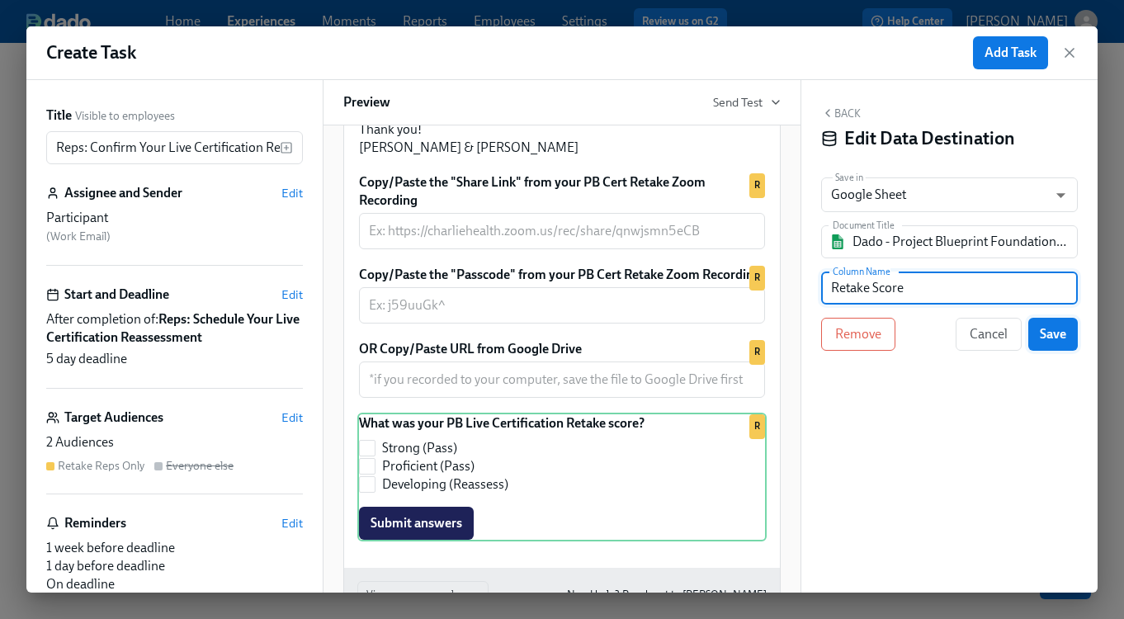
click at [1062, 340] on span "Save" at bounding box center [1053, 334] width 26 height 17
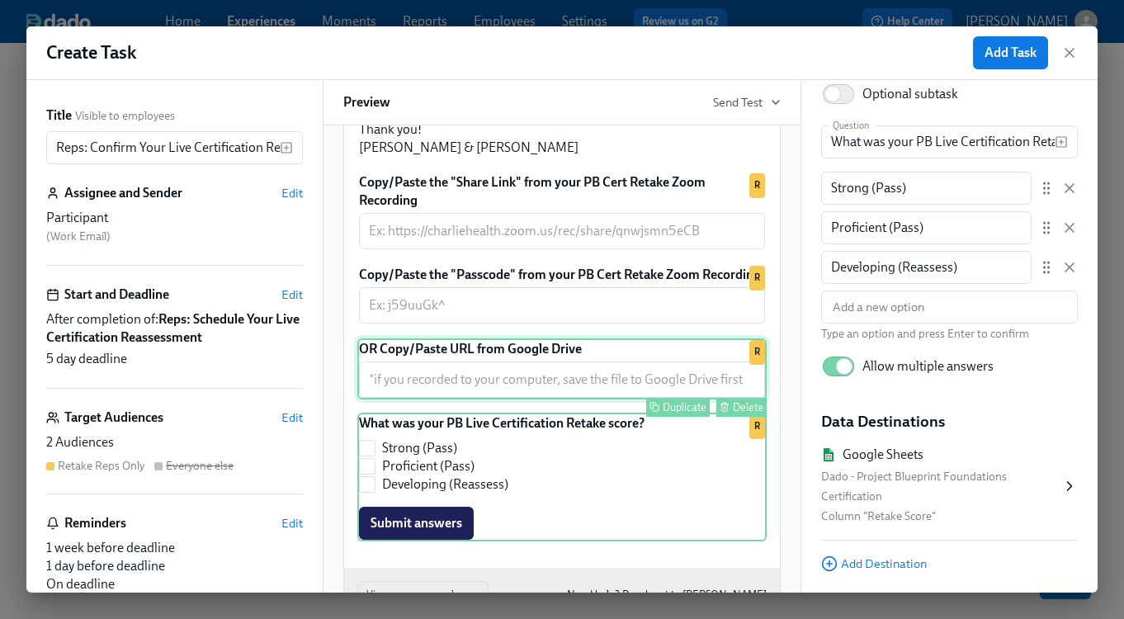
click at [631, 399] on div "OR Copy/Paste URL from Google Drive ​ Duplicate Delete R" at bounding box center [561, 368] width 409 height 61
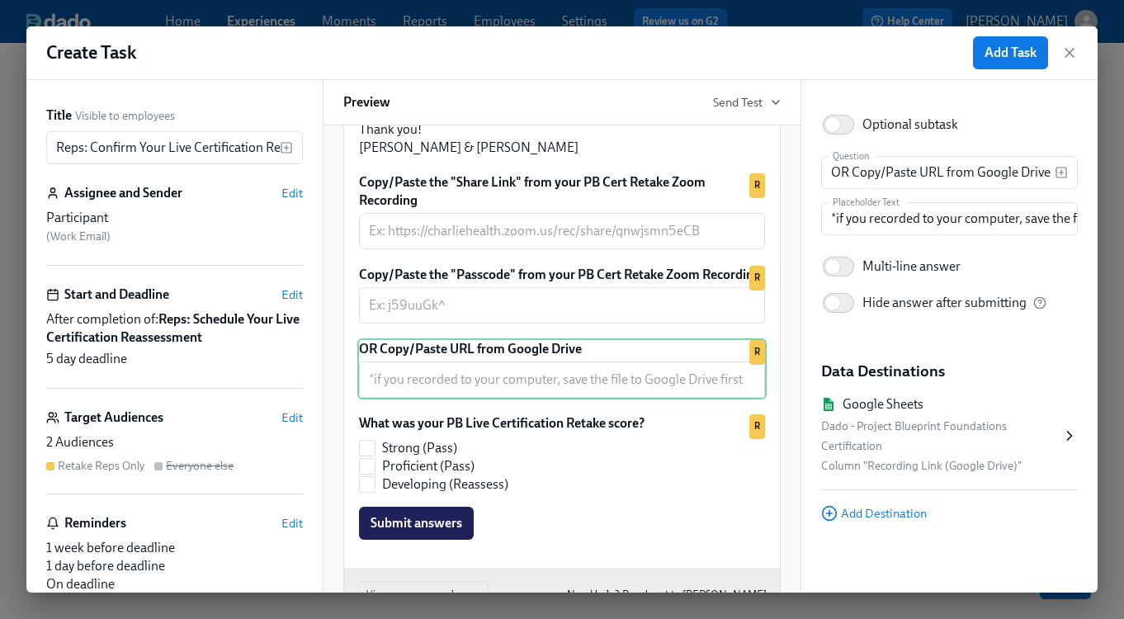
click at [867, 449] on div "Dado - Project Blueprint Foundations Certification" at bounding box center [941, 437] width 240 height 40
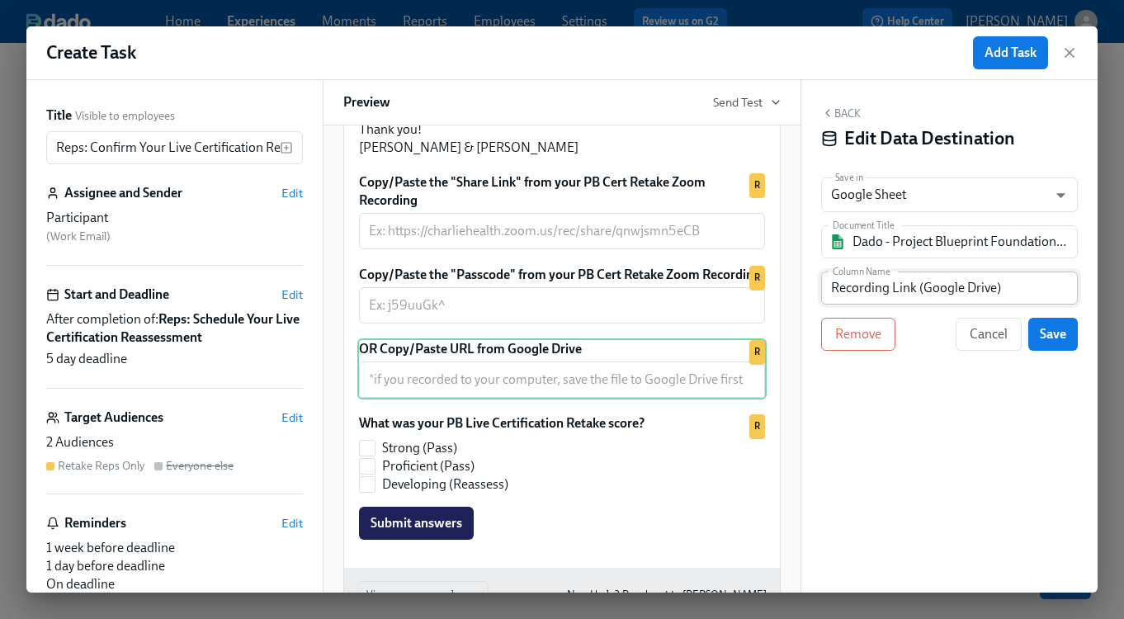
click at [834, 291] on input "Recording Link (Google Drive)" at bounding box center [949, 288] width 257 height 33
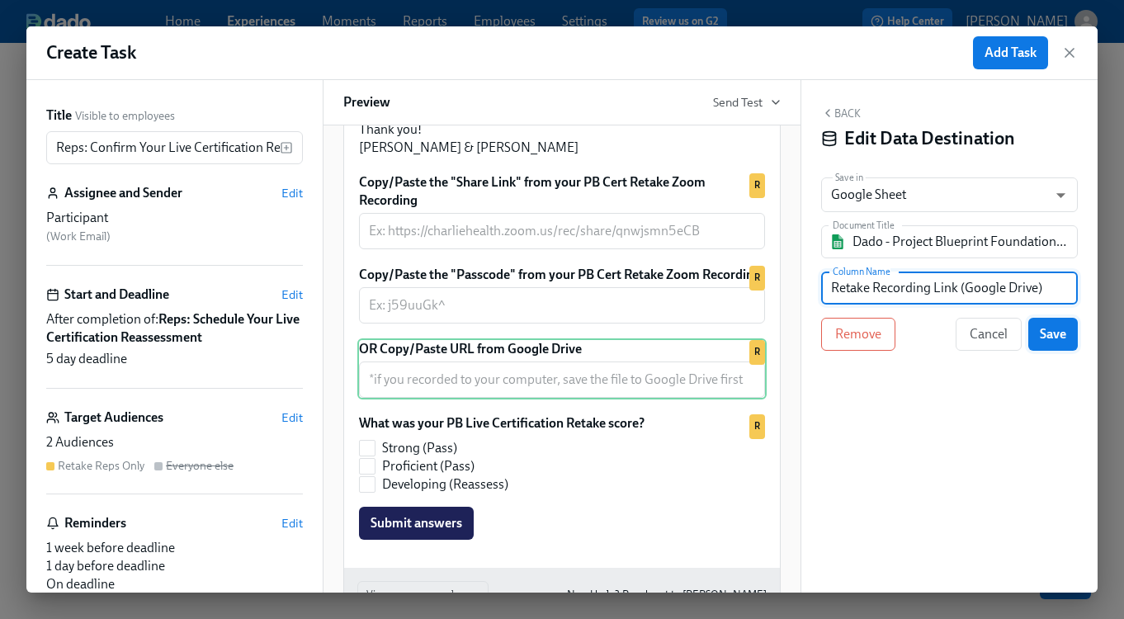
type input "Retake Recording Link (Google Drive)"
click at [1065, 327] on span "Save" at bounding box center [1053, 334] width 26 height 17
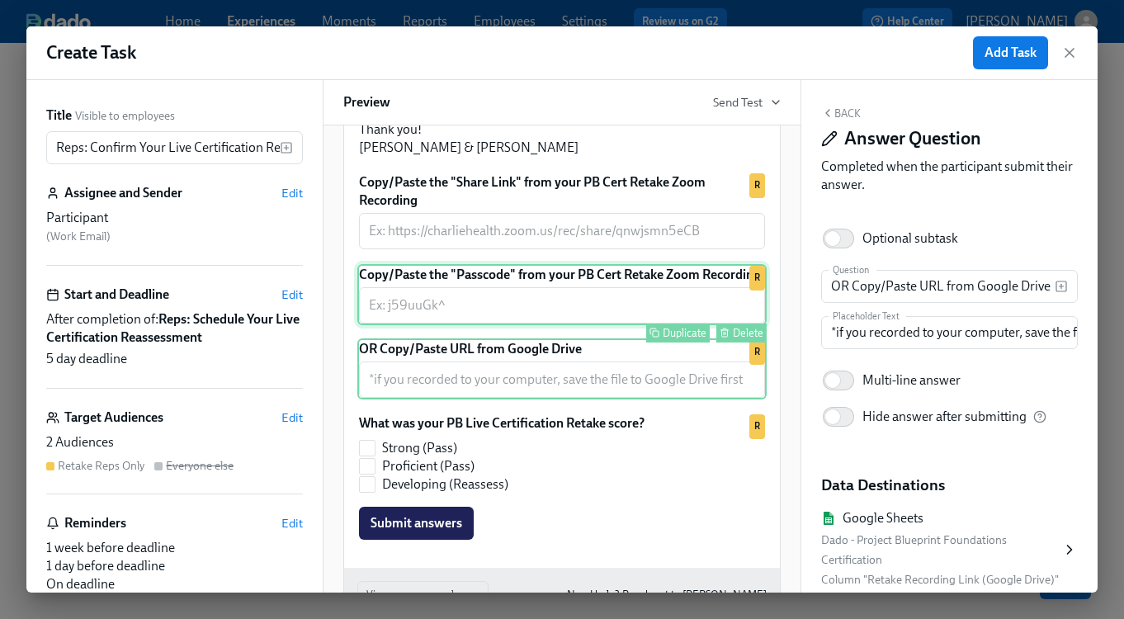
click at [514, 325] on div "Copy/Paste the "Passcode" from your PB Cert Retake Zoom Recording ​ Duplicate D…" at bounding box center [561, 294] width 409 height 61
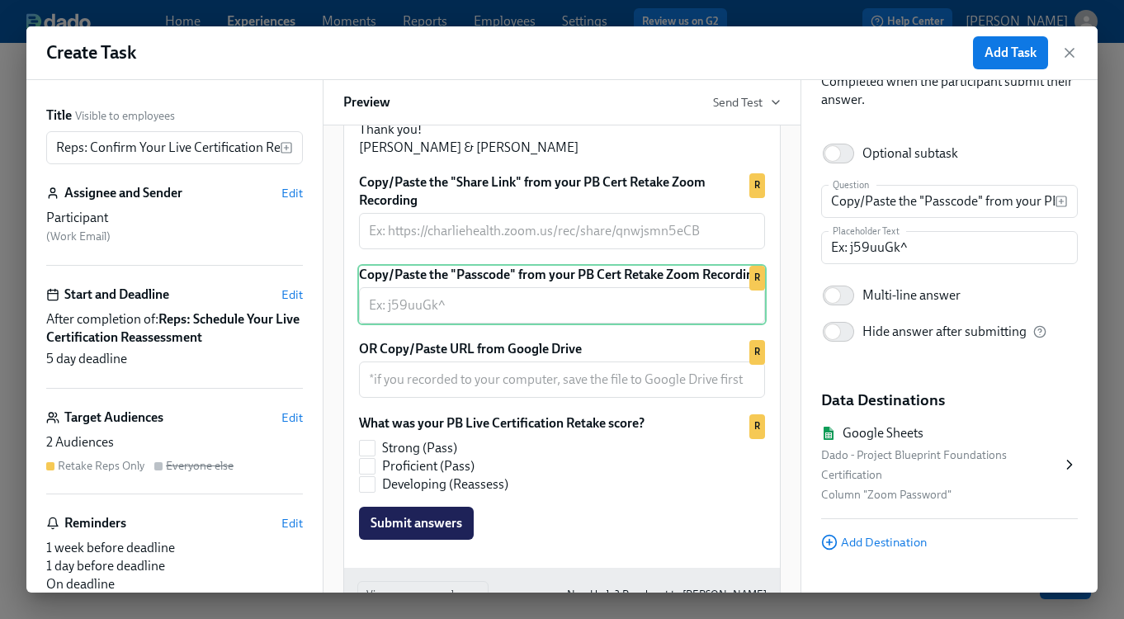
scroll to position [115, 0]
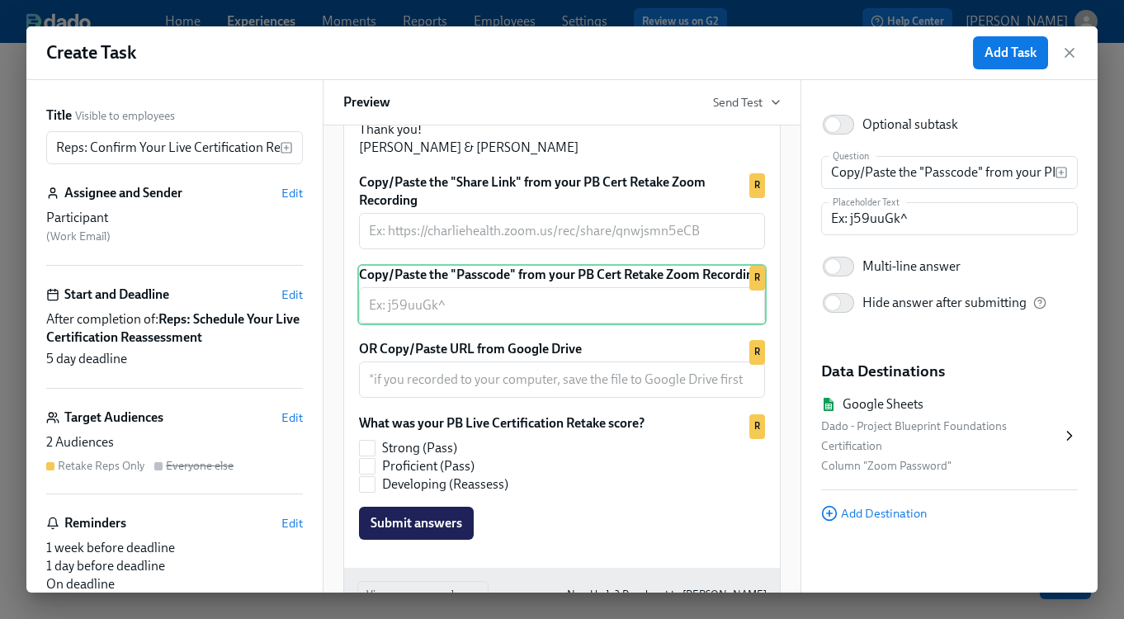
click at [878, 454] on div "Dado - Project Blueprint Foundations Certification" at bounding box center [941, 437] width 240 height 40
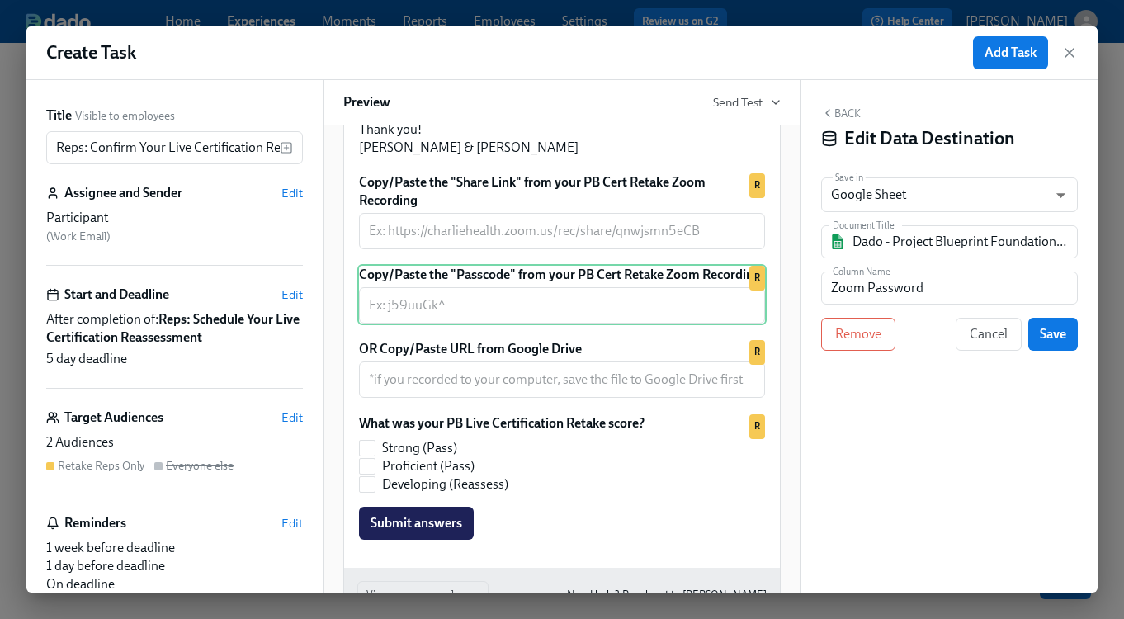
scroll to position [0, 0]
click at [830, 295] on input "Zoom Password" at bounding box center [949, 288] width 257 height 33
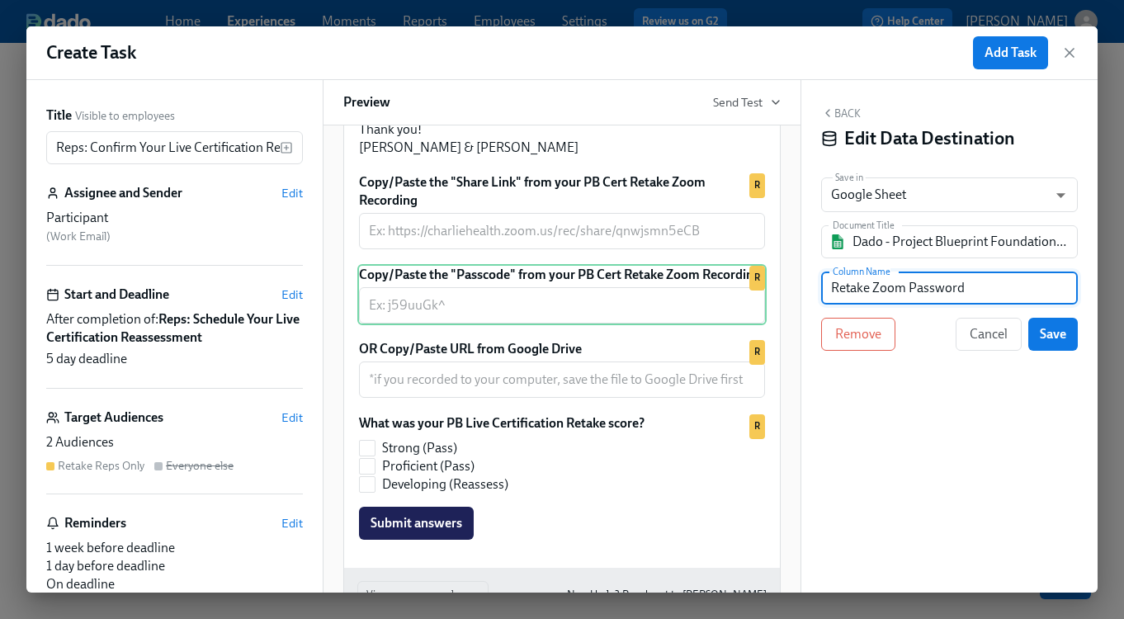
scroll to position [106, 0]
type input "Retake Zoom Password"
click at [1065, 326] on span "Save" at bounding box center [1053, 334] width 26 height 17
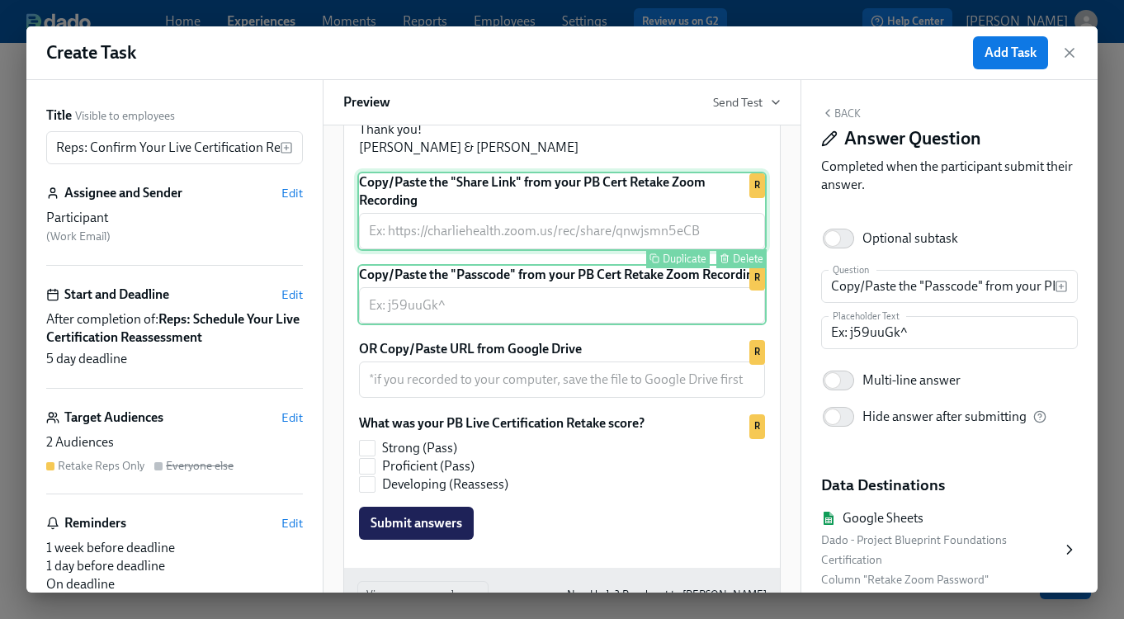
click at [583, 251] on div "Copy/Paste the "Share Link" from your PB Cert Retake Zoom Recording ​ Duplicate…" at bounding box center [561, 211] width 409 height 79
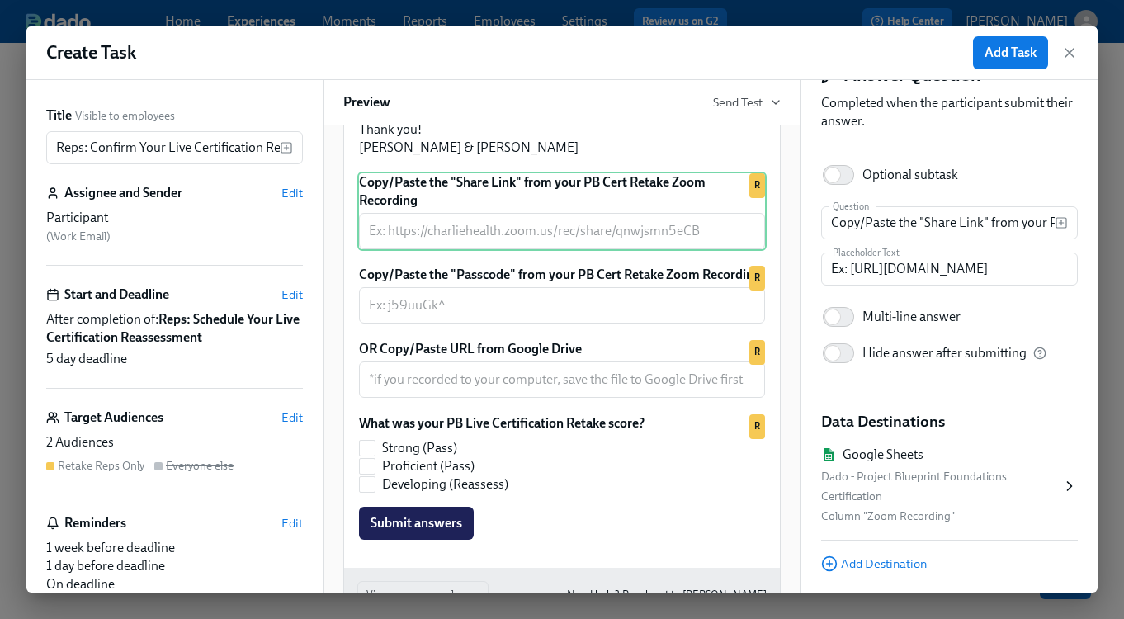
scroll to position [83, 0]
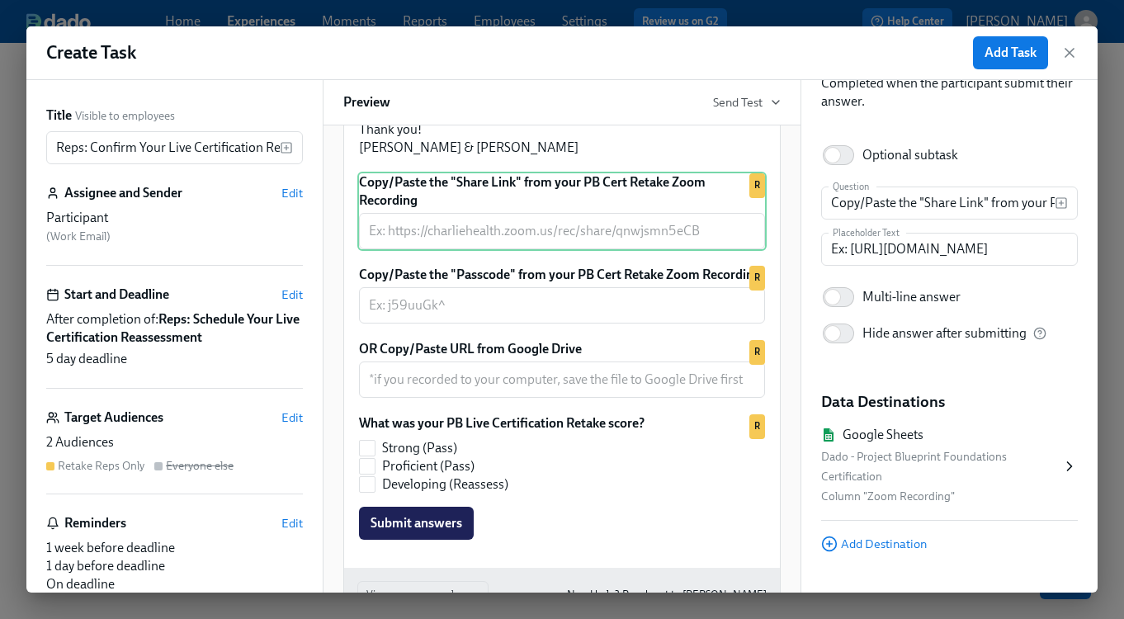
click at [867, 498] on div "Column "Zoom Recording"" at bounding box center [941, 497] width 240 height 20
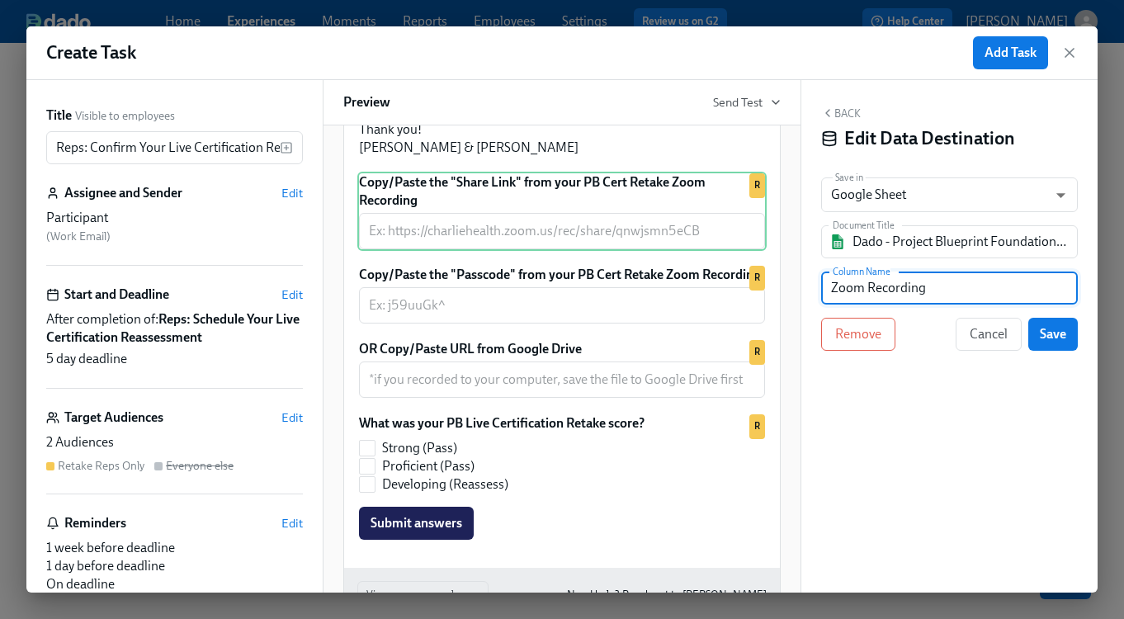
click at [830, 284] on input "Zoom Recording" at bounding box center [949, 288] width 257 height 33
type input "Retake Zoom Recording"
click at [1068, 341] on button "Save" at bounding box center [1053, 334] width 50 height 33
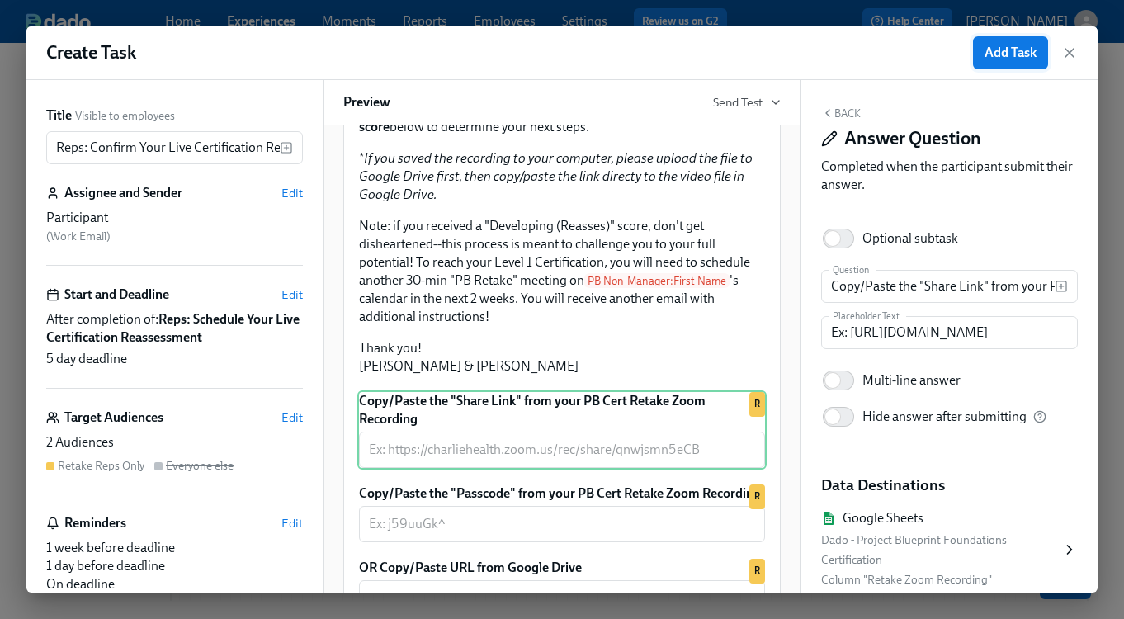
click at [1014, 49] on span "Add Task" at bounding box center [1011, 53] width 52 height 17
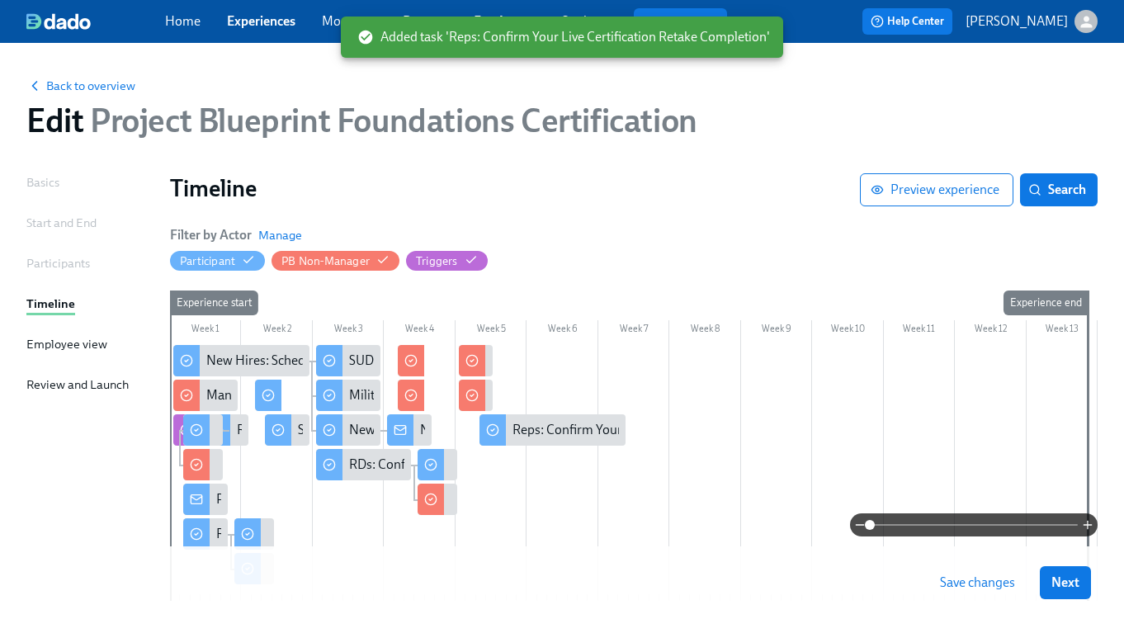
click at [976, 582] on span "Save changes" at bounding box center [977, 582] width 75 height 17
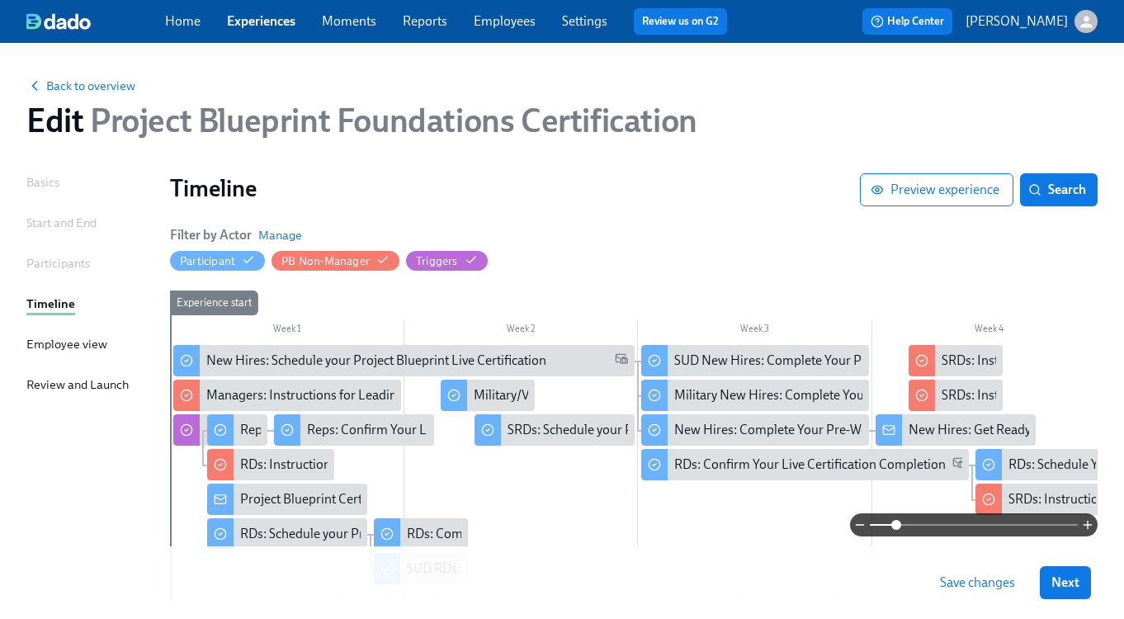
drag, startPoint x: 871, startPoint y: 527, endPoint x: 895, endPoint y: 527, distance: 23.9
click at [895, 527] on span at bounding box center [896, 525] width 10 height 10
click at [343, 426] on div "Reps: Confirm Your Live Certification Retake Completion" at bounding box center [466, 430] width 318 height 18
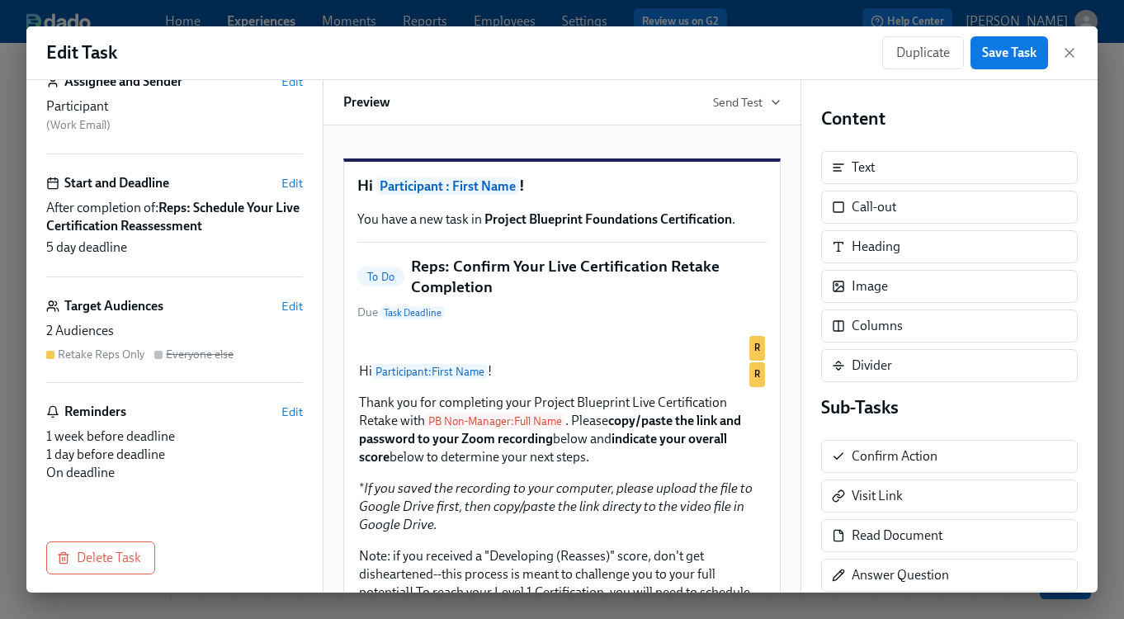
scroll to position [120, 0]
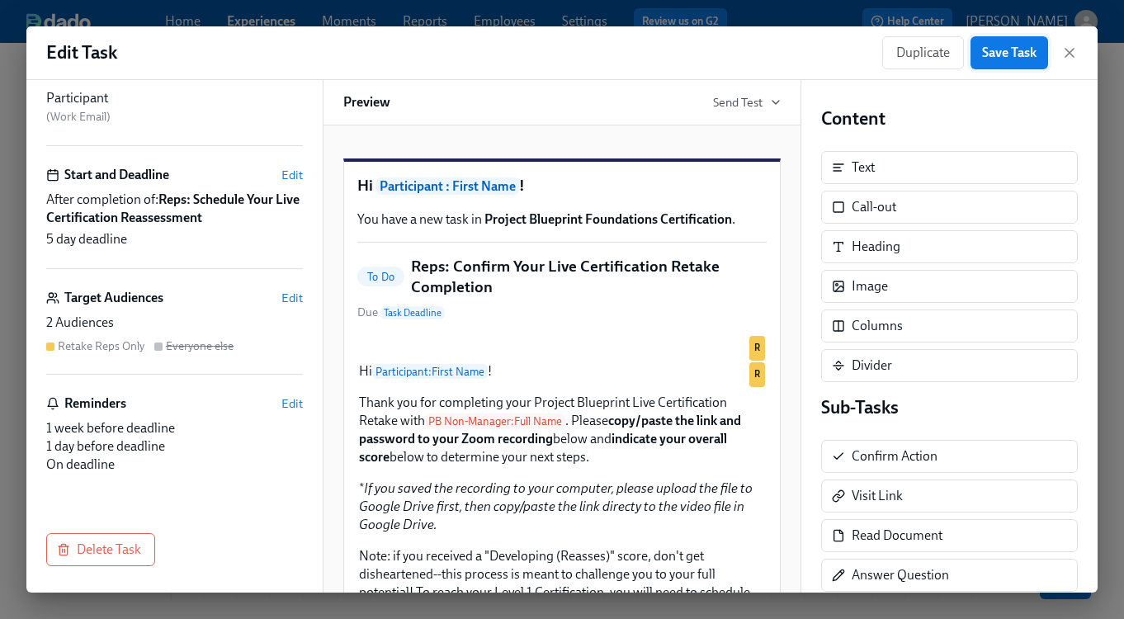
click at [1018, 52] on span "Save Task" at bounding box center [1009, 53] width 54 height 17
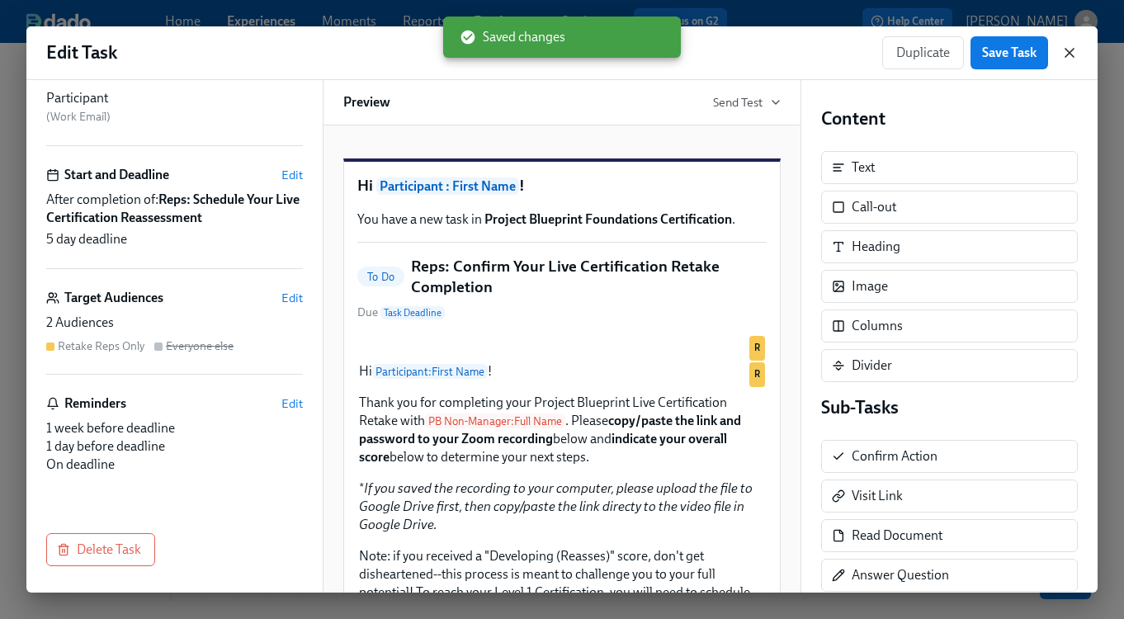
click at [1073, 55] on icon "button" at bounding box center [1069, 53] width 8 height 8
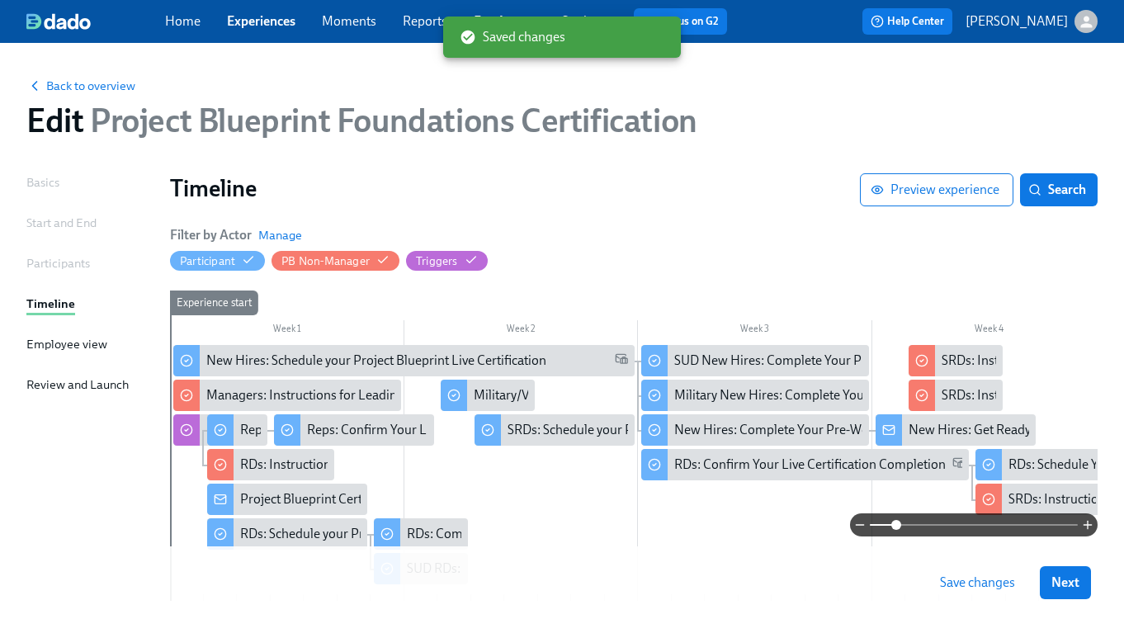
click at [952, 571] on button "Save changes" at bounding box center [977, 582] width 98 height 33
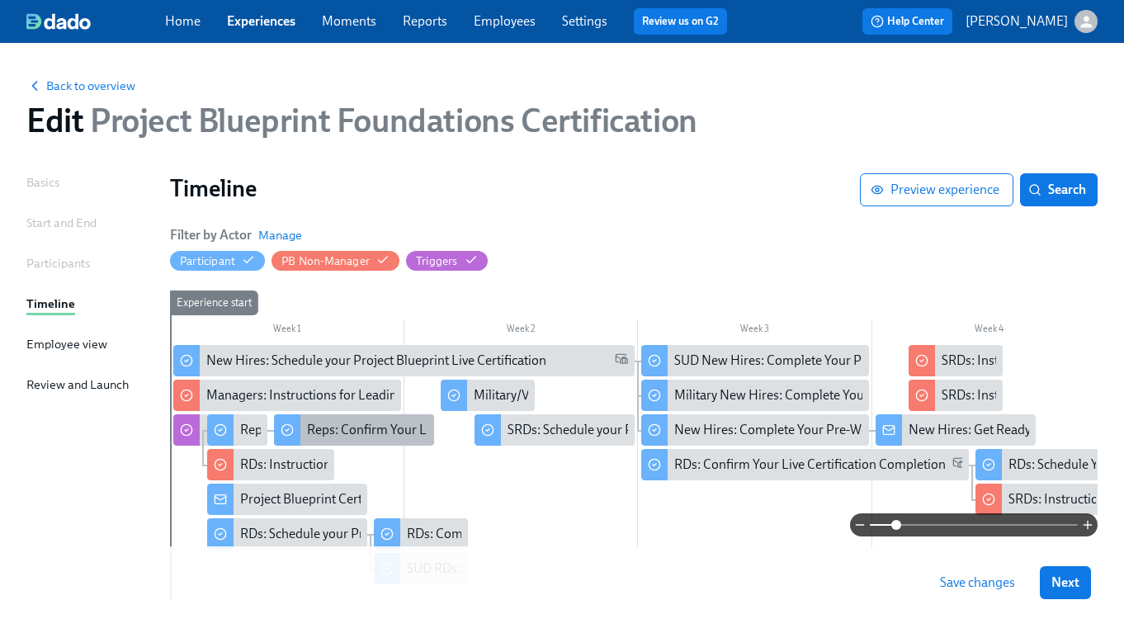
click at [385, 432] on div "Reps: Confirm Your Live Certification Retake Completion" at bounding box center [466, 430] width 318 height 18
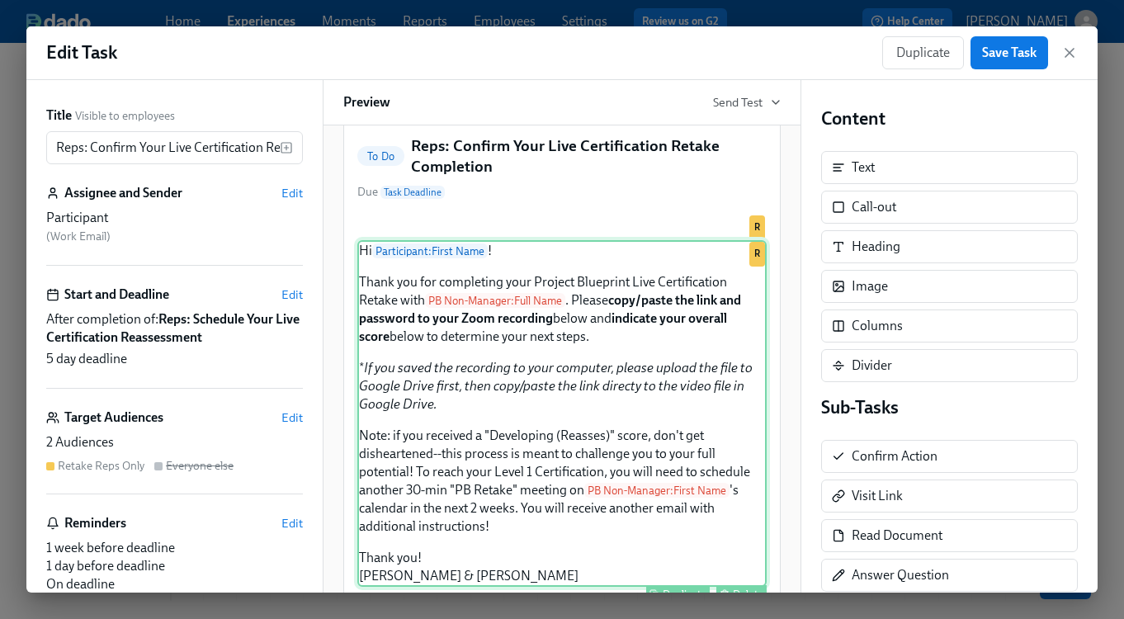
scroll to position [120, 0]
click at [507, 459] on div "Hi Participant : First Name ! Thank you for completing your Project Blueprint L…" at bounding box center [561, 413] width 409 height 347
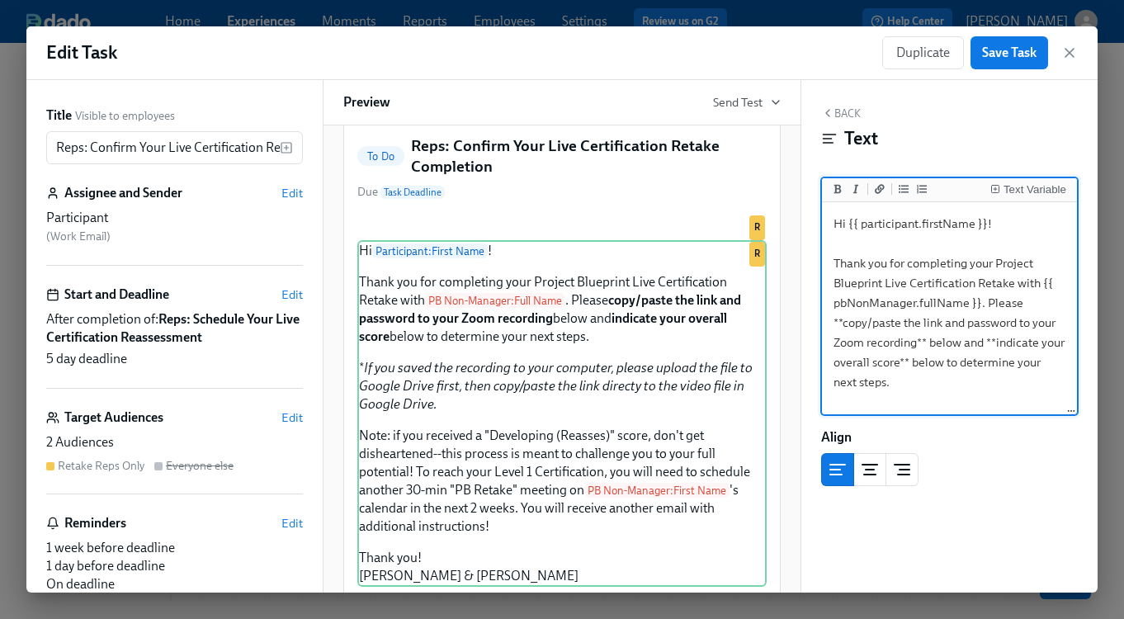
click at [835, 343] on textarea "Hi {{ participant.firstName }}! Thank you for completing your Project Blueprint…" at bounding box center [949, 480] width 248 height 551
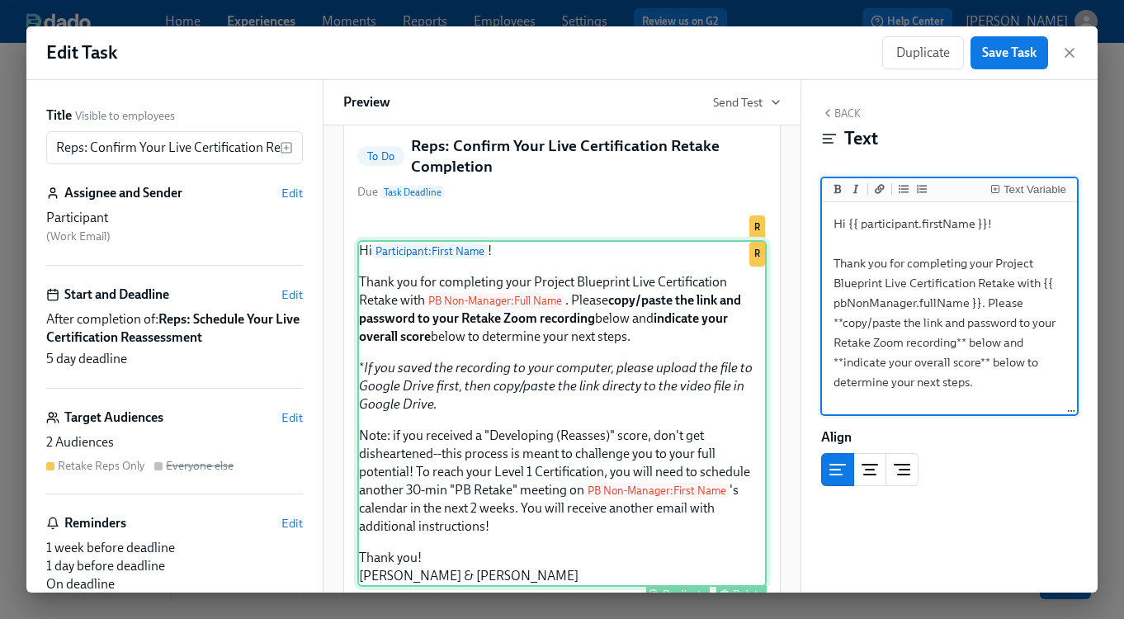
click at [672, 456] on div "Hi Participant : First Name ! Thank you for completing your Project Blueprint L…" at bounding box center [561, 413] width 409 height 347
type textarea "Hi {{ participant.firstName }}! Thank you for completing your Project Blueprint…"
click at [292, 298] on span "Edit" at bounding box center [291, 294] width 21 height 17
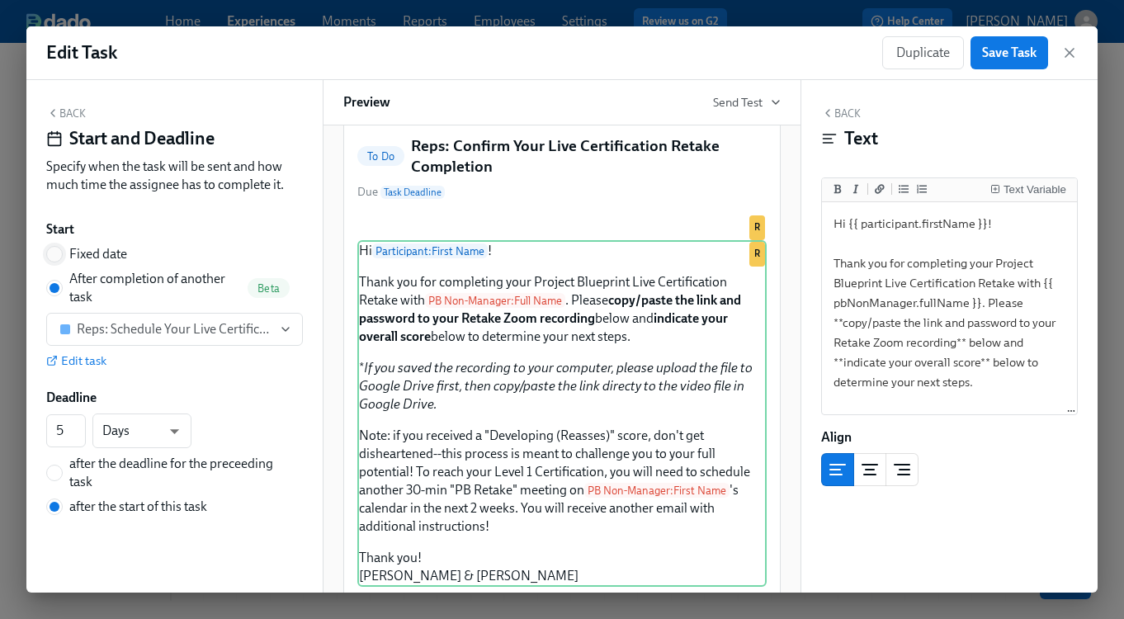
click at [50, 256] on input "Fixed date" at bounding box center [54, 254] width 15 height 15
radio input "true"
radio input "false"
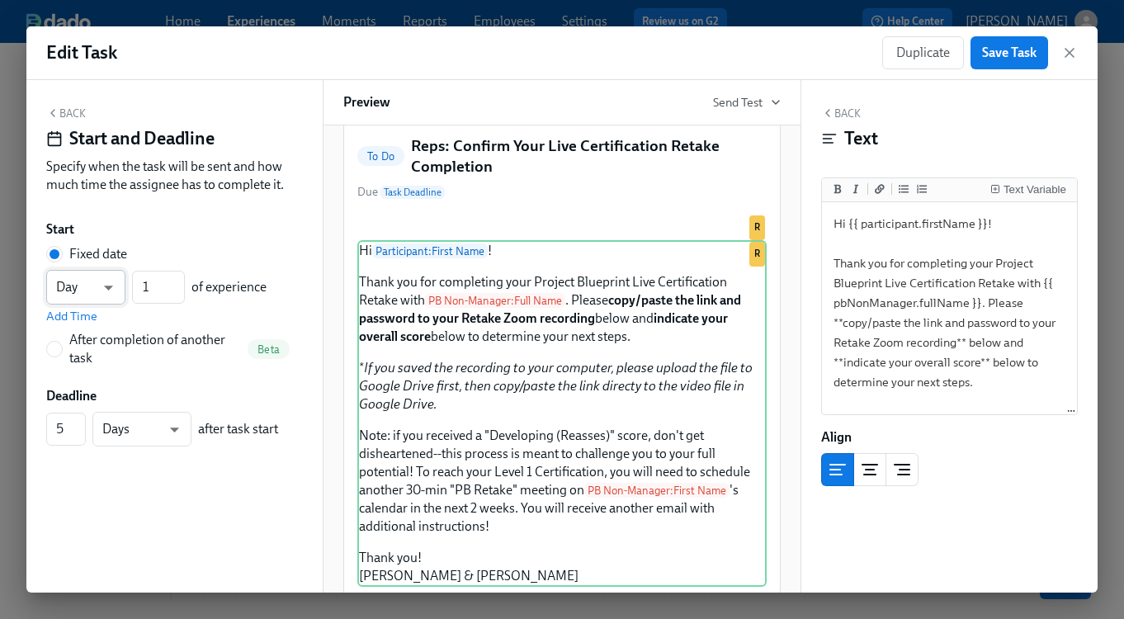
click at [81, 286] on body "Home Experiences Moments Reports Employees Settings Review us on G2 Help Center…" at bounding box center [562, 371] width 1124 height 743
click at [81, 286] on li "Day" at bounding box center [85, 288] width 79 height 28
drag, startPoint x: 139, startPoint y: 287, endPoint x: 163, endPoint y: 289, distance: 24.0
click at [163, 289] on input "1" at bounding box center [158, 287] width 53 height 33
type input "43"
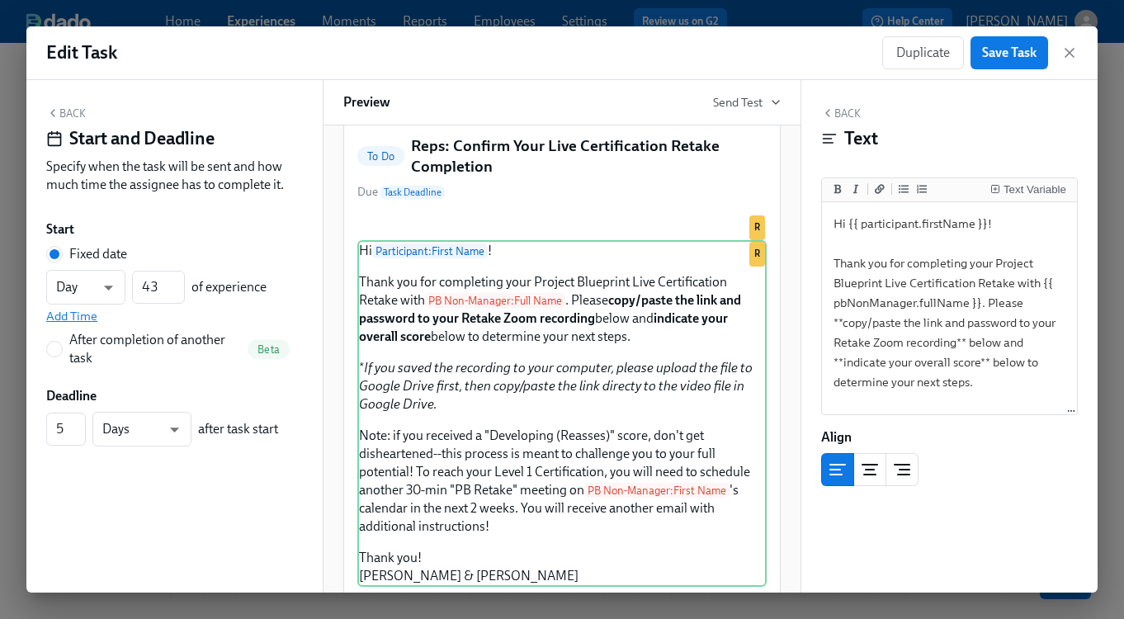
click at [74, 320] on span "Add Time" at bounding box center [71, 316] width 51 height 17
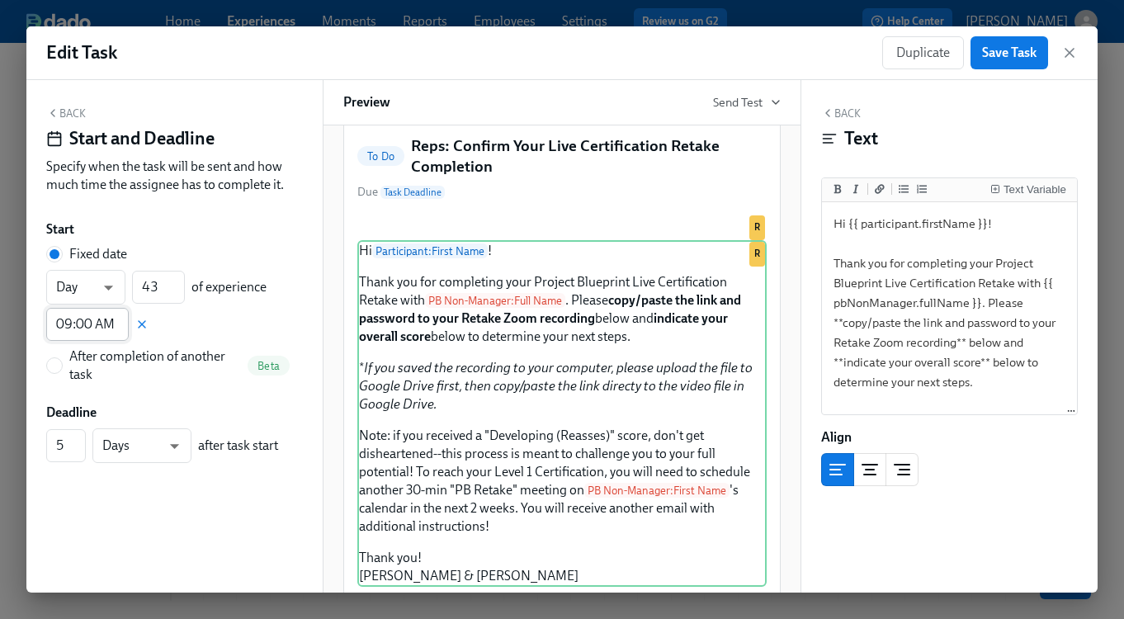
click at [111, 333] on input "09:00 AM" at bounding box center [87, 324] width 83 height 33
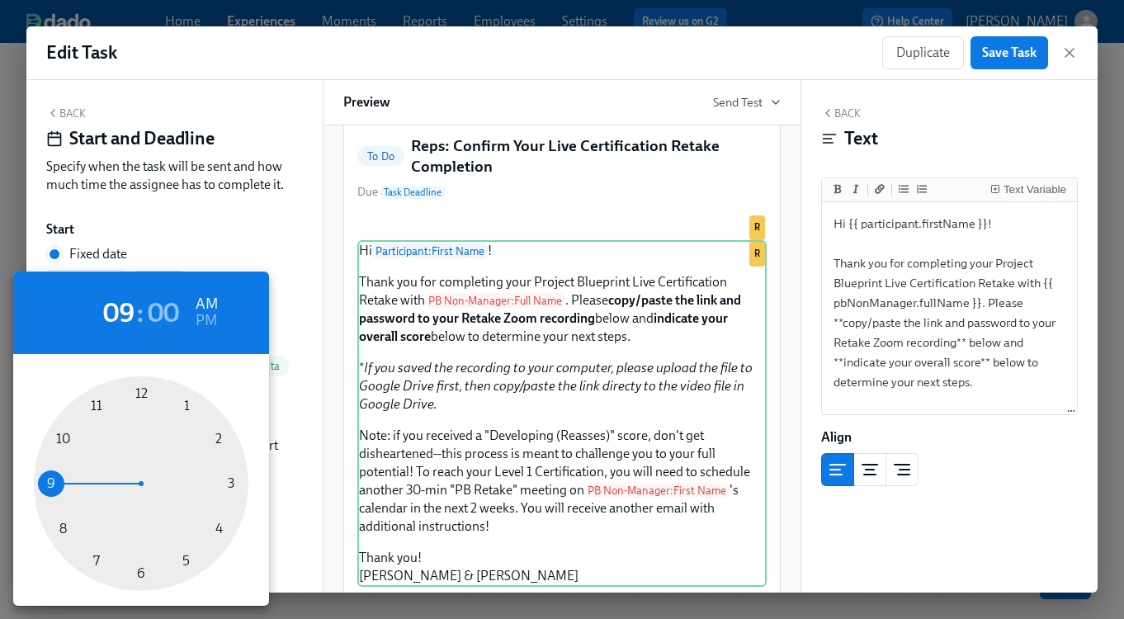
click at [139, 567] on div at bounding box center [141, 483] width 215 height 215
click at [139, 571] on div at bounding box center [141, 483] width 215 height 215
click at [200, 320] on h6 "PM" at bounding box center [206, 321] width 21 height 26
type input "06:30 PM"
click at [278, 338] on div at bounding box center [562, 309] width 1124 height 619
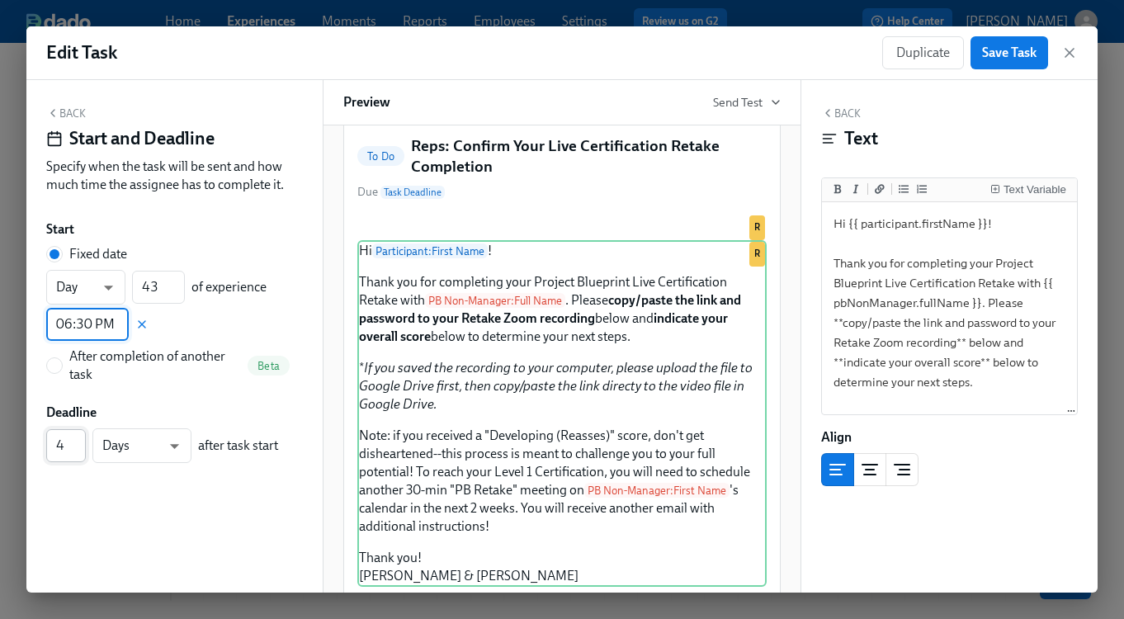
click at [74, 450] on input "4" at bounding box center [66, 445] width 40 height 33
type input "3"
click at [74, 450] on input "3" at bounding box center [66, 445] width 40 height 33
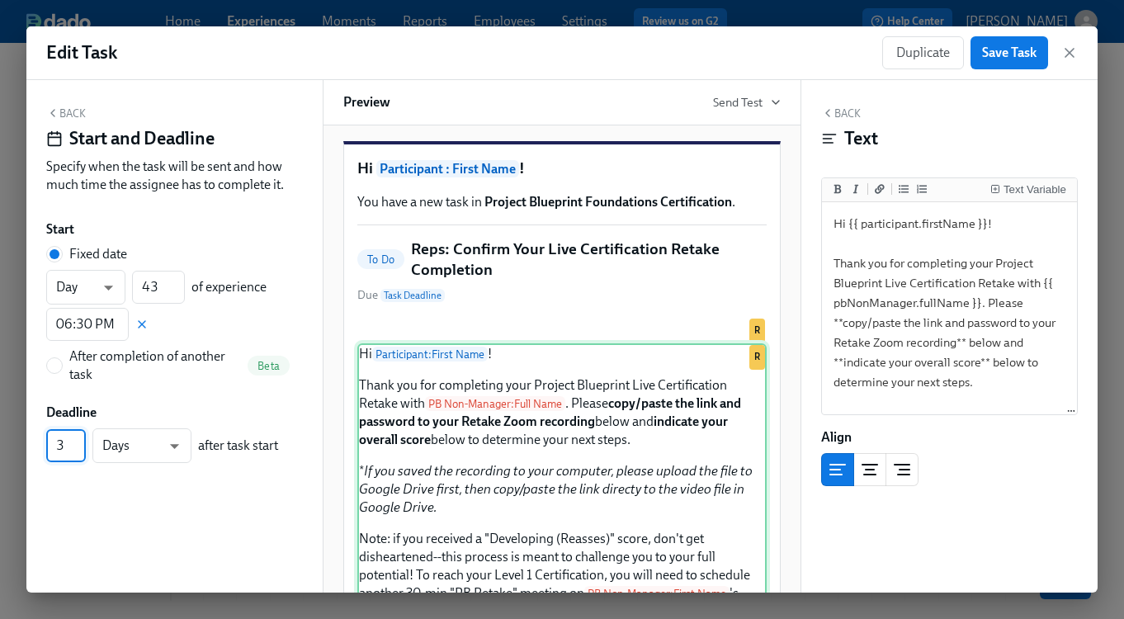
scroll to position [0, 0]
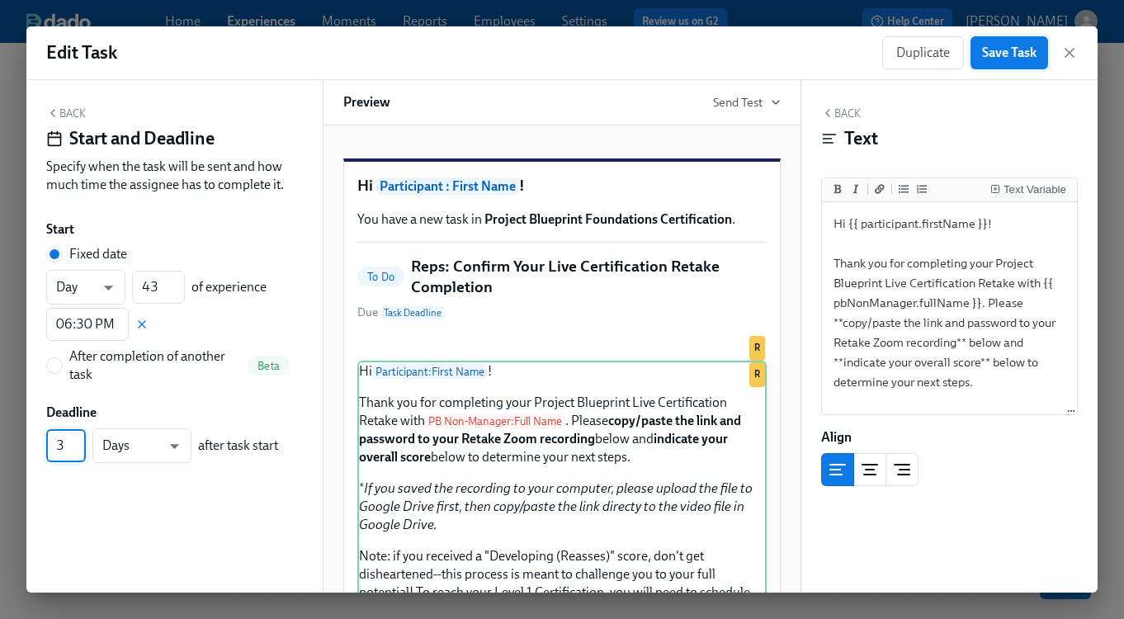
click at [989, 61] on button "Save Task" at bounding box center [1010, 52] width 78 height 33
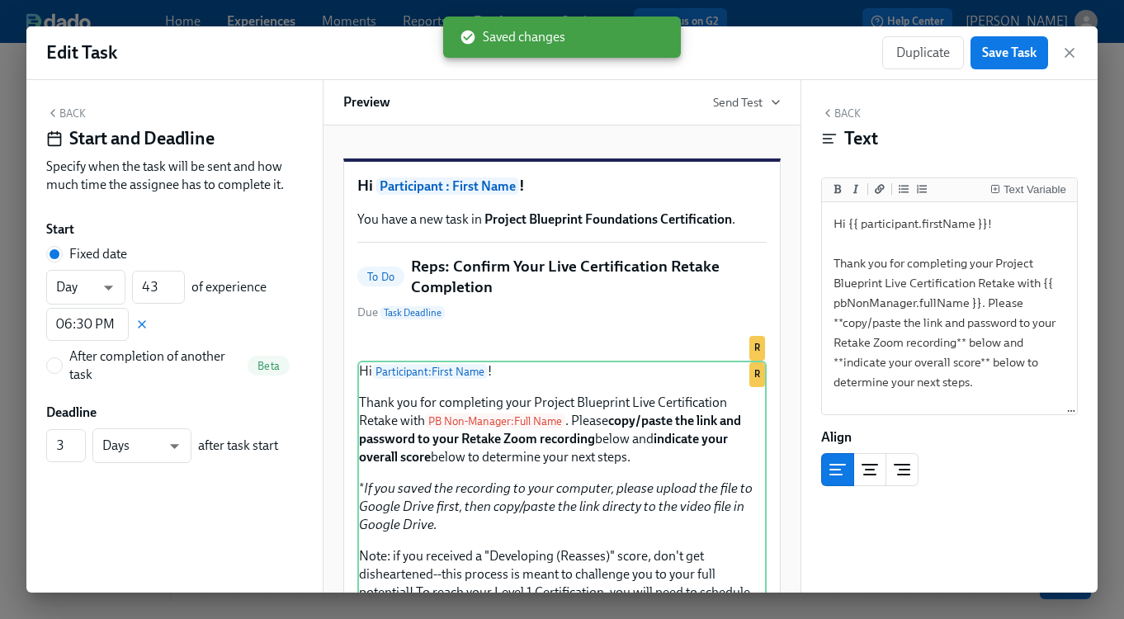
click at [66, 111] on button "Back" at bounding box center [66, 112] width 40 height 13
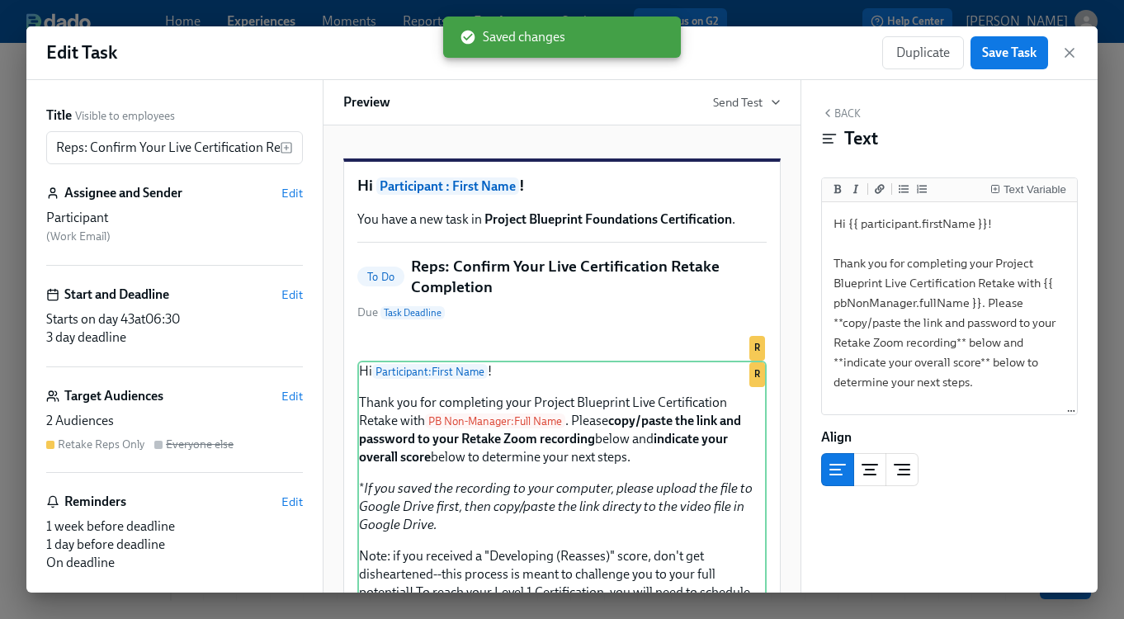
scroll to position [98, 0]
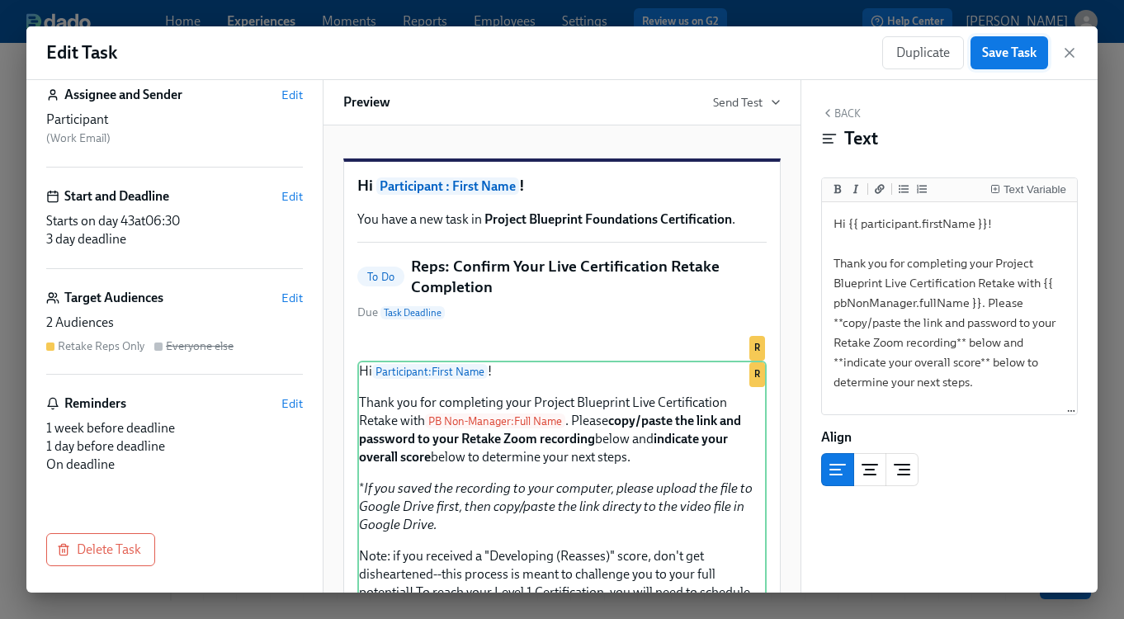
click at [1016, 54] on span "Save Task" at bounding box center [1009, 53] width 54 height 17
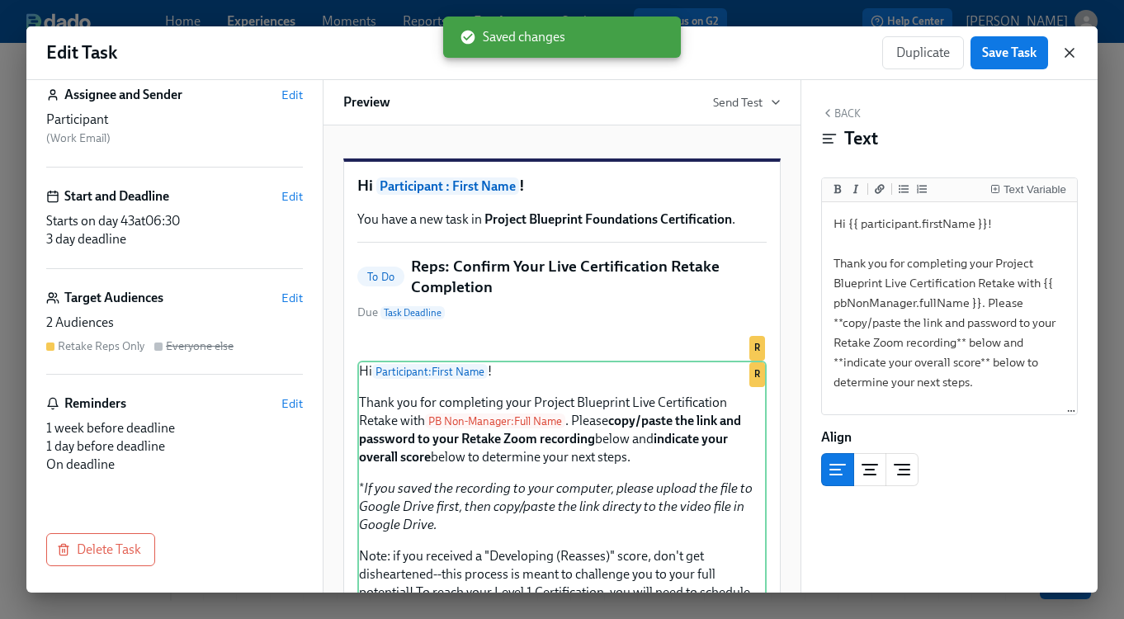
click at [1070, 54] on icon "button" at bounding box center [1069, 53] width 17 height 17
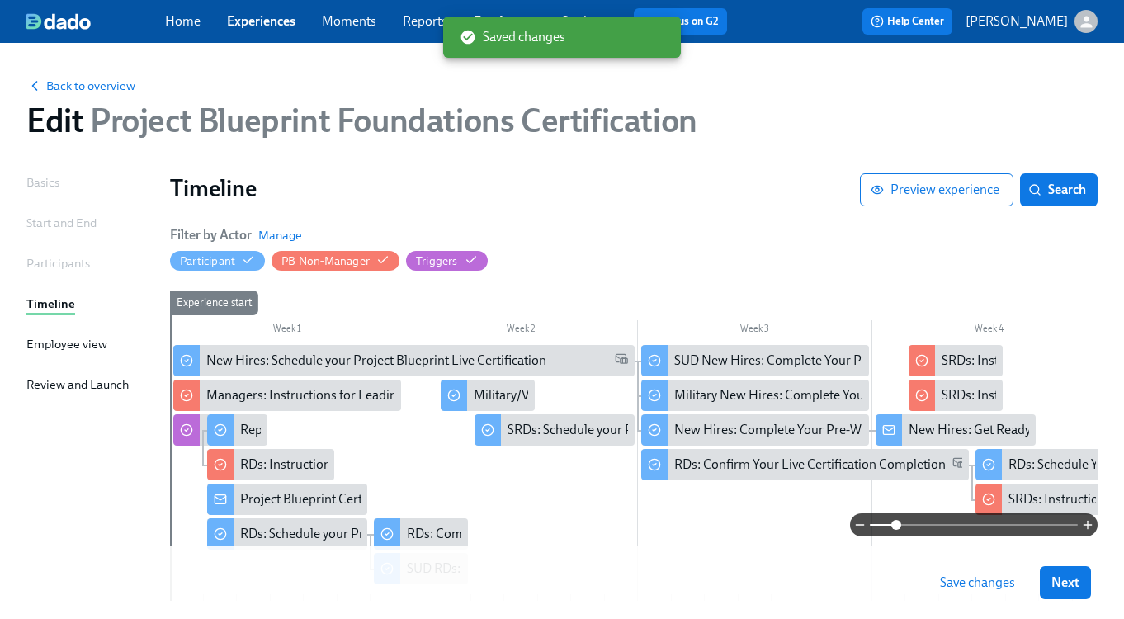
click at [983, 576] on span "Save changes" at bounding box center [977, 582] width 75 height 17
click at [1086, 579] on button "Next" at bounding box center [1065, 582] width 51 height 33
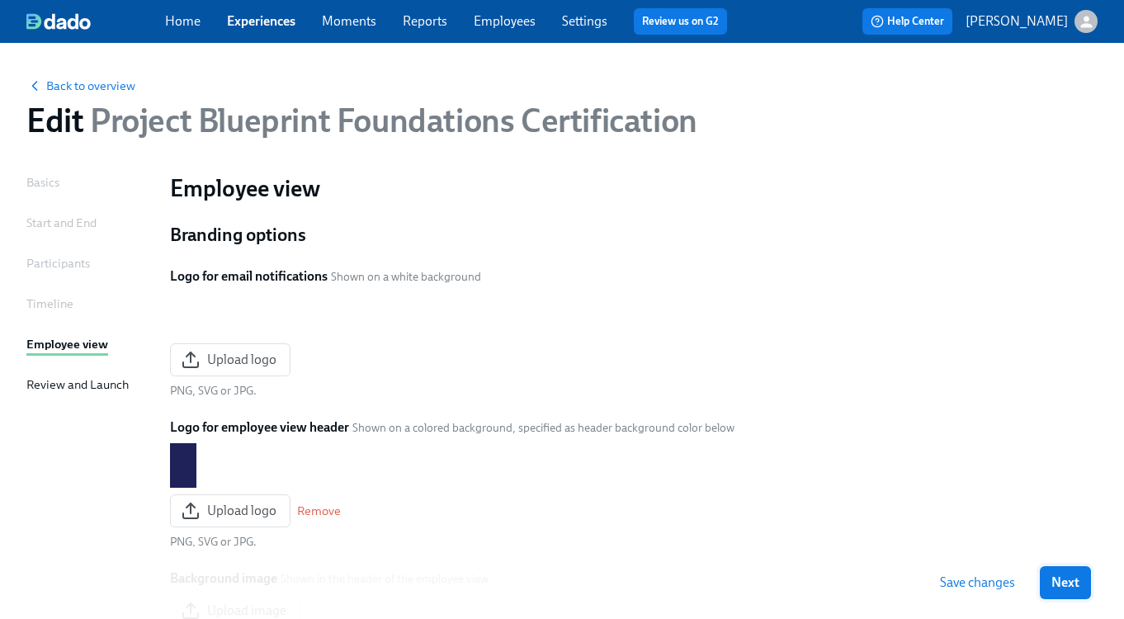
click at [1058, 582] on span "Next" at bounding box center [1065, 582] width 28 height 17
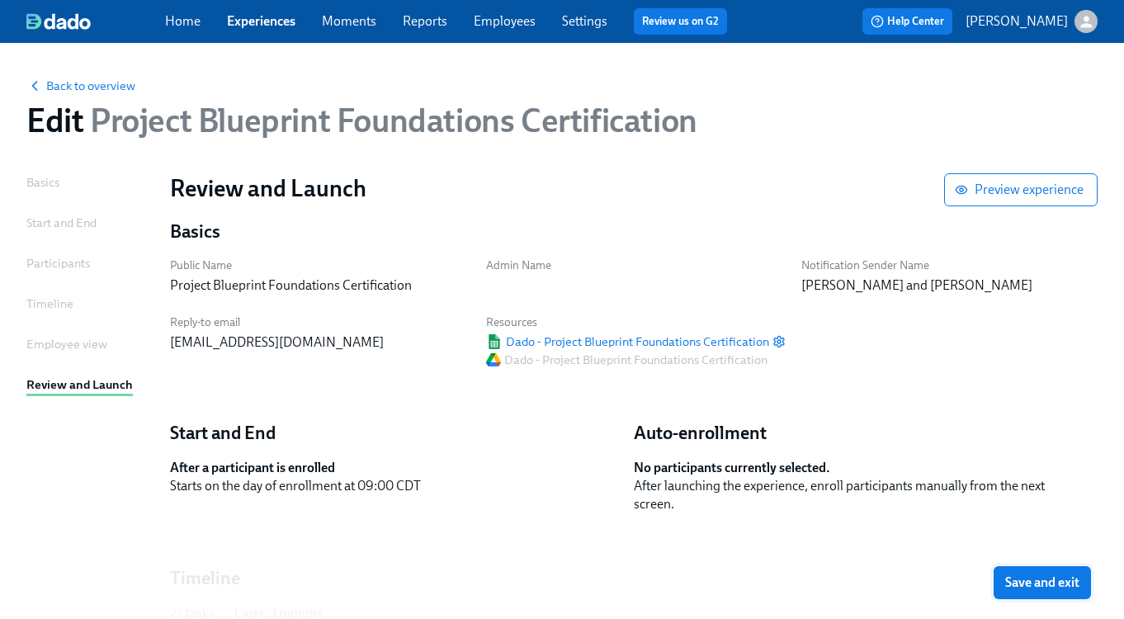
click at [1058, 582] on span "Save and exit" at bounding box center [1042, 582] width 74 height 17
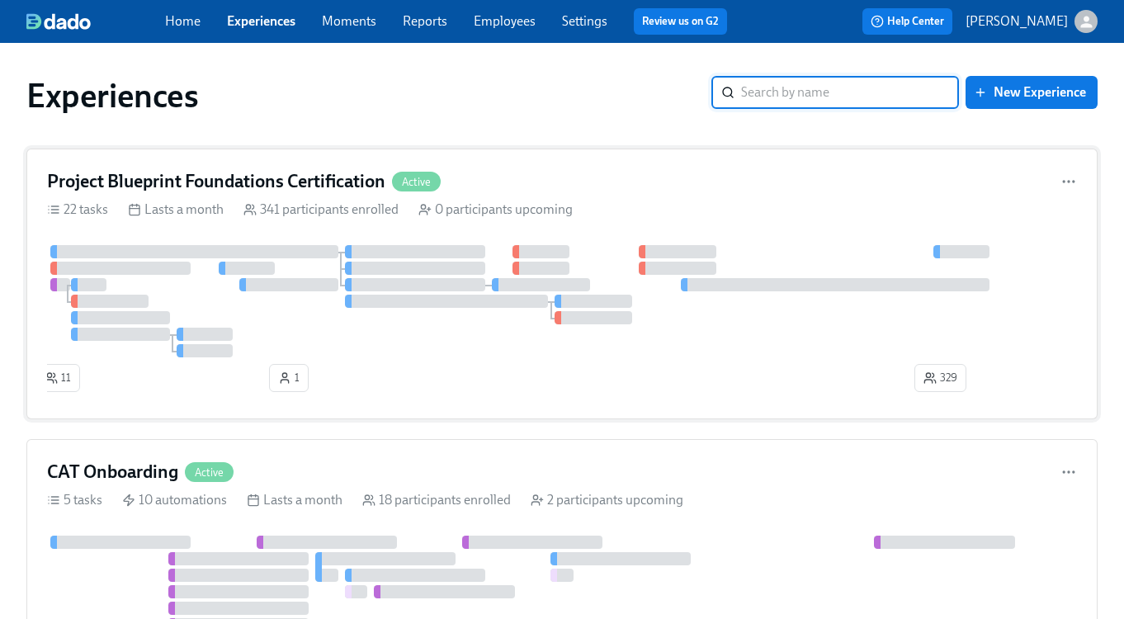
click at [322, 191] on h4 "Project Blueprint Foundations Certification" at bounding box center [216, 181] width 338 height 25
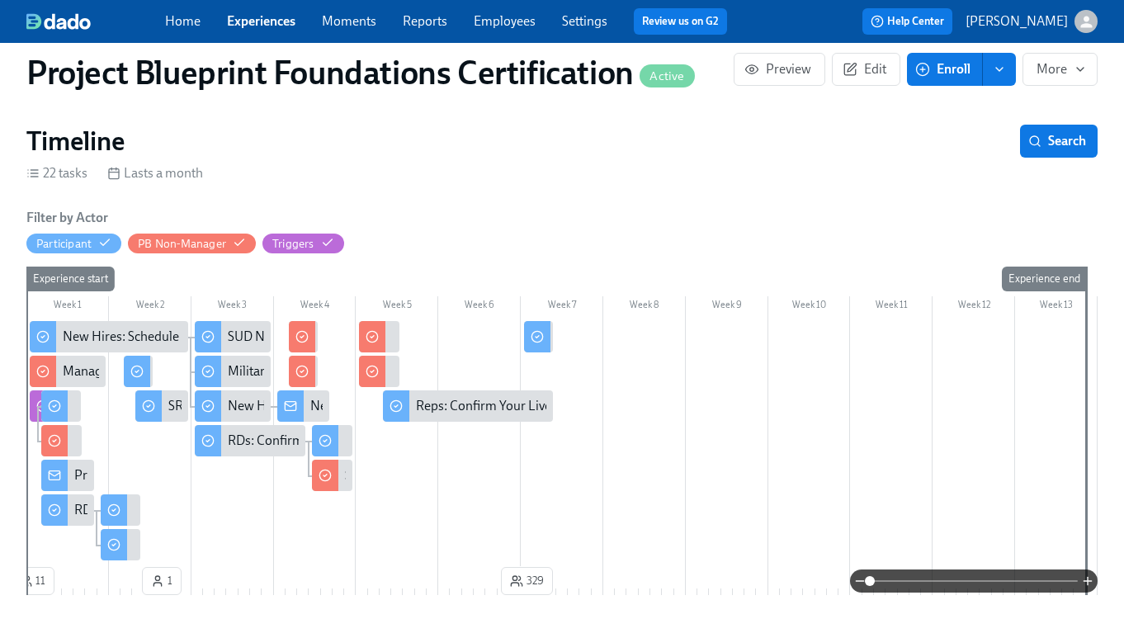
scroll to position [279, 0]
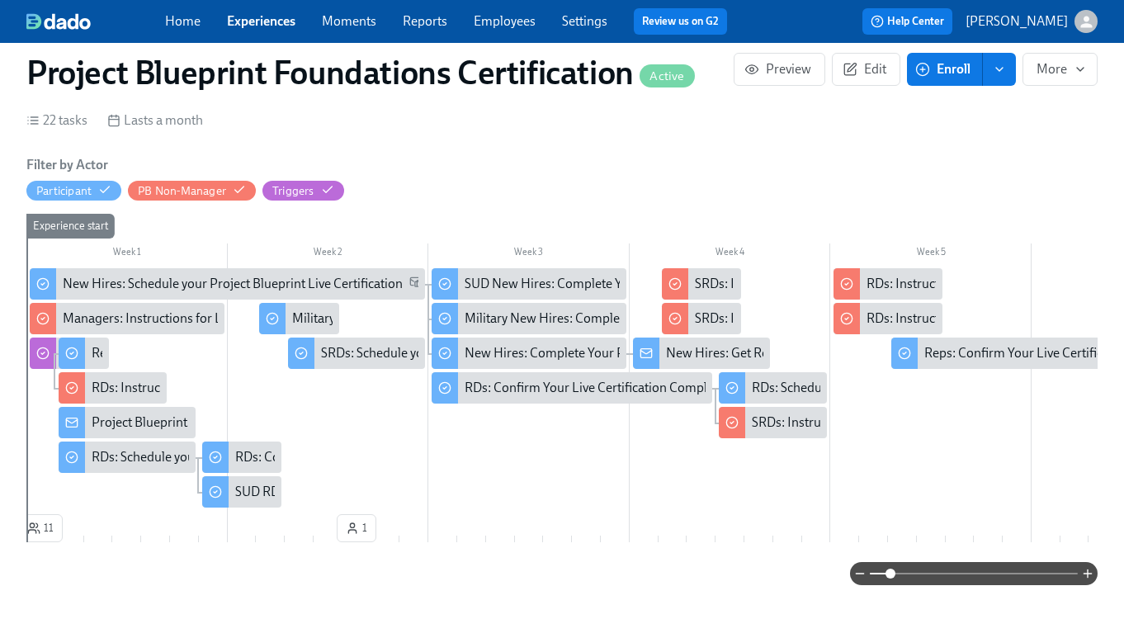
drag, startPoint x: 870, startPoint y: 569, endPoint x: 889, endPoint y: 569, distance: 19.0
click at [889, 569] on span at bounding box center [891, 574] width 10 height 10
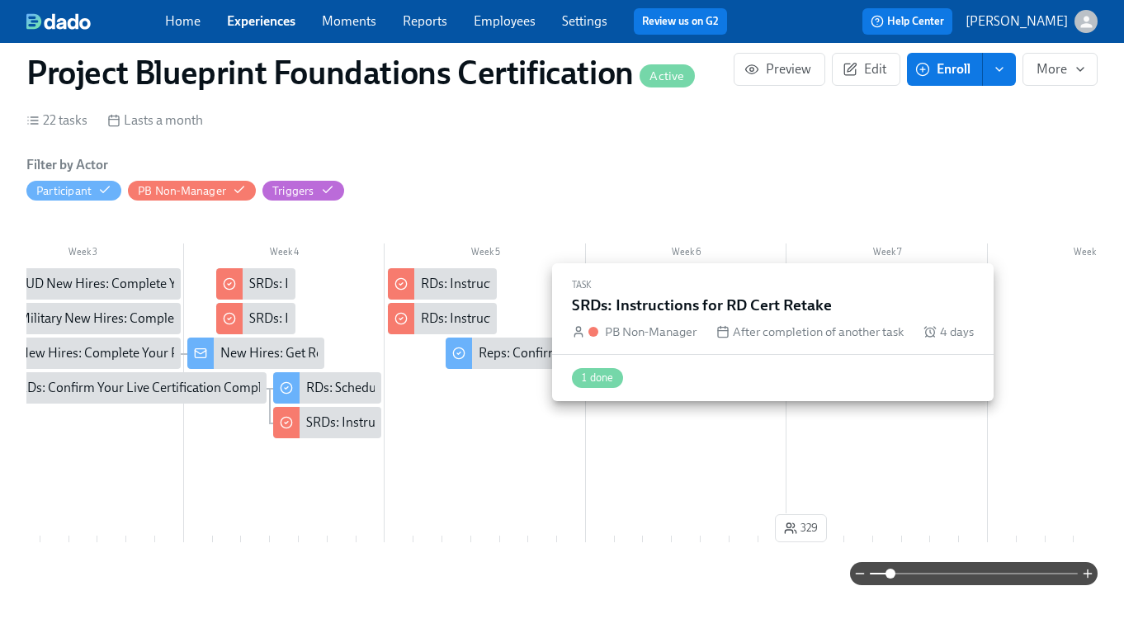
scroll to position [0, 496]
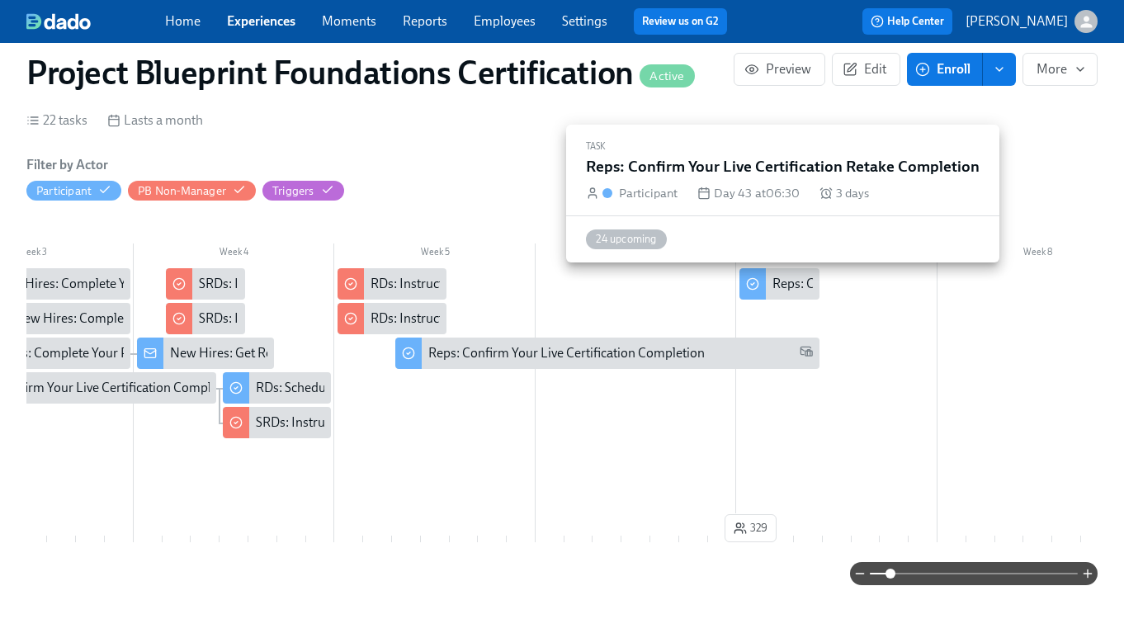
click at [781, 294] on div "Reps: Confirm Your Live Certification Retake Completion" at bounding box center [778, 283] width 79 height 31
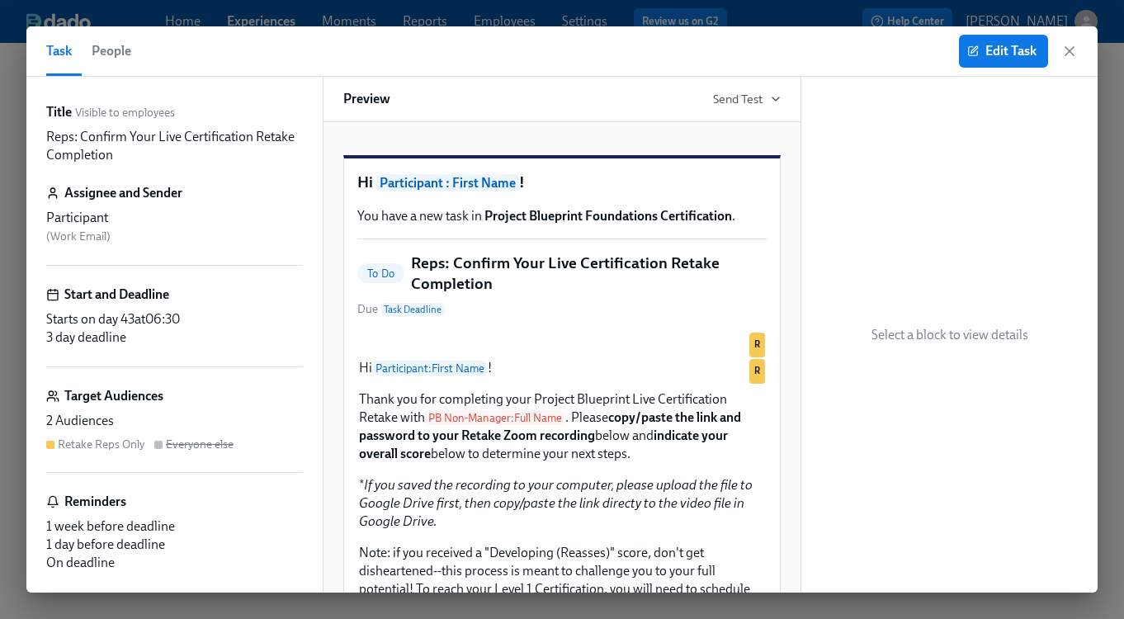
click at [110, 53] on span "People" at bounding box center [112, 51] width 40 height 23
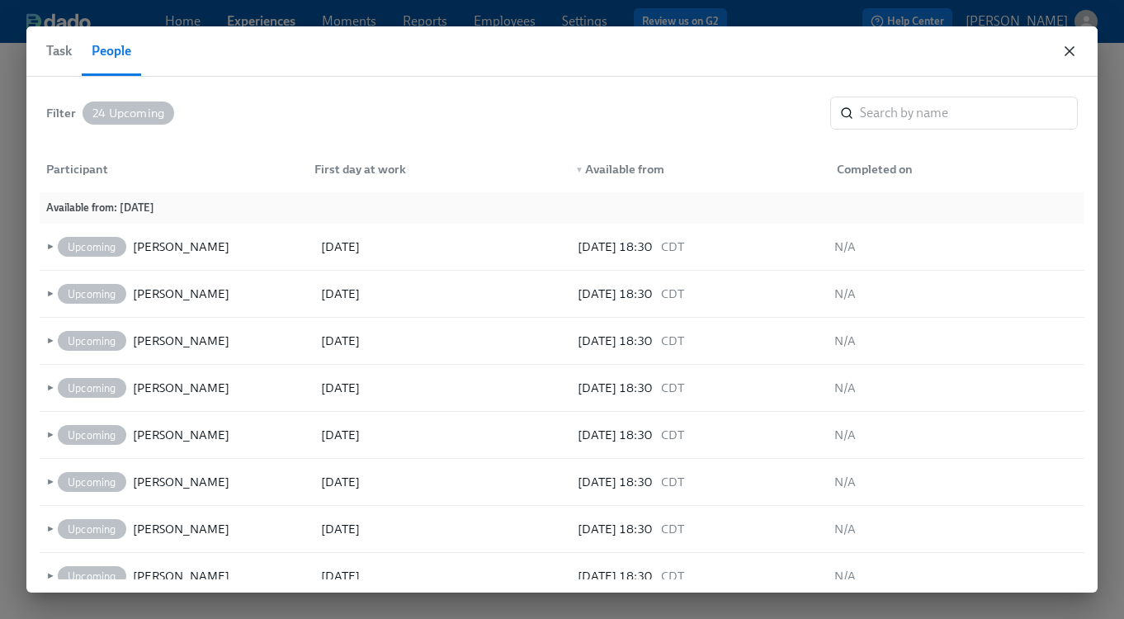
click at [1073, 53] on icon "button" at bounding box center [1069, 51] width 17 height 17
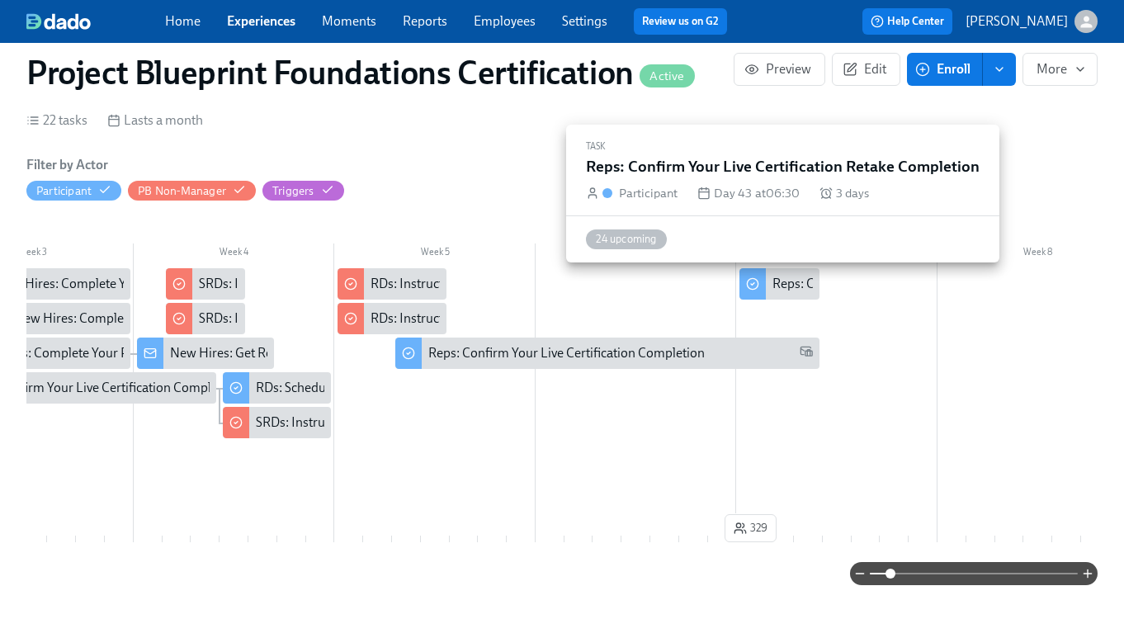
click at [780, 289] on div "Reps: Confirm Your Live Certification Retake Completion" at bounding box center [931, 284] width 318 height 18
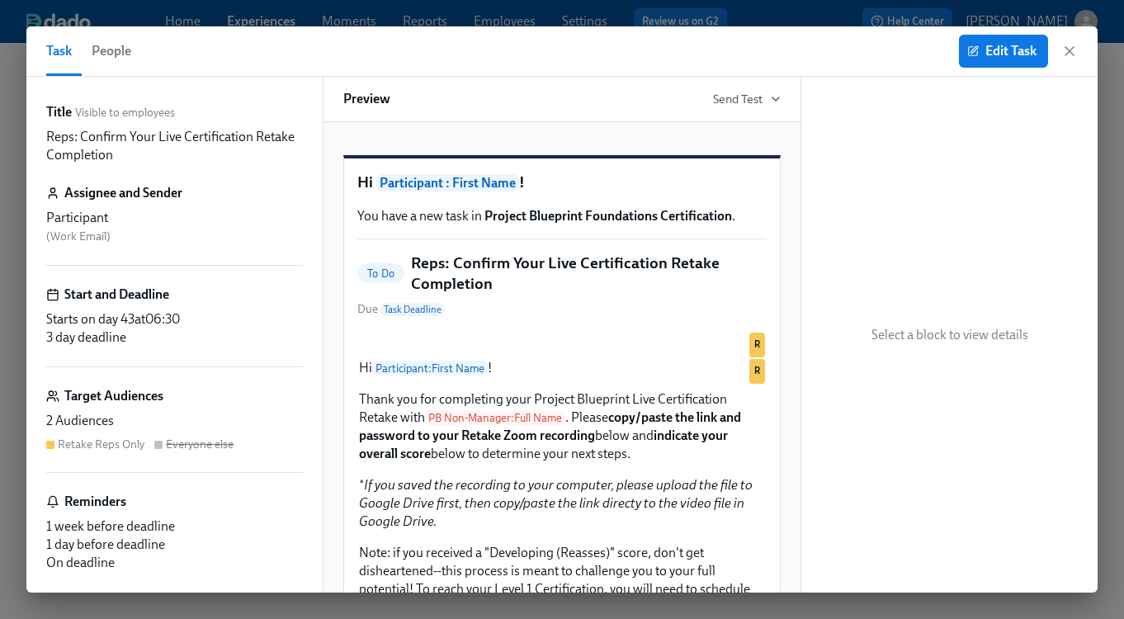
scroll to position [26, 0]
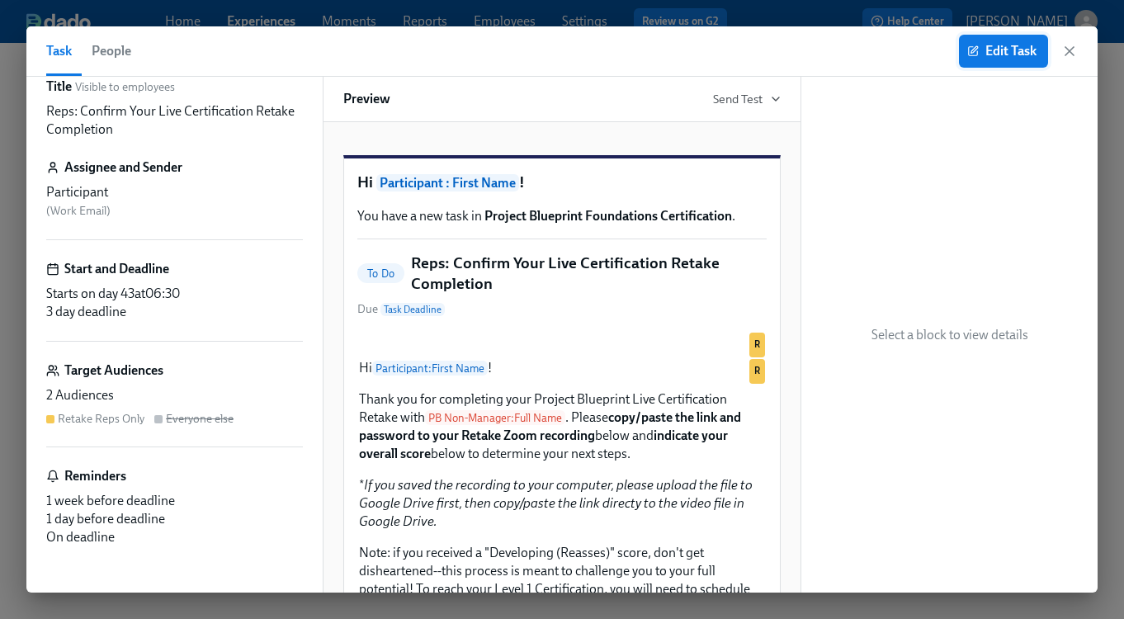
click at [1002, 60] on button "Edit Task" at bounding box center [1003, 51] width 89 height 33
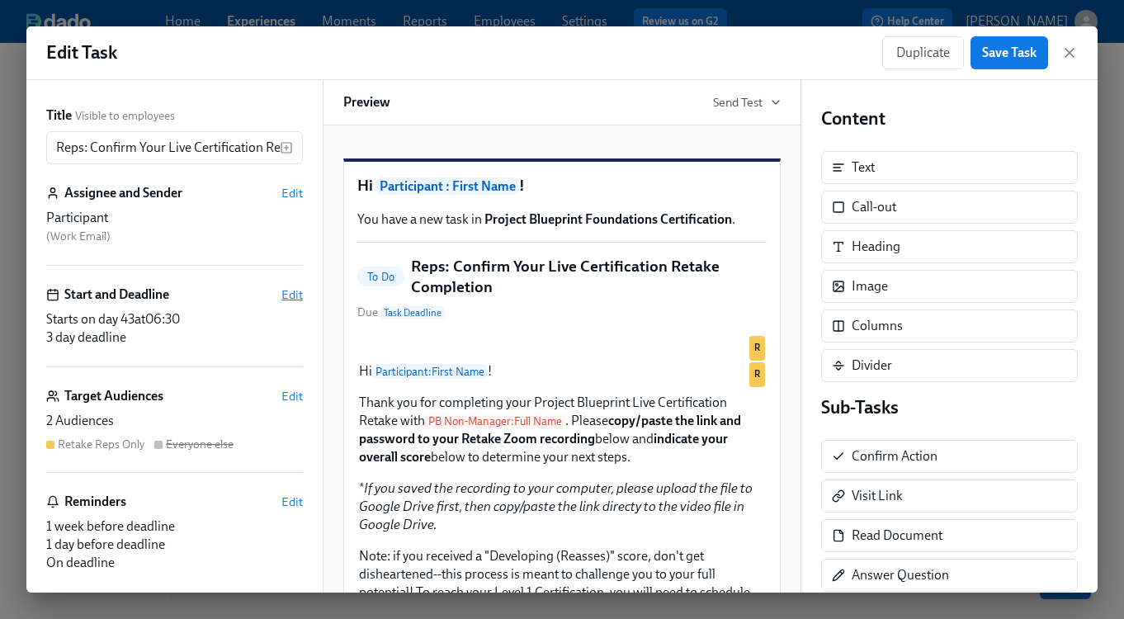
click at [290, 294] on span "Edit" at bounding box center [291, 294] width 21 height 17
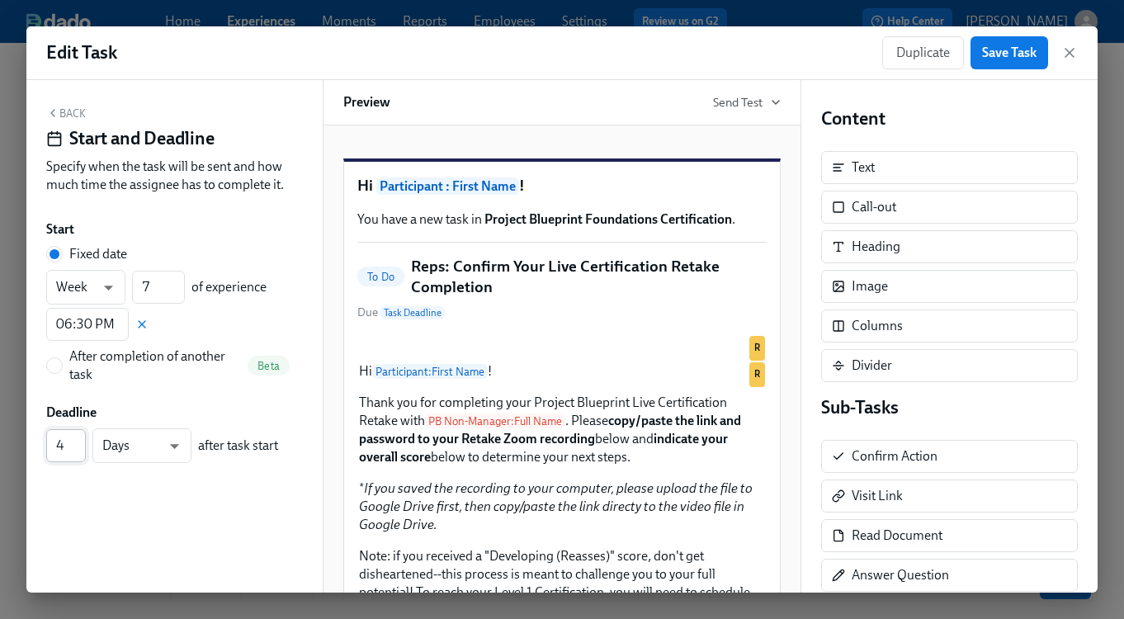
click at [79, 439] on input "4" at bounding box center [66, 445] width 40 height 33
click at [79, 439] on input "5" at bounding box center [66, 445] width 40 height 33
click at [79, 439] on input "6" at bounding box center [66, 445] width 40 height 33
click at [79, 439] on input "7" at bounding box center [66, 445] width 40 height 33
click at [79, 454] on input "6" at bounding box center [66, 445] width 40 height 33
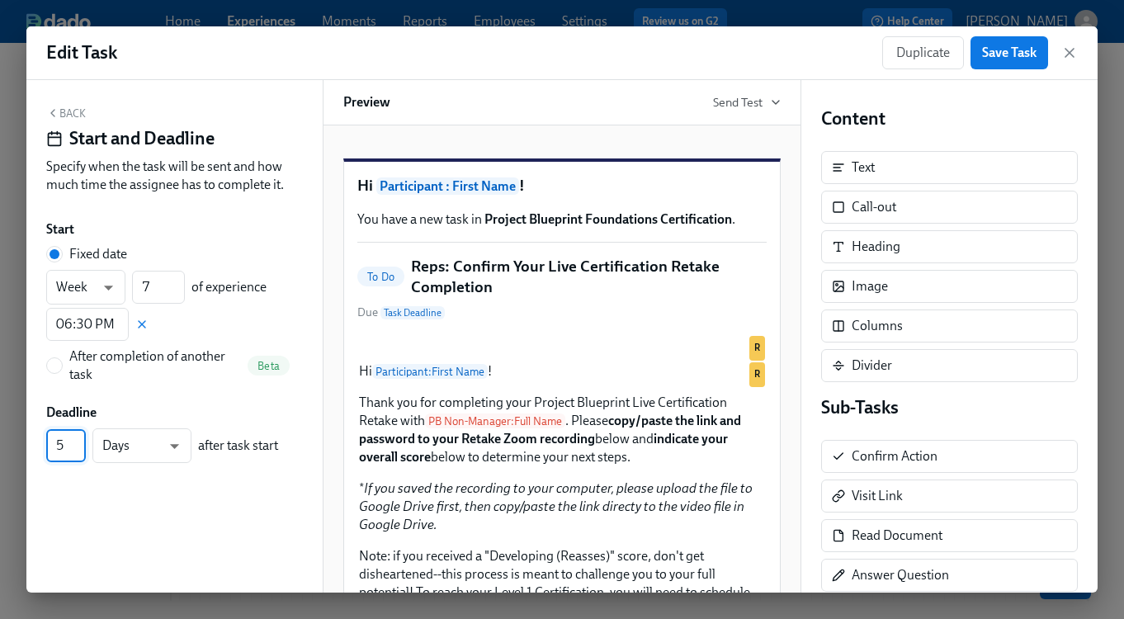
type input "5"
click at [79, 450] on input "5" at bounding box center [66, 445] width 40 height 33
click at [1014, 50] on span "Save Task" at bounding box center [1009, 53] width 54 height 17
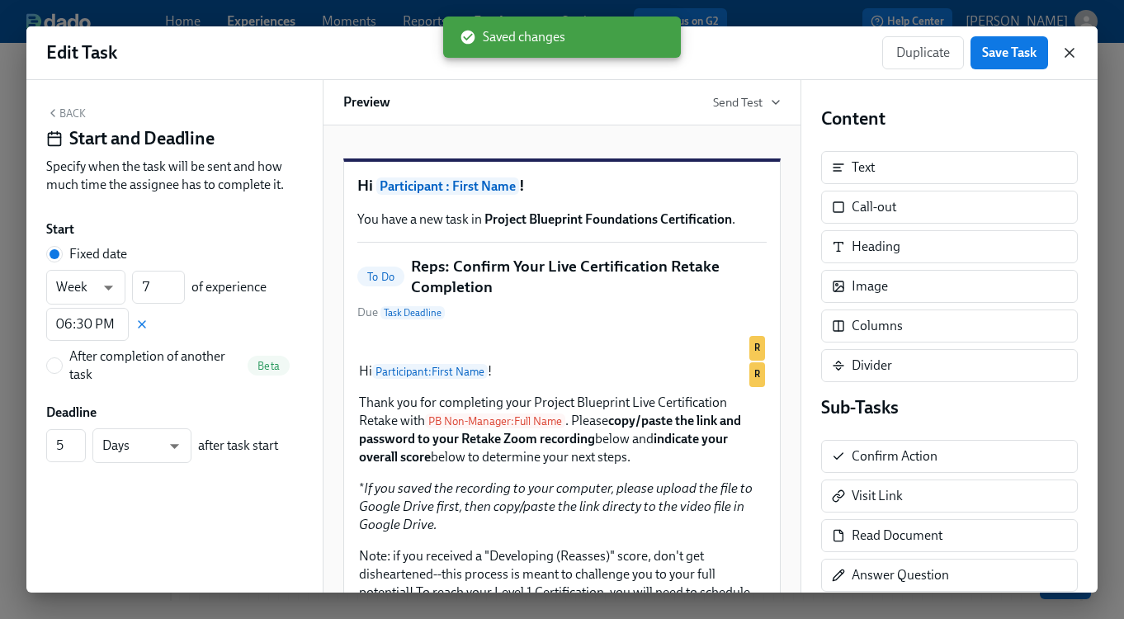
click at [1066, 52] on icon "button" at bounding box center [1069, 53] width 17 height 17
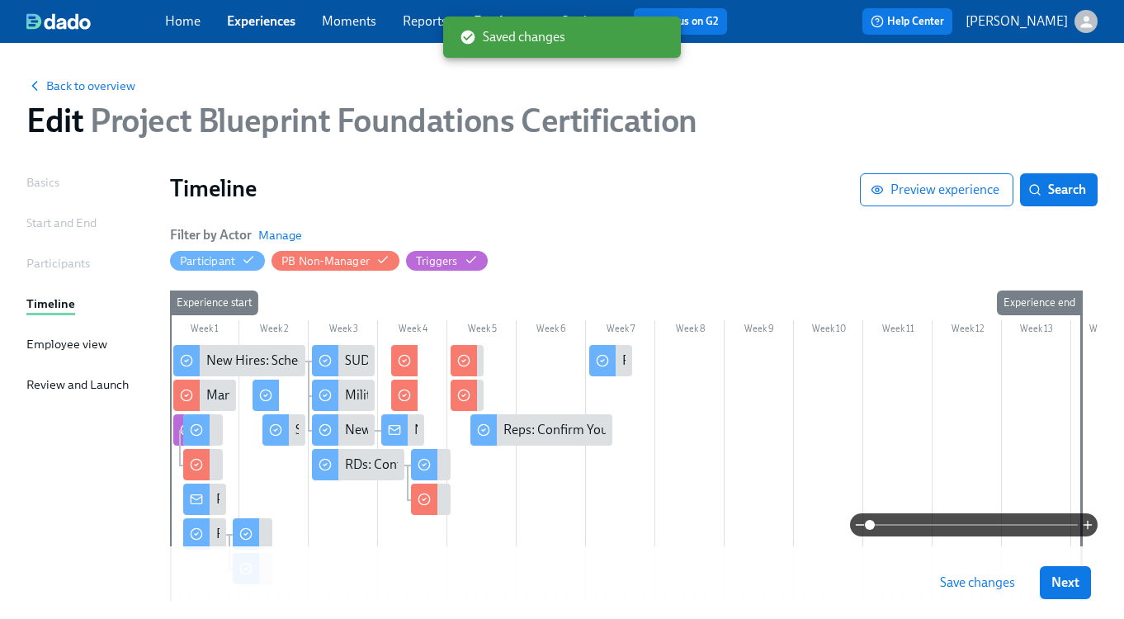
click at [949, 579] on span "Save changes" at bounding box center [977, 582] width 75 height 17
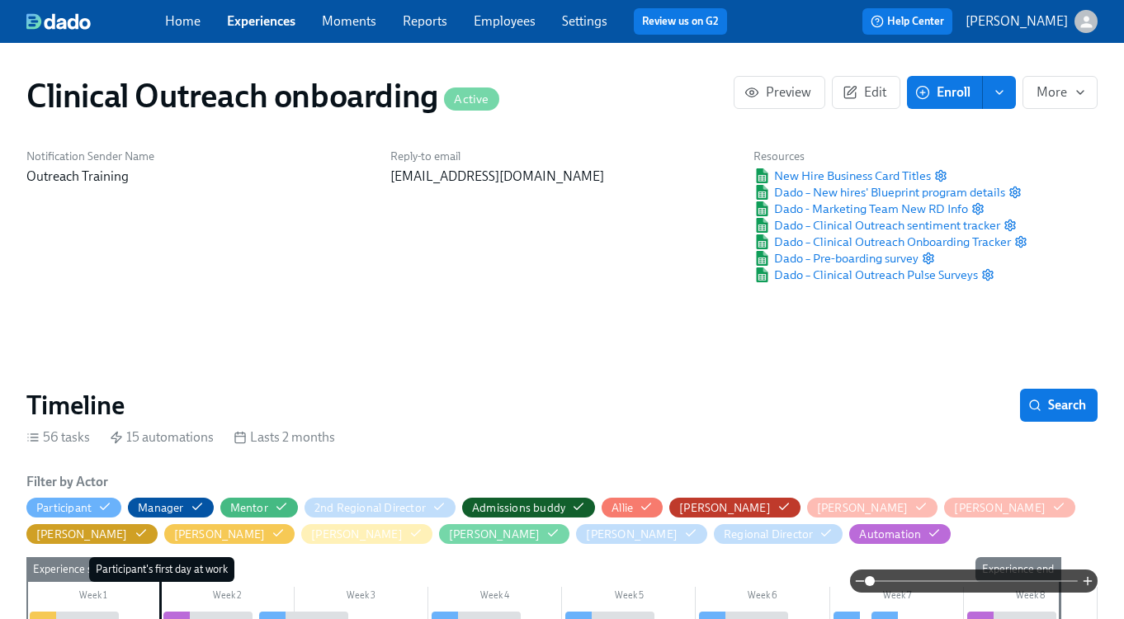
scroll to position [0, 9121]
click at [239, 19] on link "Experiences" at bounding box center [261, 21] width 68 height 16
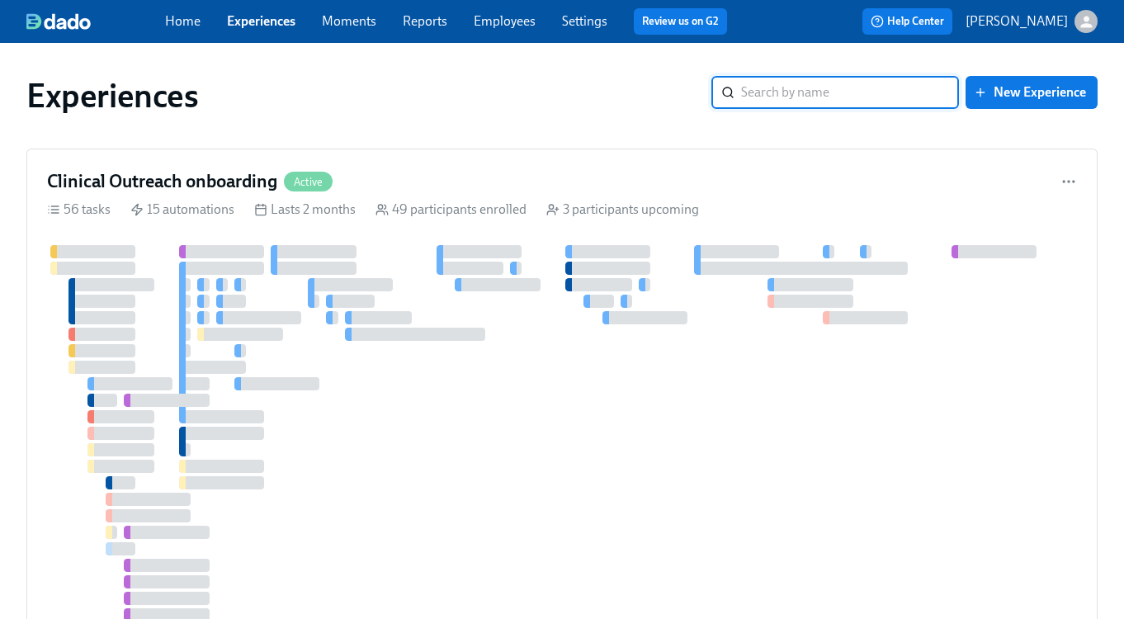
click at [764, 92] on input "search" at bounding box center [850, 92] width 218 height 33
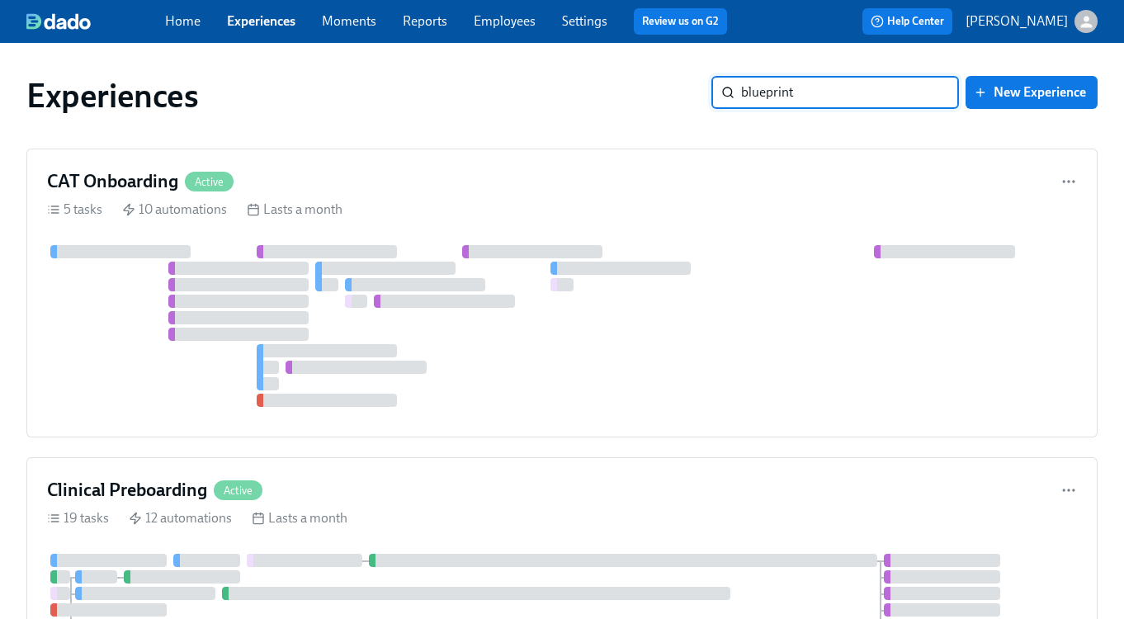
type input "blueprint"
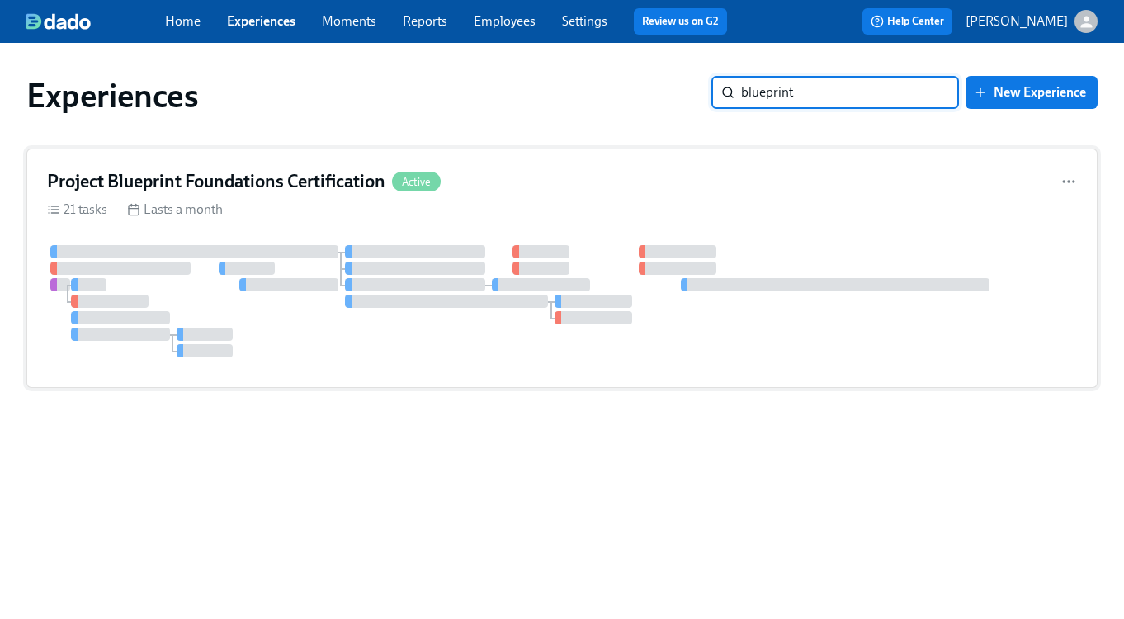
click at [810, 250] on div at bounding box center [562, 301] width 1030 height 112
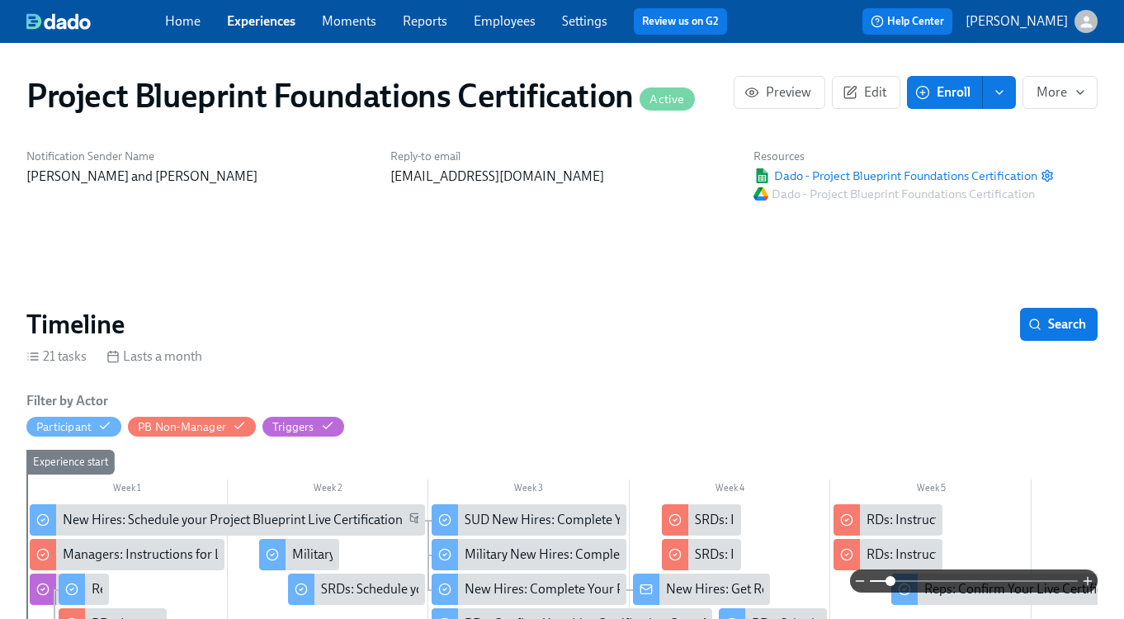
drag, startPoint x: 871, startPoint y: 579, endPoint x: 890, endPoint y: 579, distance: 19.0
click at [890, 579] on span at bounding box center [891, 581] width 10 height 10
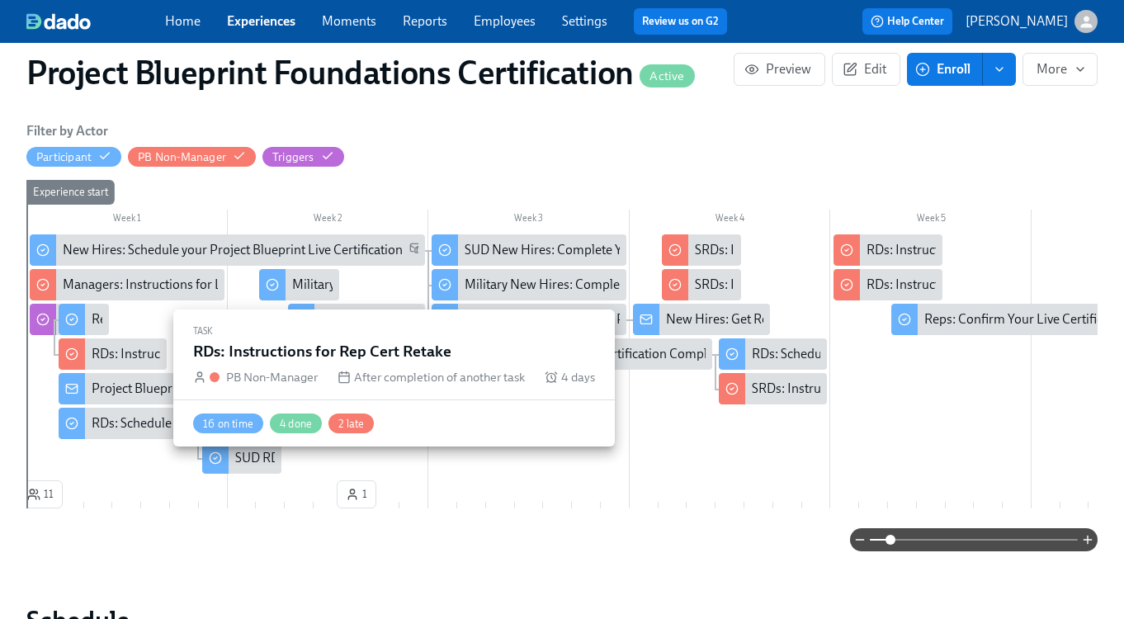
scroll to position [0, 5696]
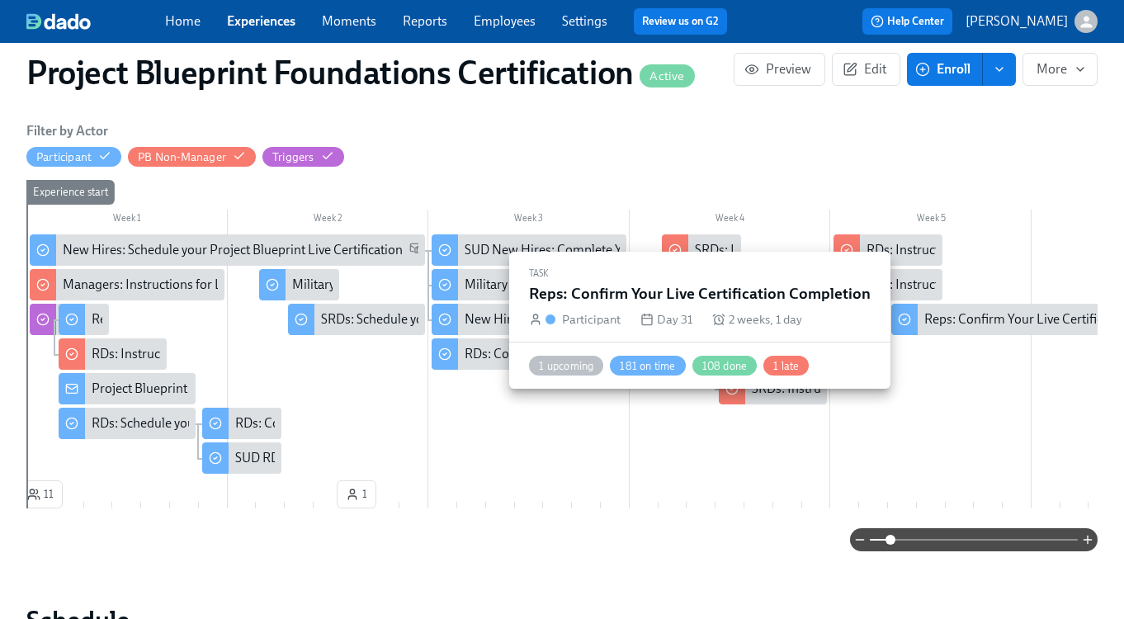
click at [958, 321] on div "Reps: Confirm Your Live Certification Completion" at bounding box center [1062, 319] width 276 height 18
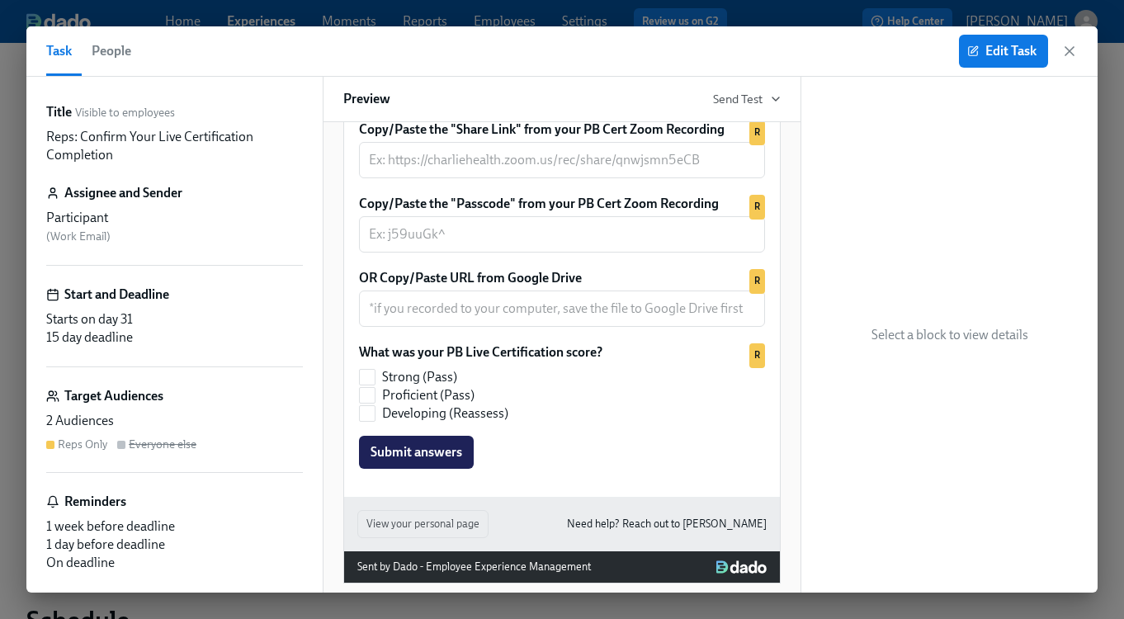
scroll to position [707, 0]
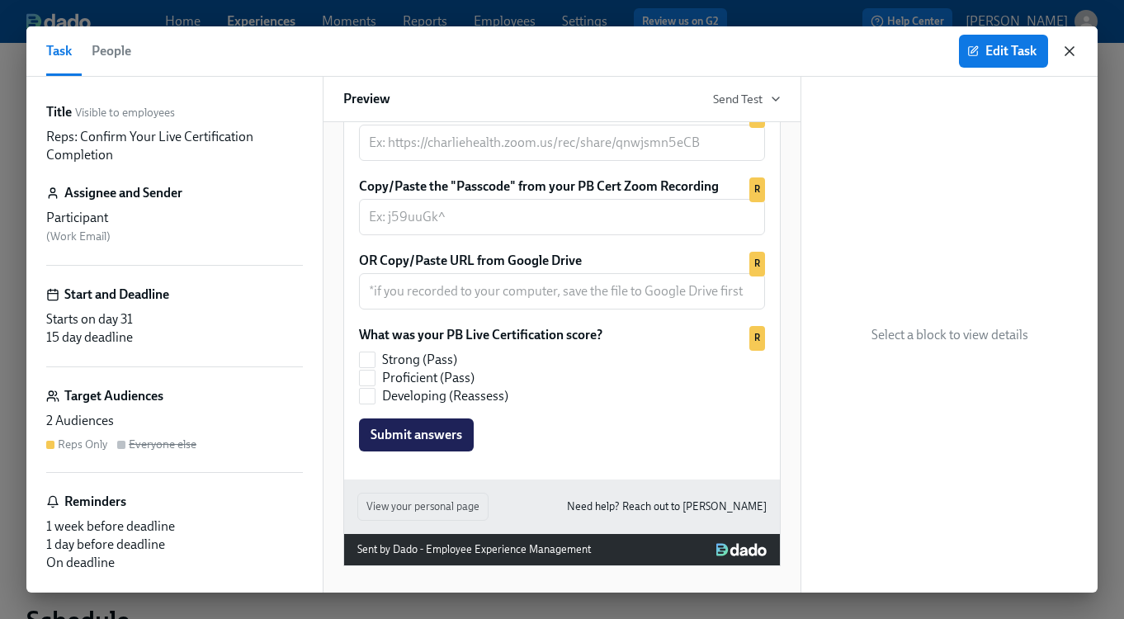
click at [1065, 50] on icon "button" at bounding box center [1069, 51] width 17 height 17
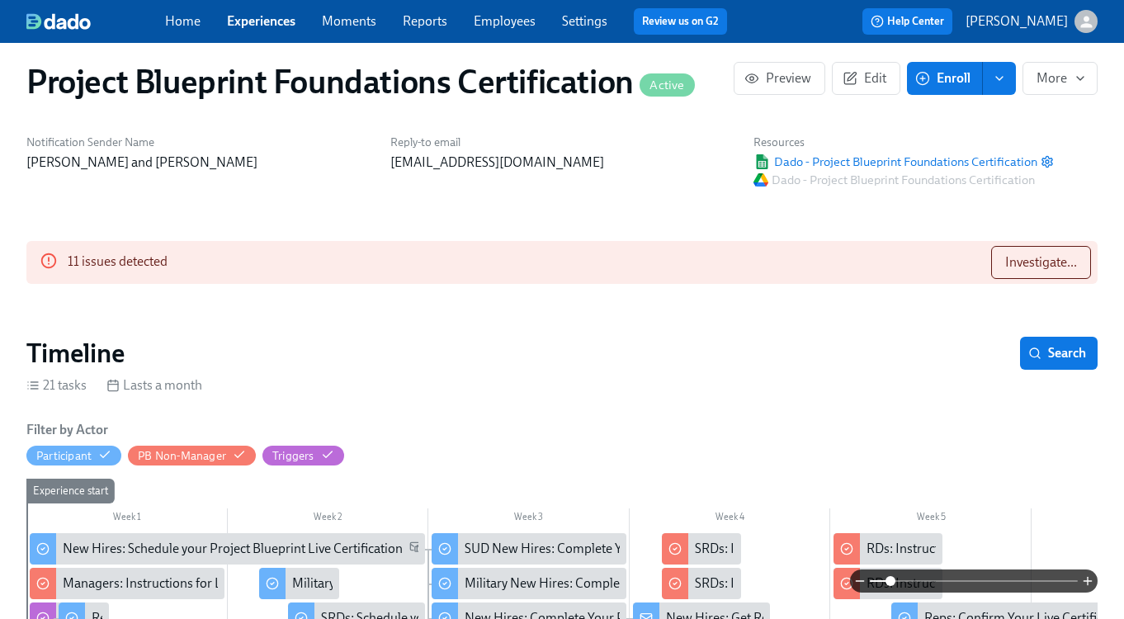
scroll to position [16, 0]
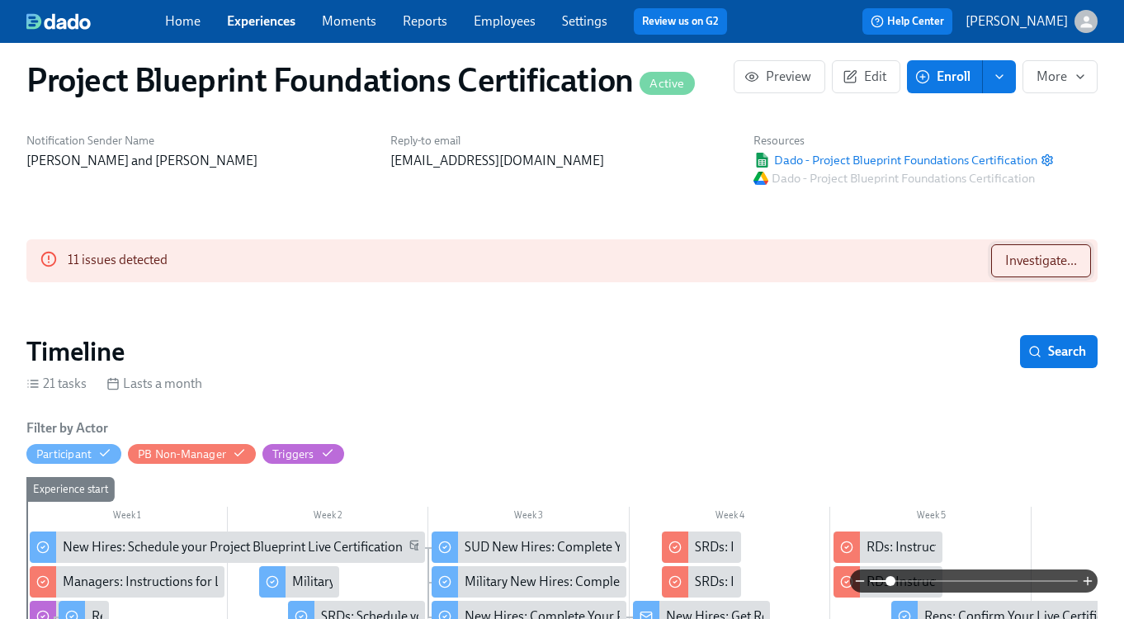
click at [1047, 268] on span "Investigate..." at bounding box center [1041, 261] width 72 height 17
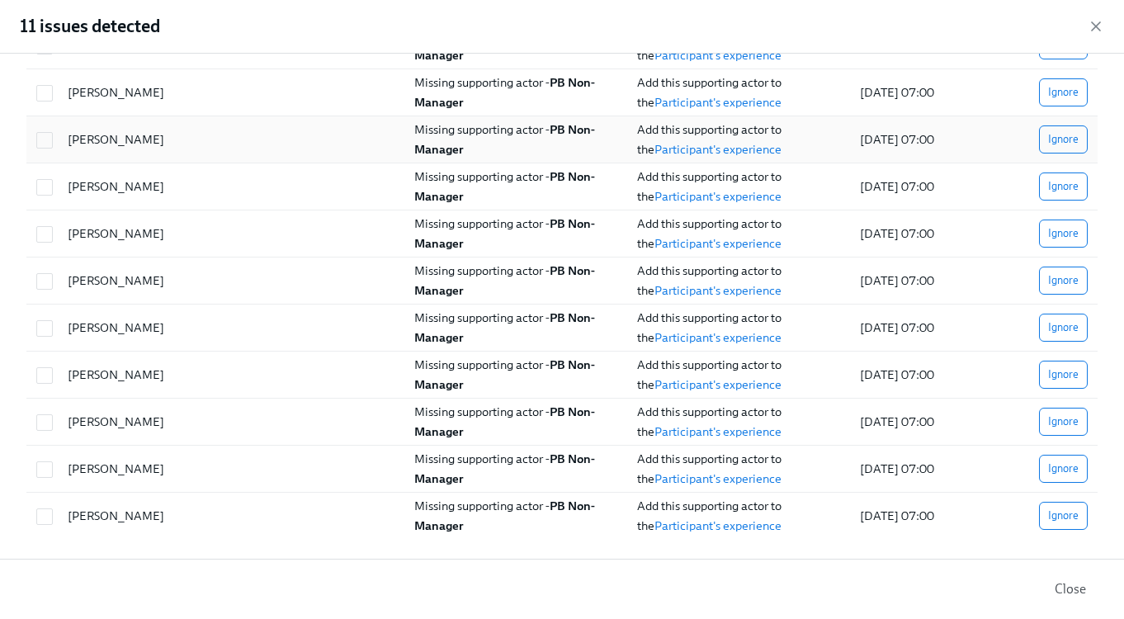
scroll to position [0, 0]
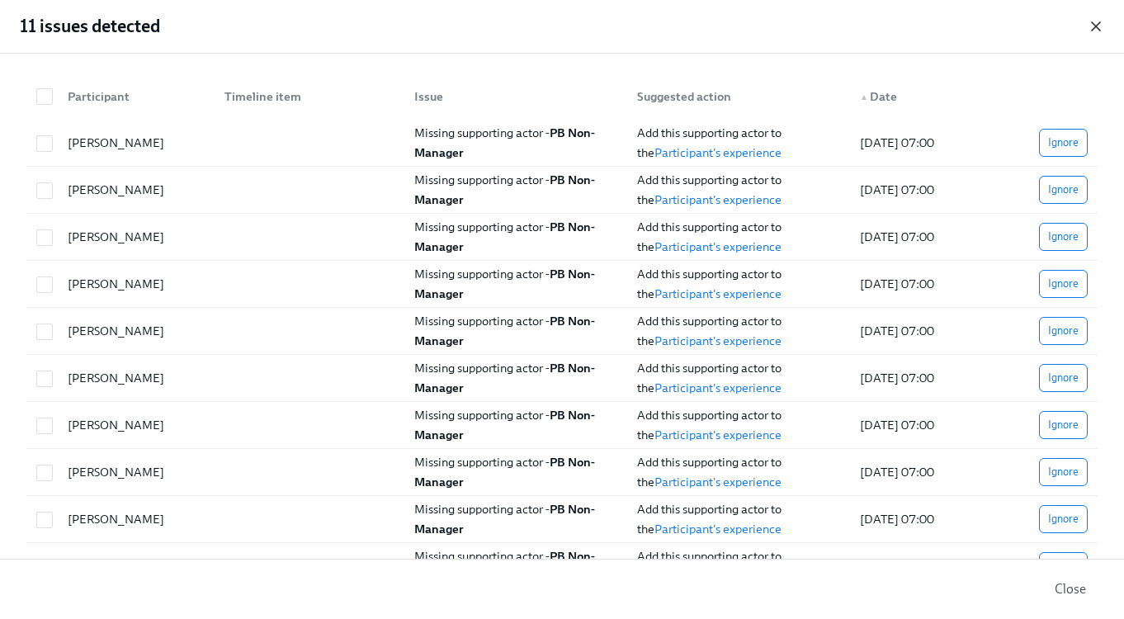
click at [1090, 21] on icon "button" at bounding box center [1096, 26] width 17 height 17
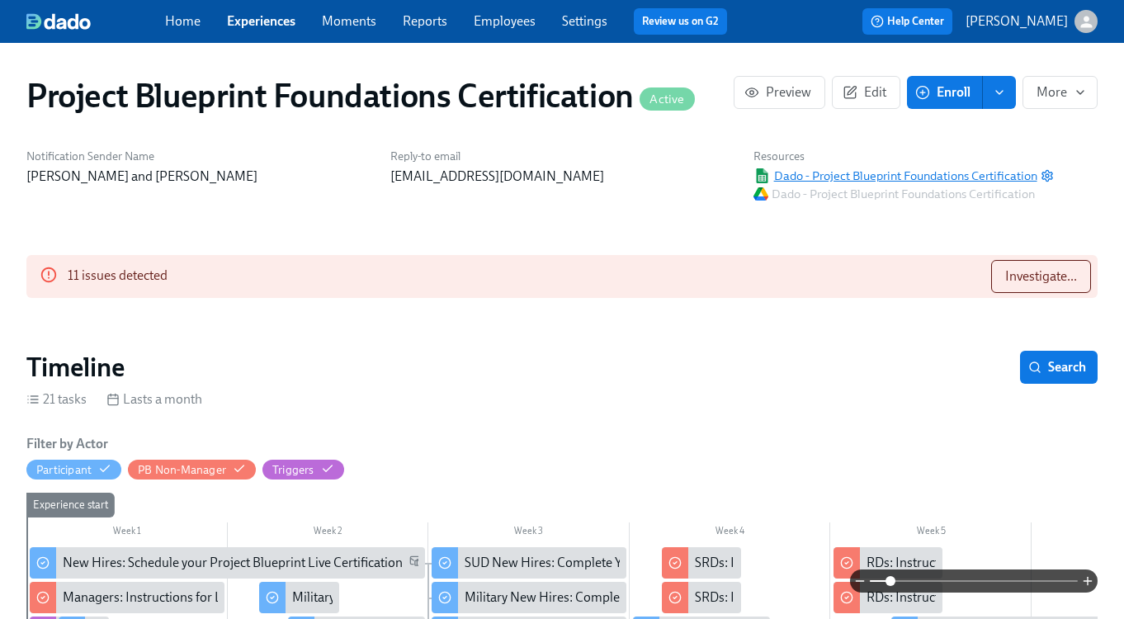
click at [885, 169] on span "Dado - Project Blueprint Foundations Certification" at bounding box center [894, 176] width 283 height 17
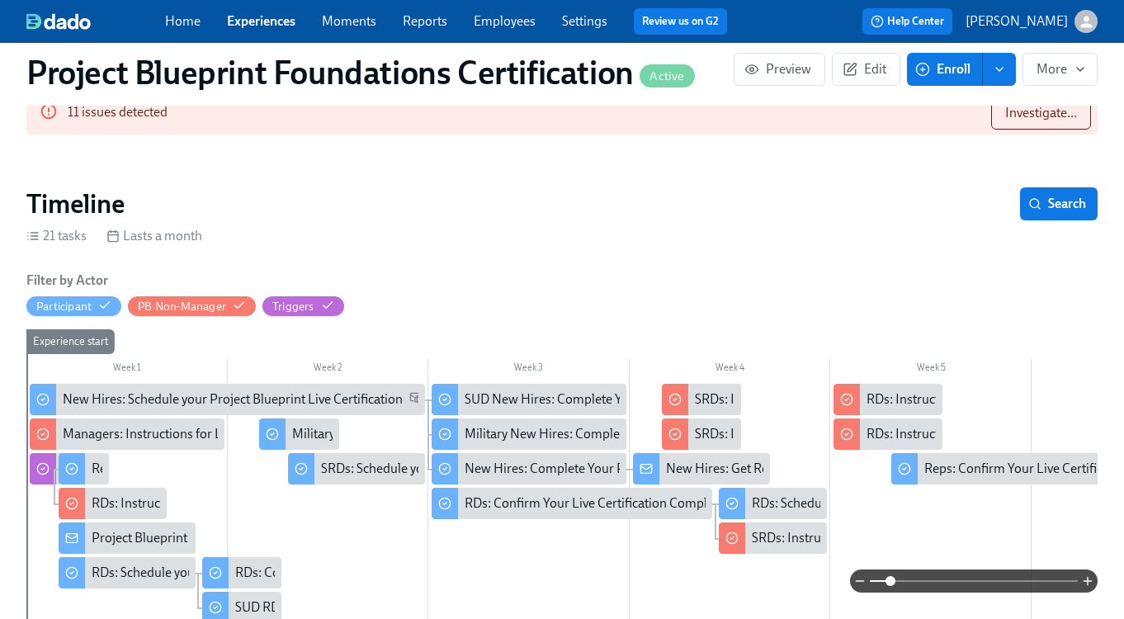
scroll to position [168, 0]
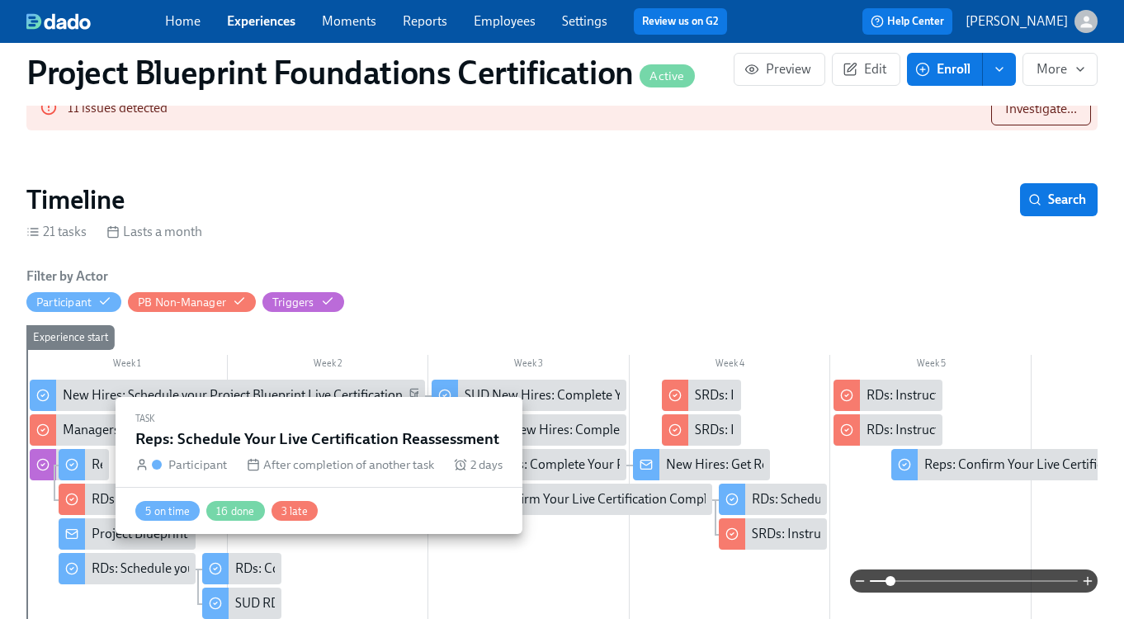
click at [82, 466] on div at bounding box center [72, 464] width 26 height 31
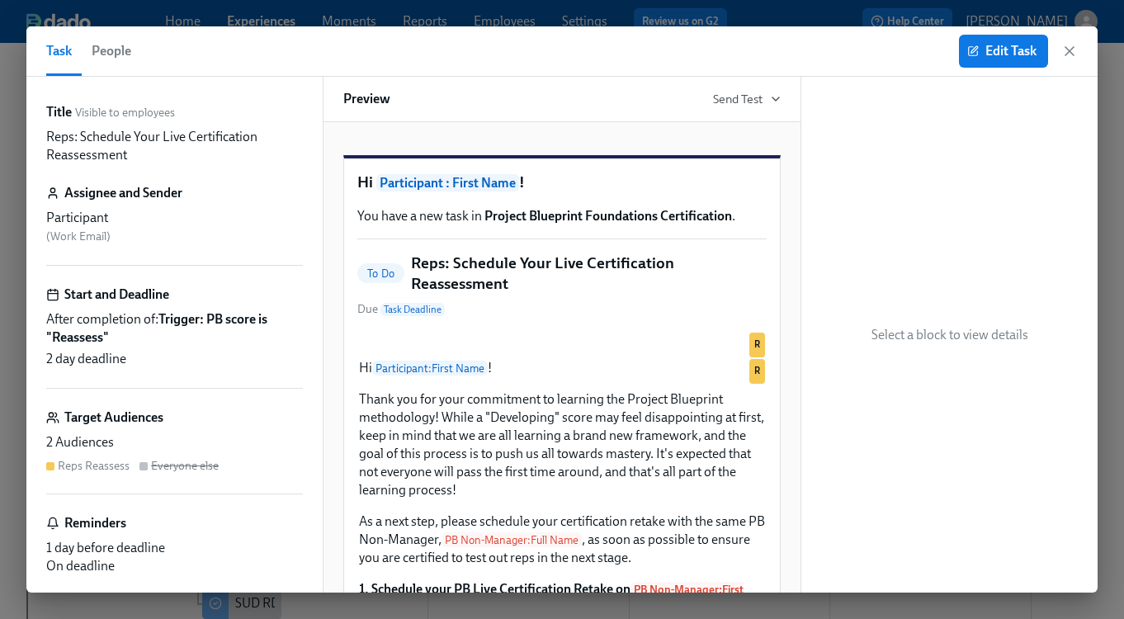
scroll to position [29, 0]
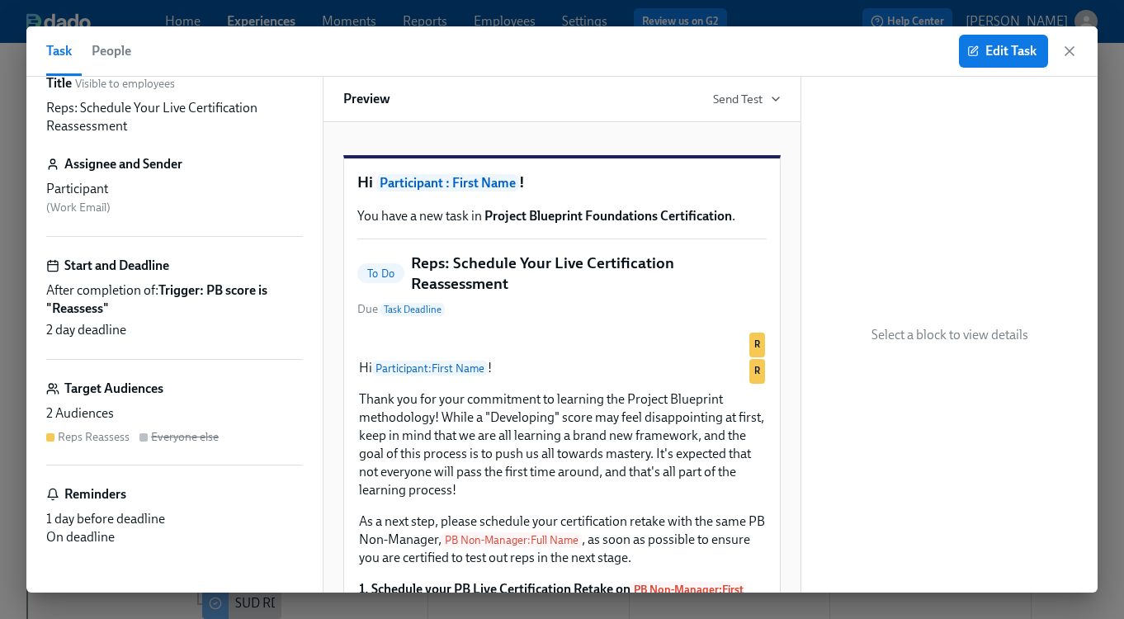
click at [79, 417] on div "2 Audiences" at bounding box center [174, 413] width 257 height 18
click at [1007, 42] on button "Edit Task" at bounding box center [1003, 51] width 89 height 33
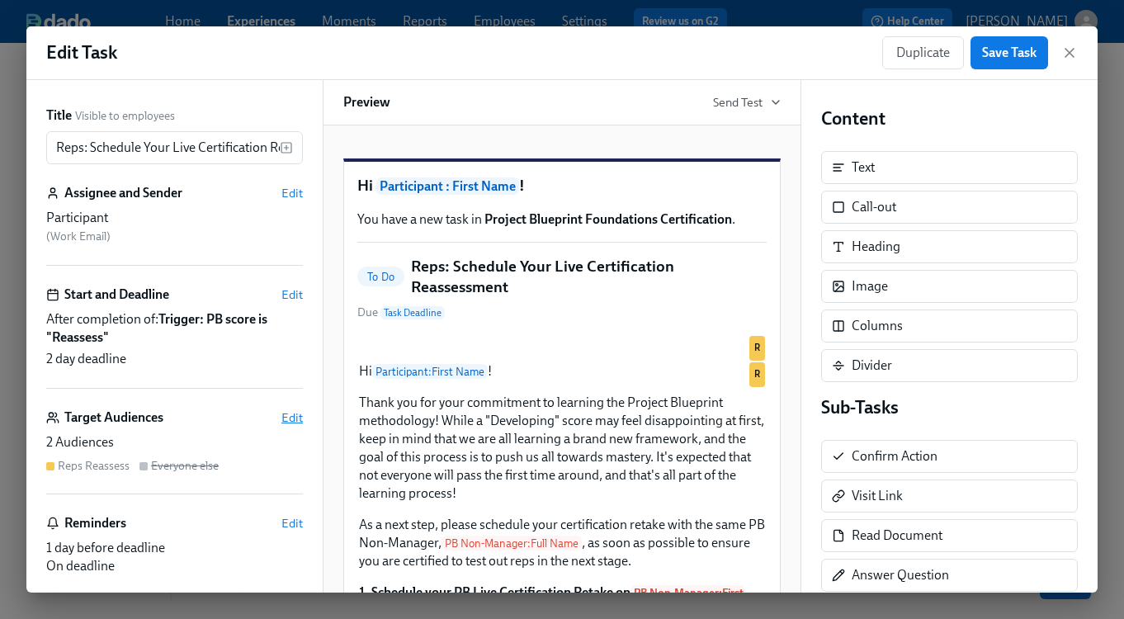
click at [285, 412] on span "Edit" at bounding box center [291, 417] width 21 height 17
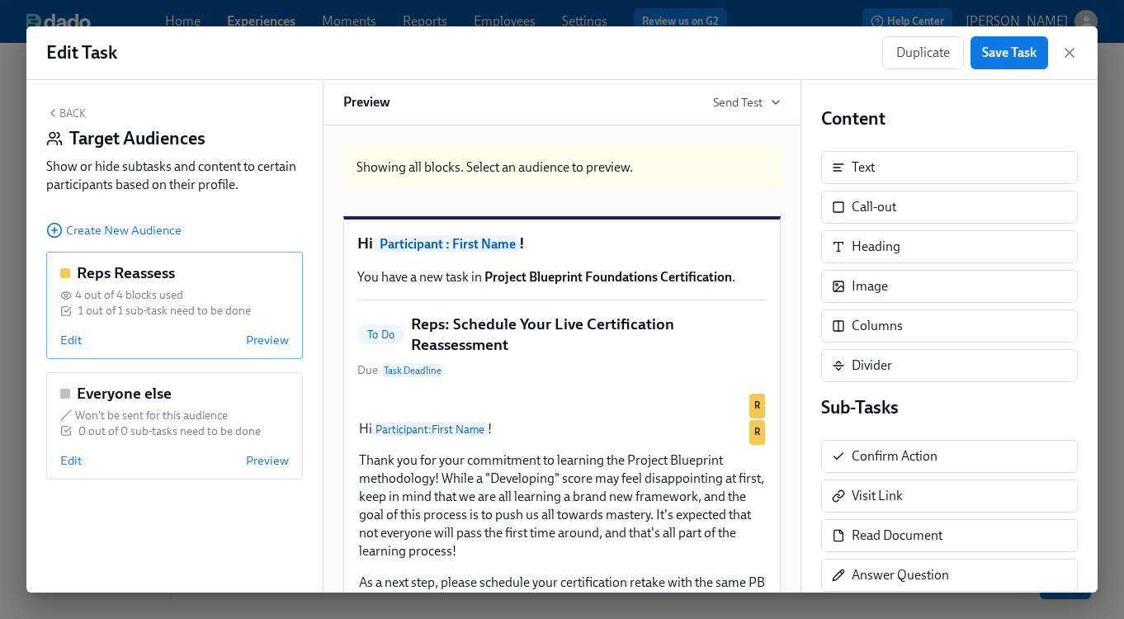
click at [168, 291] on span "4 out of 4 blocks used" at bounding box center [129, 295] width 108 height 16
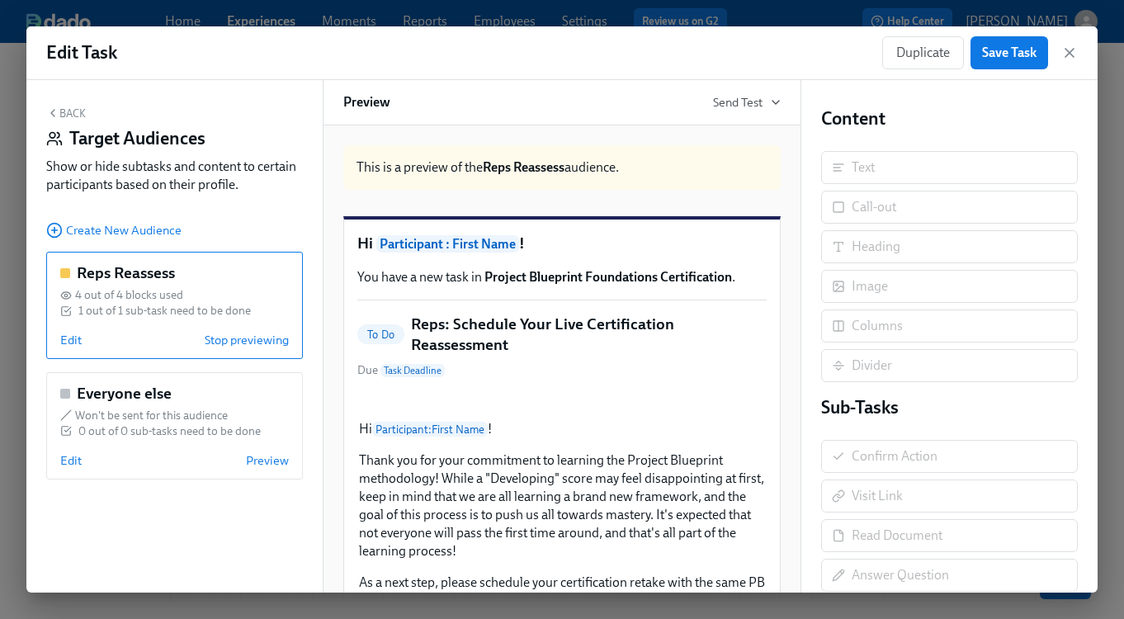
click at [168, 291] on span "4 out of 4 blocks used" at bounding box center [129, 295] width 108 height 16
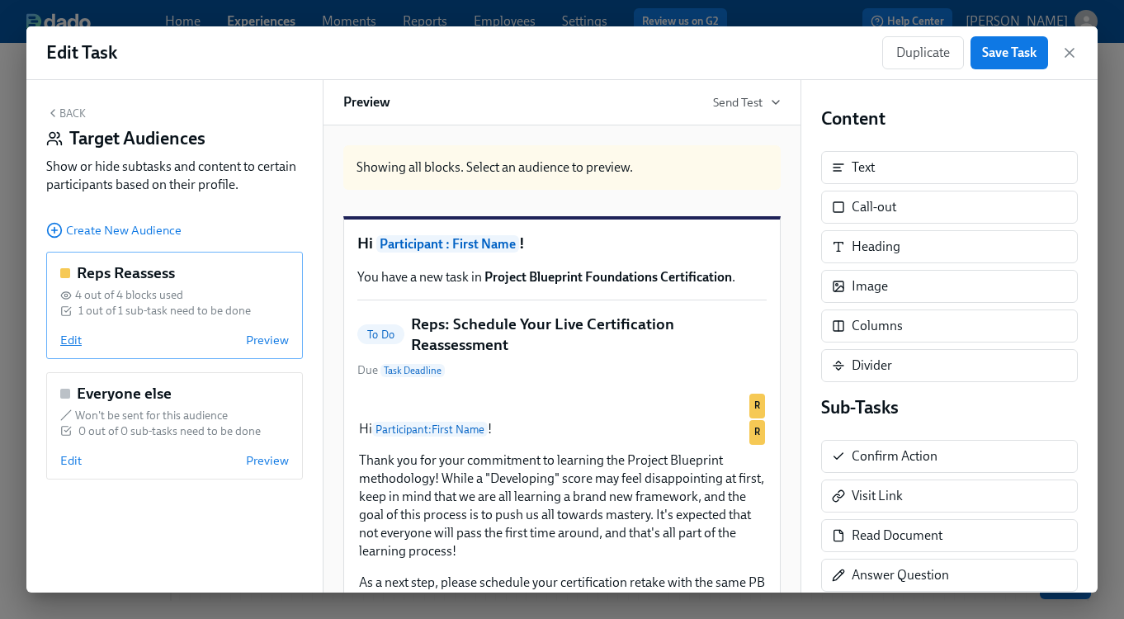
click at [71, 342] on span "Edit" at bounding box center [70, 340] width 21 height 17
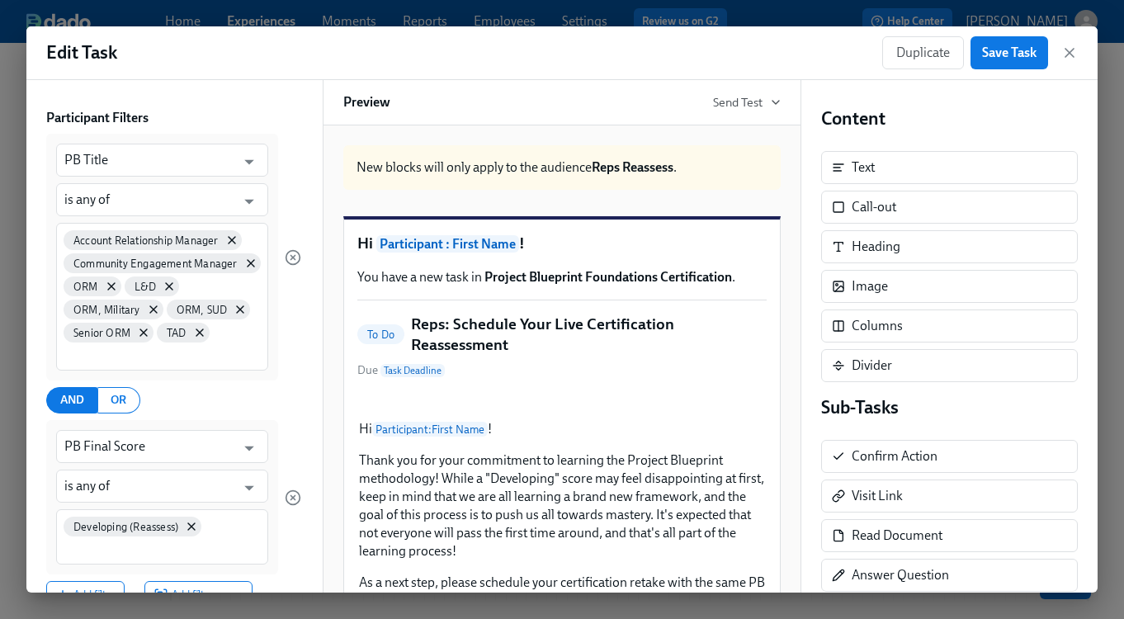
scroll to position [136, 0]
